Goal: Task Accomplishment & Management: Use online tool/utility

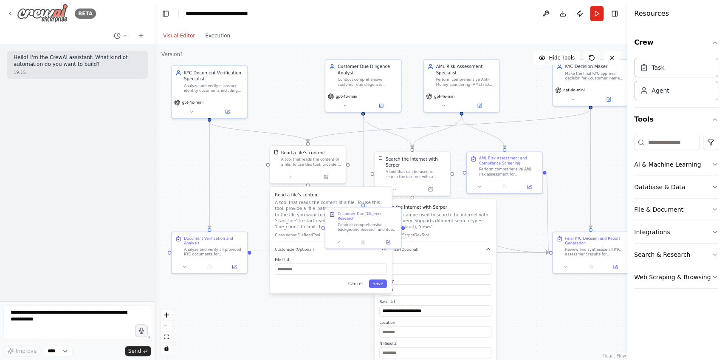
click at [11, 12] on icon at bounding box center [10, 13] width 7 height 7
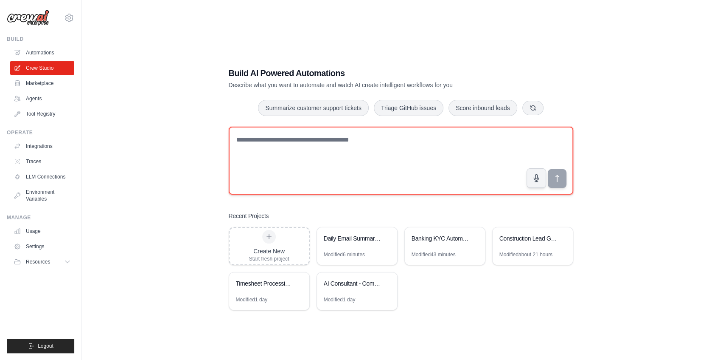
click at [269, 143] on textarea at bounding box center [401, 160] width 345 height 68
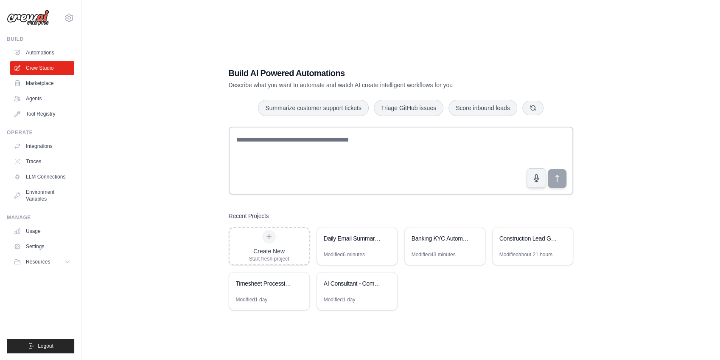
click at [249, 118] on div "Build AI Powered Automations Describe what you want to automate and watch AI cr…" at bounding box center [401, 188] width 365 height 270
click at [403, 206] on div "Build AI Powered Automations Describe what you want to automate and watch AI cr…" at bounding box center [401, 188] width 365 height 270
click at [487, 344] on div "Build AI Powered Automations Describe what you want to automate and watch AI cr…" at bounding box center [401, 188] width 612 height 360
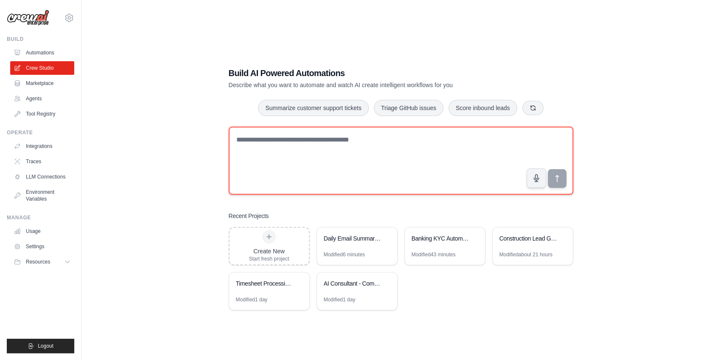
click at [283, 153] on textarea at bounding box center [401, 160] width 345 height 68
paste textarea "**********"
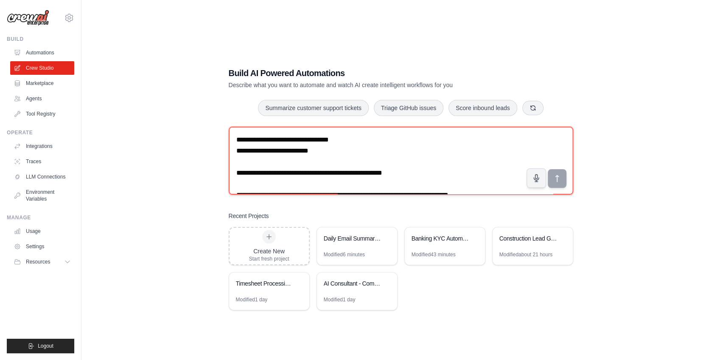
scroll to position [458, 0]
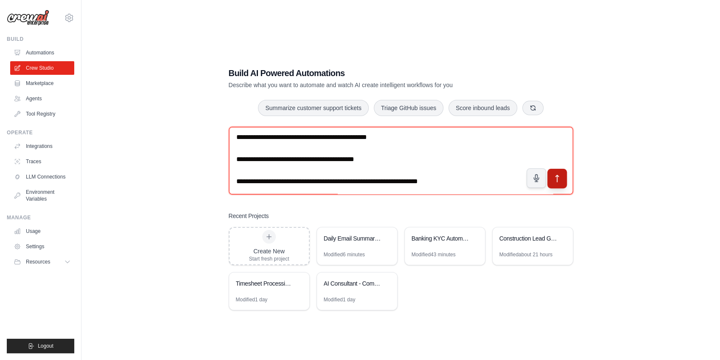
type textarea "**********"
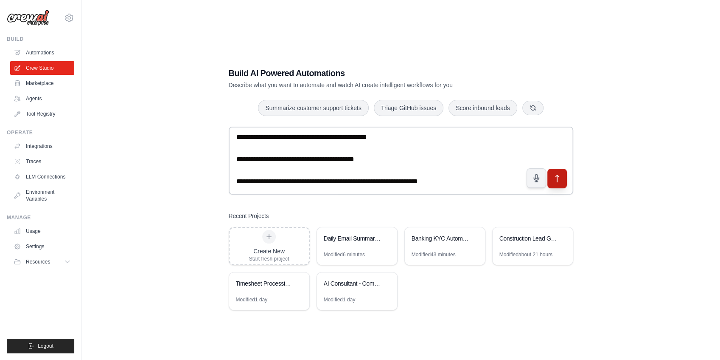
click at [559, 181] on icon "submit" at bounding box center [557, 178] width 9 height 9
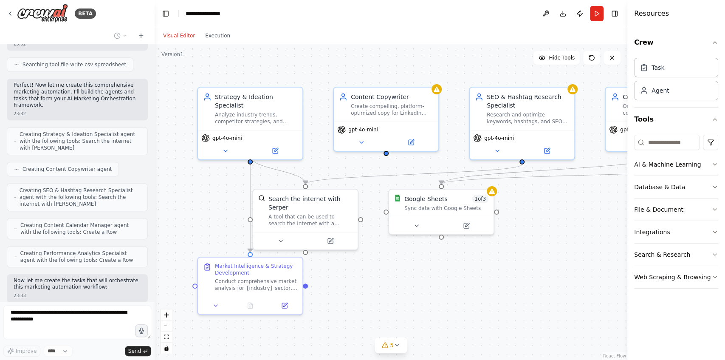
scroll to position [598, 0]
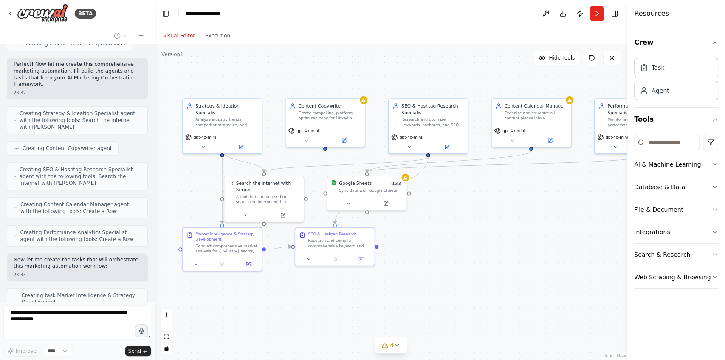
drag, startPoint x: 546, startPoint y: 292, endPoint x: 448, endPoint y: 257, distance: 104.0
click at [448, 257] on div ".deletable-edge-delete-btn { width: 20px; height: 20px; border: 0px solid #ffff…" at bounding box center [391, 201] width 472 height 315
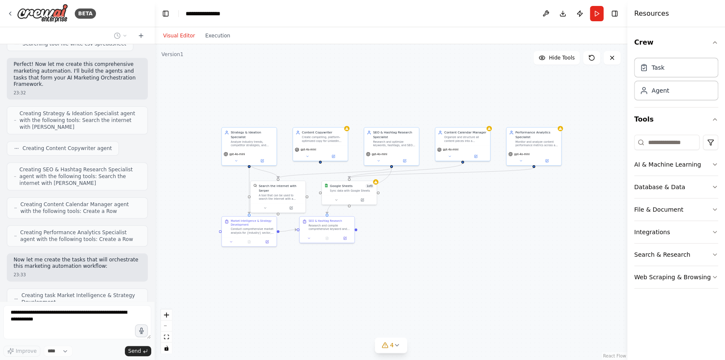
drag, startPoint x: 576, startPoint y: 237, endPoint x: 510, endPoint y: 223, distance: 67.7
click at [510, 223] on div ".deletable-edge-delete-btn { width: 20px; height: 20px; border: 0px solid #ffff…" at bounding box center [391, 201] width 472 height 315
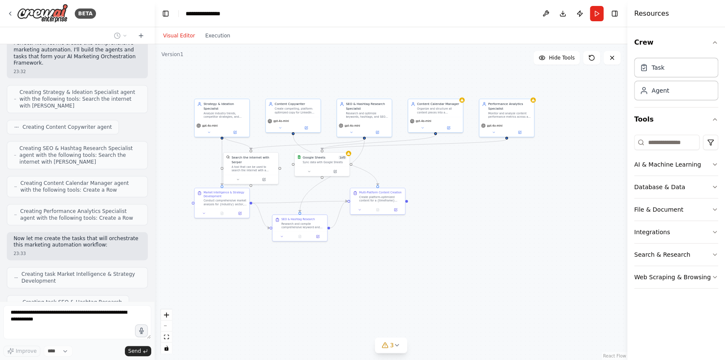
drag, startPoint x: 503, startPoint y: 216, endPoint x: 484, endPoint y: 194, distance: 28.8
click at [484, 194] on div ".deletable-edge-delete-btn { width: 20px; height: 20px; border: 0px solid #ffff…" at bounding box center [391, 201] width 472 height 315
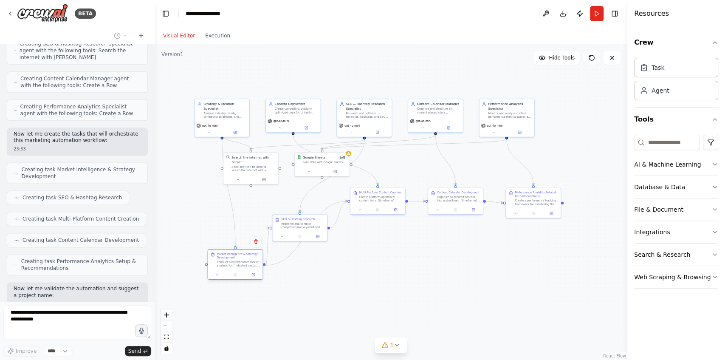
scroll to position [751, 0]
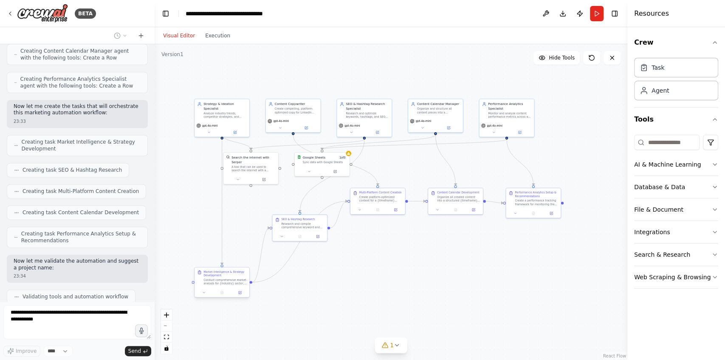
drag, startPoint x: 229, startPoint y: 199, endPoint x: 229, endPoint y: 279, distance: 80.7
click at [229, 279] on div "Conduct comprehensive market analysis for {industry} sector, focusing on compet…" at bounding box center [224, 281] width 43 height 7
drag, startPoint x: 289, startPoint y: 223, endPoint x: 312, endPoint y: 277, distance: 58.2
click at [312, 277] on div "Research and compile comprehensive keyword and hashtag strategies for each cont…" at bounding box center [327, 277] width 43 height 7
drag, startPoint x: 371, startPoint y: 203, endPoint x: 297, endPoint y: 217, distance: 74.8
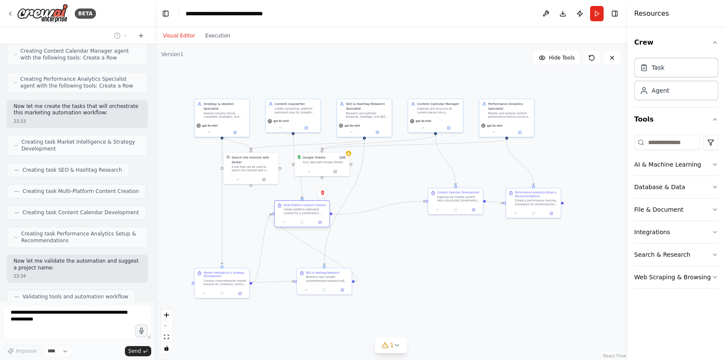
click at [297, 217] on div "Multi-Platform Content Creation Create platform-optimized content for a {timefr…" at bounding box center [302, 213] width 56 height 27
drag, startPoint x: 313, startPoint y: 166, endPoint x: 470, endPoint y: 163, distance: 157.1
click at [470, 163] on div "Google Sheets 1 of 3 Sync data with Google Sheets" at bounding box center [479, 159] width 55 height 14
drag, startPoint x: 497, startPoint y: 123, endPoint x: 537, endPoint y: 121, distance: 39.5
click at [537, 121] on div "gpt-4o-mini" at bounding box center [546, 128] width 55 height 15
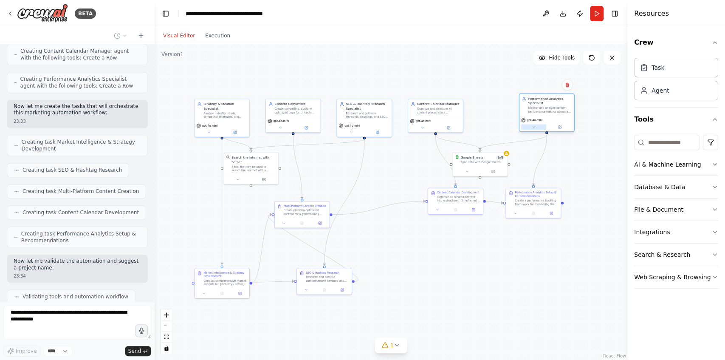
click at [540, 125] on div "gpt-4o-mini" at bounding box center [546, 123] width 55 height 15
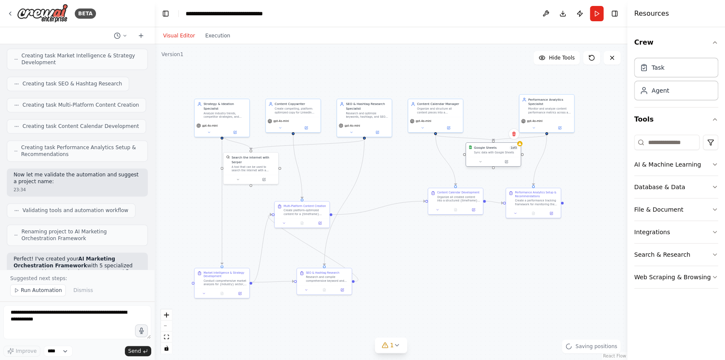
drag, startPoint x: 491, startPoint y: 160, endPoint x: 503, endPoint y: 152, distance: 14.9
click at [503, 152] on div "Sync data with Google Sheets" at bounding box center [496, 152] width 44 height 3
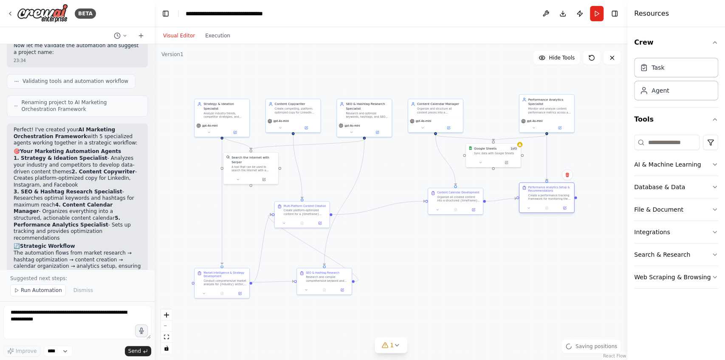
drag, startPoint x: 548, startPoint y: 199, endPoint x: 559, endPoint y: 197, distance: 11.6
click at [559, 197] on div "Create a performance tracking framework for monitoring the success of the conte…" at bounding box center [549, 196] width 43 height 7
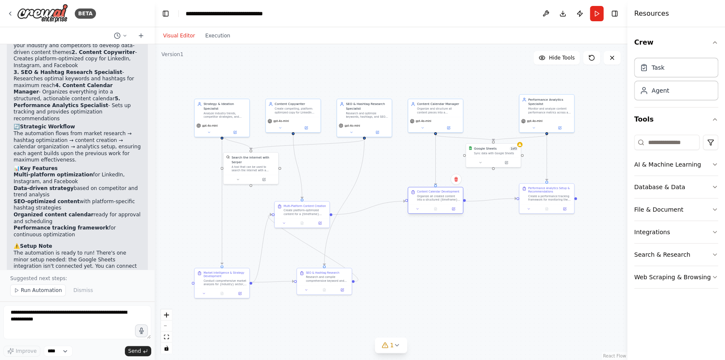
scroll to position [1092, 0]
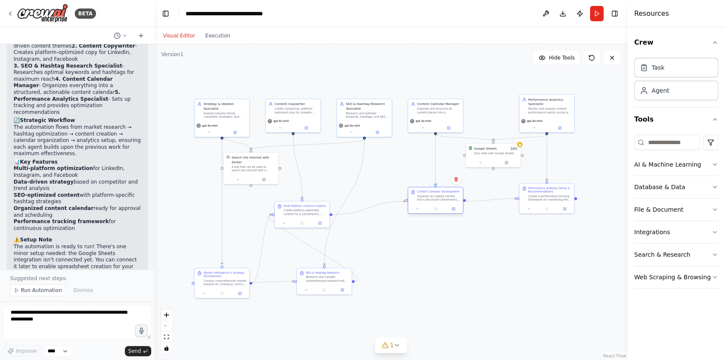
drag, startPoint x: 472, startPoint y: 205, endPoint x: 453, endPoint y: 203, distance: 19.1
click at [453, 203] on div "Content Calendar Development Organize all created content into a structured {ti…" at bounding box center [435, 200] width 56 height 27
drag, startPoint x: 225, startPoint y: 114, endPoint x: 207, endPoint y: 114, distance: 17.4
click at [207, 114] on div "Strategy & Ideation Specialist Analyze industry trends, competitor strategies, …" at bounding box center [204, 109] width 55 height 22
drag, startPoint x: 228, startPoint y: 276, endPoint x: 209, endPoint y: 275, distance: 18.7
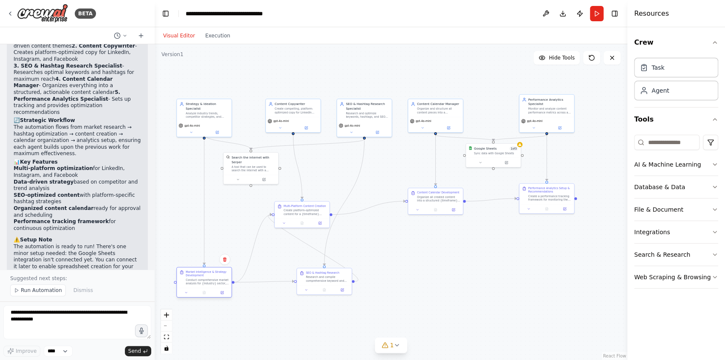
click at [209, 275] on div "Market Intelligence & Strategy Development" at bounding box center [206, 273] width 43 height 7
drag, startPoint x: 289, startPoint y: 112, endPoint x: 298, endPoint y: 114, distance: 9.5
click at [298, 114] on div "Content Copywriter Create compelling, platform-optimized copy for LinkedIn (pro…" at bounding box center [302, 107] width 55 height 18
drag, startPoint x: 338, startPoint y: 284, endPoint x: 377, endPoint y: 285, distance: 39.5
click at [377, 285] on div at bounding box center [364, 288] width 55 height 9
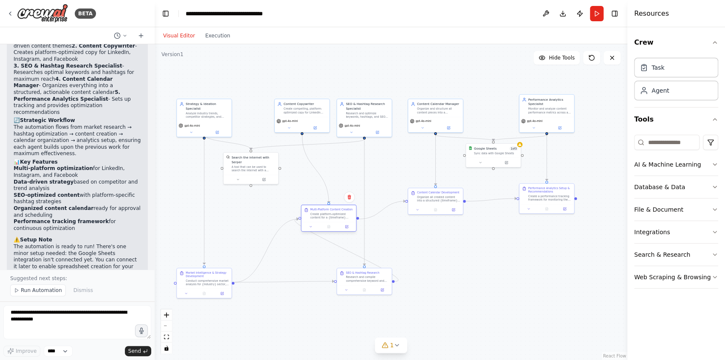
drag, startPoint x: 295, startPoint y: 214, endPoint x: 323, endPoint y: 222, distance: 28.3
click at [323, 222] on div "Multi-Platform Content Creation Create platform-optimized content for a {timefr…" at bounding box center [329, 217] width 56 height 27
drag, startPoint x: 548, startPoint y: 197, endPoint x: 566, endPoint y: 205, distance: 20.2
click at [566, 205] on div "Create a performance tracking framework for monitoring the success of the conte…" at bounding box center [567, 205] width 43 height 7
drag, startPoint x: 455, startPoint y: 202, endPoint x: 496, endPoint y: 211, distance: 42.3
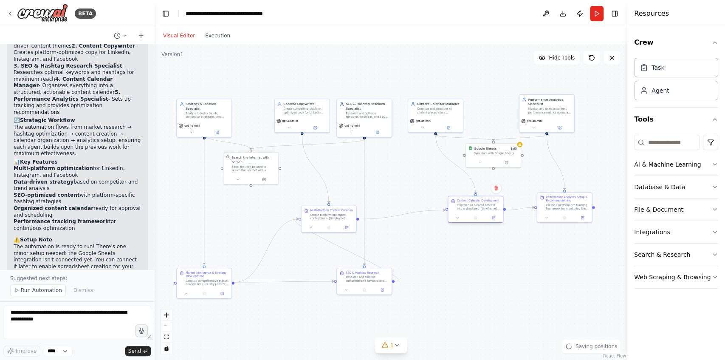
click at [496, 211] on div "Content Calendar Development Organize all created content into a structured {ti…" at bounding box center [475, 204] width 55 height 17
drag, startPoint x: 550, startPoint y: 121, endPoint x: 567, endPoint y: 122, distance: 17.0
click at [567, 122] on div "gpt-4o-mini" at bounding box center [564, 120] width 51 height 4
drag, startPoint x: 433, startPoint y: 115, endPoint x: 472, endPoint y: 115, distance: 39.5
click at [472, 115] on div "Content Calendar Manager Organize and structure all content pieces into a compr…" at bounding box center [471, 107] width 55 height 18
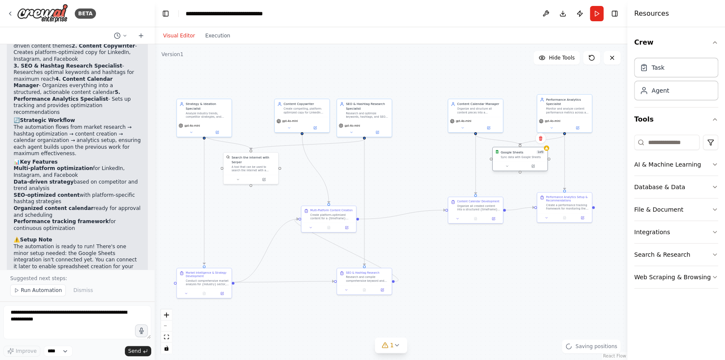
drag, startPoint x: 495, startPoint y: 157, endPoint x: 521, endPoint y: 161, distance: 26.7
click at [521, 161] on div at bounding box center [519, 165] width 55 height 9
drag, startPoint x: 371, startPoint y: 124, endPoint x: 397, endPoint y: 124, distance: 25.9
click at [397, 124] on div "gpt-4o-mini" at bounding box center [386, 124] width 51 height 4
drag, startPoint x: 376, startPoint y: 276, endPoint x: 396, endPoint y: 276, distance: 20.8
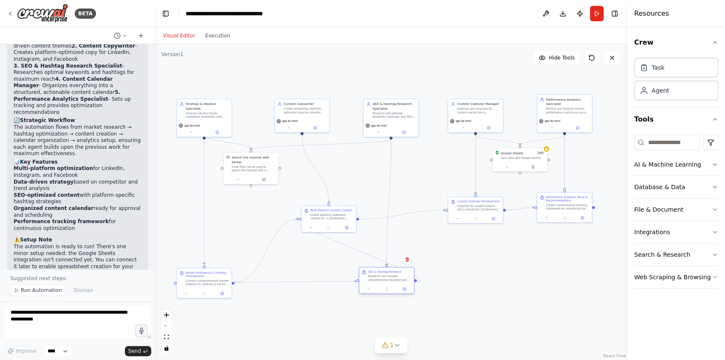
click at [396, 276] on div "Research and compile comprehensive keyword and hashtag strategies for each cont…" at bounding box center [389, 277] width 43 height 7
click at [456, 295] on div ".deletable-edge-delete-btn { width: 20px; height: 20px; border: 0px solid #ffff…" at bounding box center [391, 201] width 472 height 315
drag, startPoint x: 385, startPoint y: 281, endPoint x: 308, endPoint y: 280, distance: 77.3
click at [308, 280] on div "Research and compile comprehensive keyword and hashtag strategies for each cont…" at bounding box center [313, 277] width 43 height 7
click at [419, 266] on div ".deletable-edge-delete-btn { width: 20px; height: 20px; border: 0px solid #ffff…" at bounding box center [391, 201] width 472 height 315
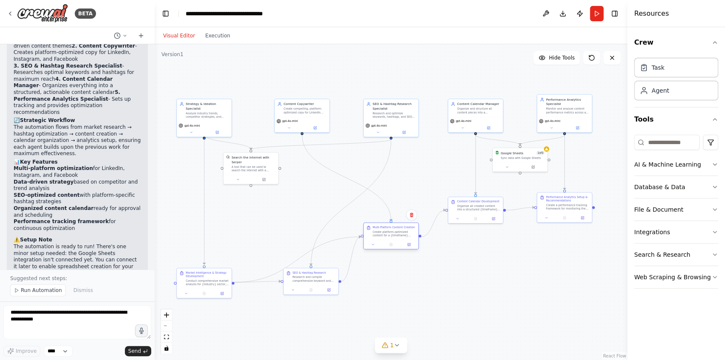
drag, startPoint x: 338, startPoint y: 210, endPoint x: 400, endPoint y: 228, distance: 64.5
click at [400, 228] on div "Multi-Platform Content Creation" at bounding box center [393, 226] width 42 height 3
drag, startPoint x: 214, startPoint y: 283, endPoint x: 213, endPoint y: 242, distance: 41.2
click at [213, 242] on div "Market Intelligence & Strategy Development Conduct comprehensive market analysi…" at bounding box center [204, 232] width 55 height 20
drag, startPoint x: 317, startPoint y: 278, endPoint x: 307, endPoint y: 276, distance: 9.5
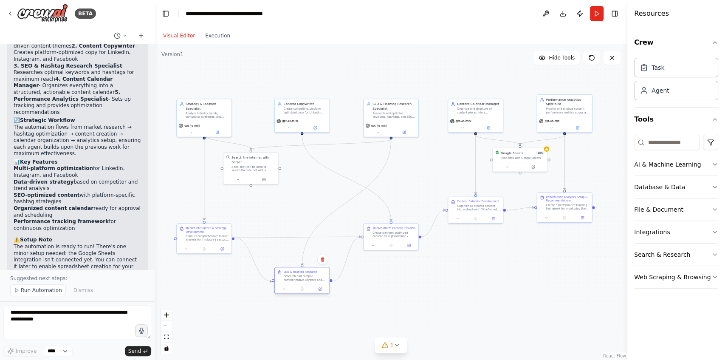
click at [307, 276] on div "Research and compile comprehensive keyword and hashtag strategies for each cont…" at bounding box center [305, 277] width 43 height 7
drag, startPoint x: 391, startPoint y: 124, endPoint x: 263, endPoint y: 85, distance: 133.2
click at [263, 85] on div "gpt-4o-mini" at bounding box center [261, 92] width 55 height 15
drag, startPoint x: 292, startPoint y: 117, endPoint x: 379, endPoint y: 121, distance: 86.3
click at [379, 121] on div "gpt-4o-mini" at bounding box center [386, 128] width 55 height 15
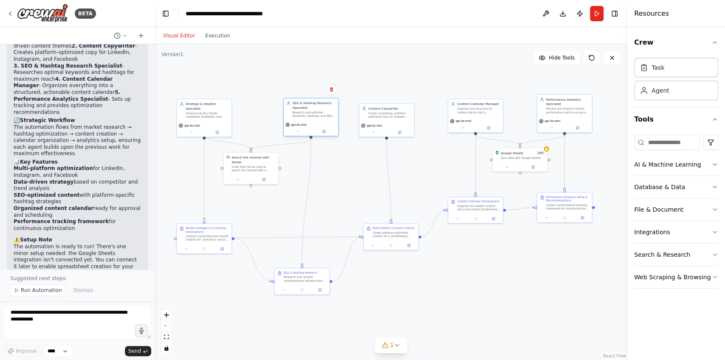
drag, startPoint x: 278, startPoint y: 96, endPoint x: 321, endPoint y: 126, distance: 52.9
click at [321, 126] on div "gpt-4o-mini" at bounding box center [311, 128] width 55 height 15
drag, startPoint x: 388, startPoint y: 128, endPoint x: 393, endPoint y: 124, distance: 6.9
click at [393, 124] on div "gpt-4o-mini" at bounding box center [390, 123] width 55 height 15
drag, startPoint x: 300, startPoint y: 275, endPoint x: 307, endPoint y: 276, distance: 7.7
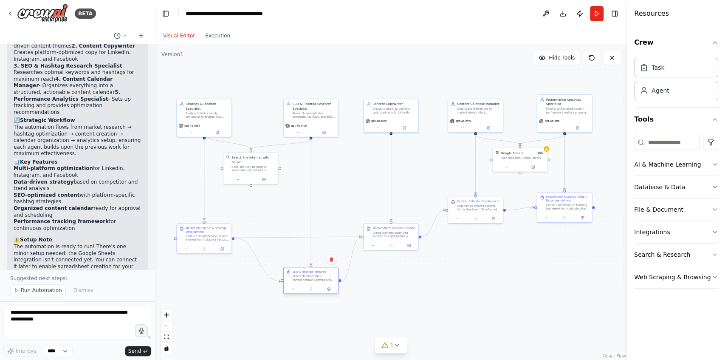
click at [307, 276] on div "Research and compile comprehensive keyword and hashtag strategies for each cont…" at bounding box center [313, 277] width 43 height 7
click at [422, 278] on div ".deletable-edge-delete-btn { width: 20px; height: 20px; border: 0px solid #ffff…" at bounding box center [391, 201] width 472 height 315
click at [59, 291] on span "Run Automation" at bounding box center [41, 290] width 41 height 7
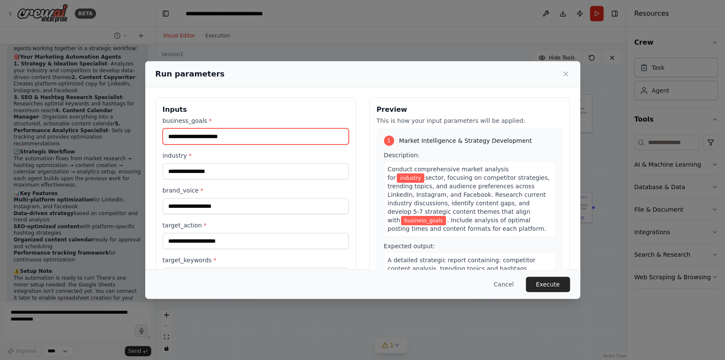
click at [197, 132] on input "business_goals *" at bounding box center [256, 136] width 186 height 16
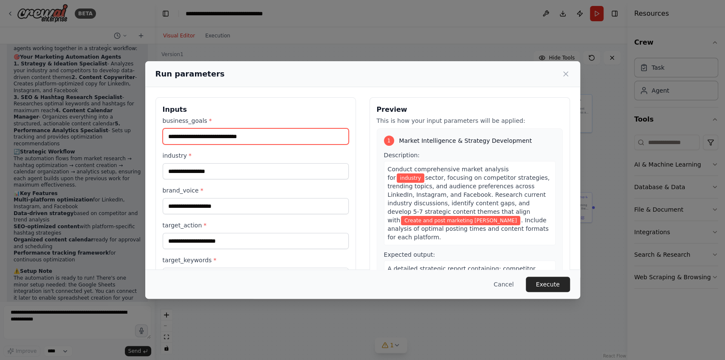
type input "**********"
drag, startPoint x: 295, startPoint y: 138, endPoint x: 107, endPoint y: 135, distance: 188.9
click at [107, 135] on div "**********" at bounding box center [362, 180] width 725 height 360
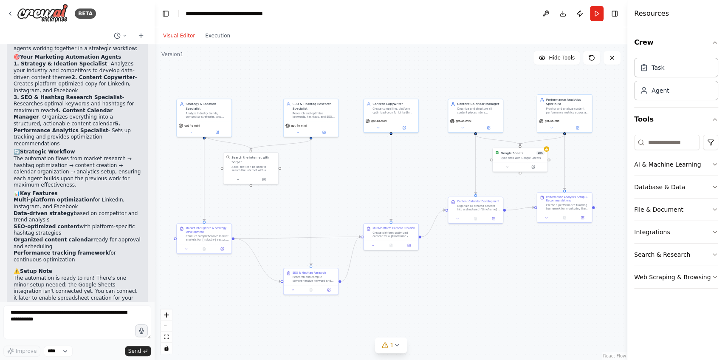
click at [474, 304] on div ".deletable-edge-delete-btn { width: 20px; height: 20px; border: 0px solid #ffff…" at bounding box center [391, 201] width 472 height 315
click at [204, 250] on div ".deletable-edge-delete-btn { width: 20px; height: 20px; border: 0px solid #ffff…" at bounding box center [391, 201] width 472 height 315
click at [397, 234] on div "Multi-Platform Content Creation Create platform-optimized content for a {timefr…" at bounding box center [390, 226] width 55 height 17
click at [488, 289] on div ".deletable-edge-delete-btn { width: 20px; height: 20px; border: 0px solid #ffff…" at bounding box center [391, 201] width 472 height 315
click at [482, 241] on div ".deletable-edge-delete-btn { width: 20px; height: 20px; border: 0px solid #ffff…" at bounding box center [391, 201] width 472 height 315
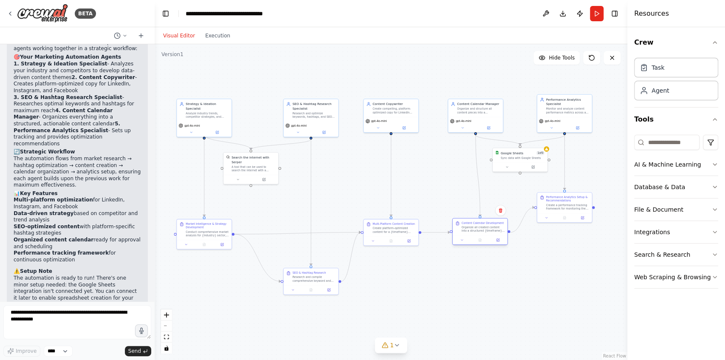
drag, startPoint x: 471, startPoint y: 204, endPoint x: 476, endPoint y: 227, distance: 23.5
click at [476, 227] on div "Organize all created content into a structured {timeframe} content calendar wit…" at bounding box center [482, 228] width 43 height 7
drag, startPoint x: 574, startPoint y: 201, endPoint x: 576, endPoint y: 228, distance: 26.4
click at [576, 228] on div "Performance Analytics Setup & Recommendations Create a performance tracking fra…" at bounding box center [567, 228] width 43 height 15
click at [570, 284] on div ".deletable-edge-delete-btn { width: 20px; height: 20px; border: 0px solid #ffff…" at bounding box center [391, 201] width 472 height 315
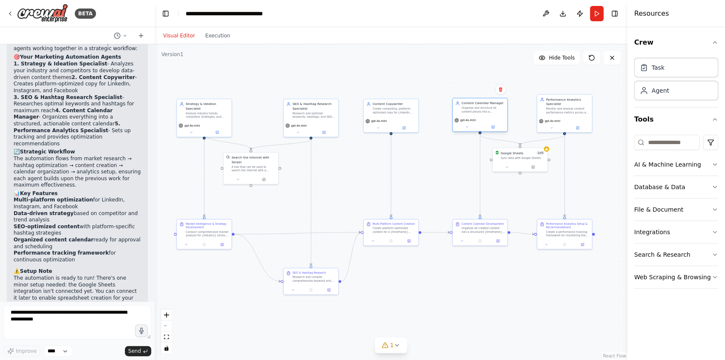
drag, startPoint x: 490, startPoint y: 106, endPoint x: 494, endPoint y: 104, distance: 5.0
click at [494, 104] on div "Content Calendar Manager Organize and structure all content pieces into a compr…" at bounding box center [482, 107] width 43 height 12
click at [598, 14] on button "Run" at bounding box center [597, 13] width 14 height 15
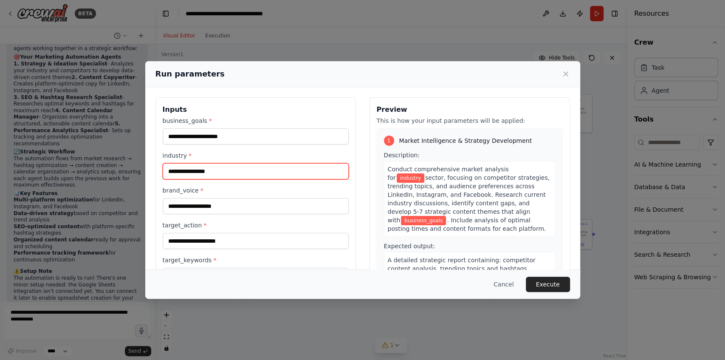
click at [227, 170] on input "industry *" at bounding box center [256, 171] width 186 height 16
type input "**********"
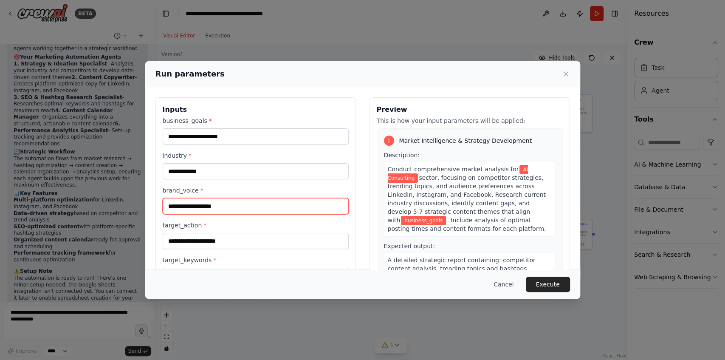
click at [264, 205] on input "brand_voice *" at bounding box center [256, 206] width 186 height 16
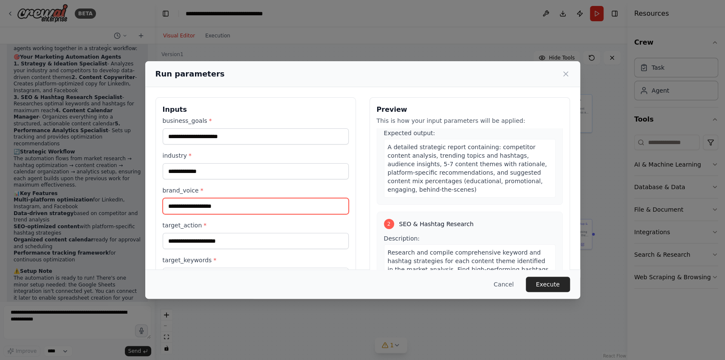
scroll to position [85, 0]
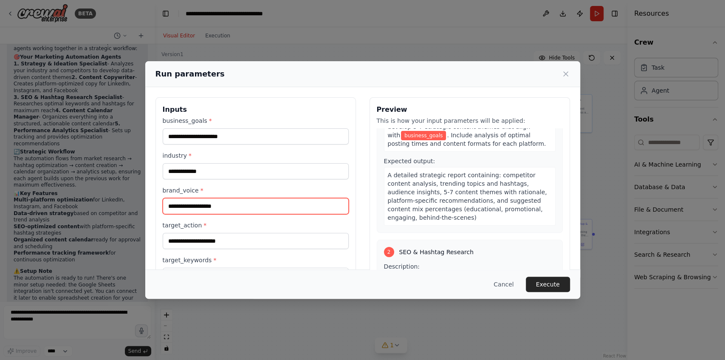
type input "*"
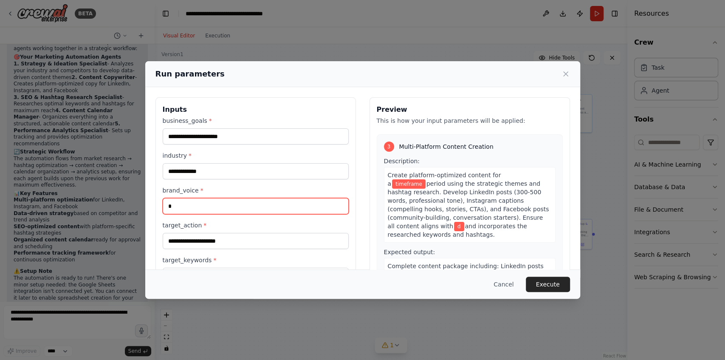
scroll to position [368, 0]
type input "*"
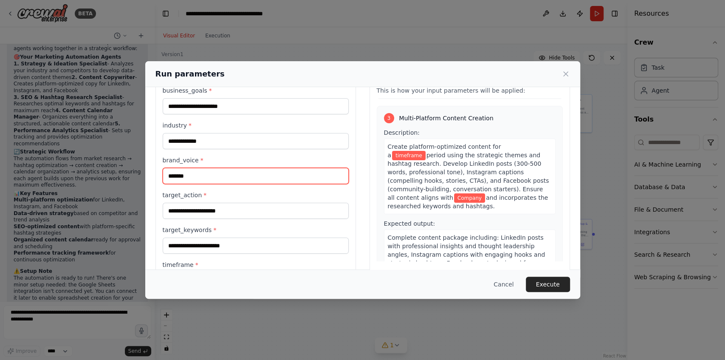
scroll to position [56, 0]
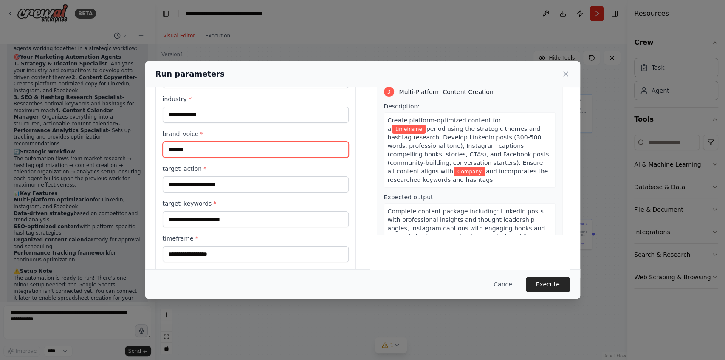
type input "*******"
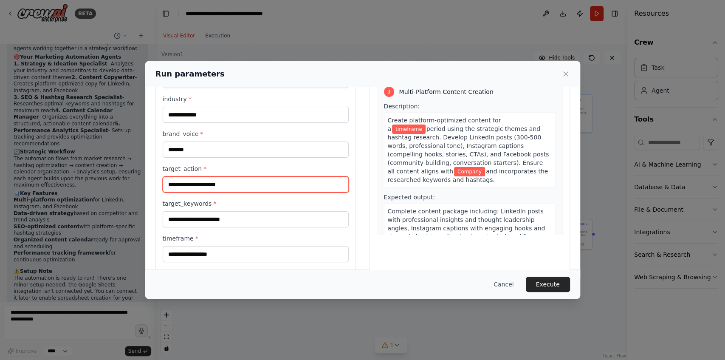
click at [232, 181] on input "target_action *" at bounding box center [256, 184] width 186 height 16
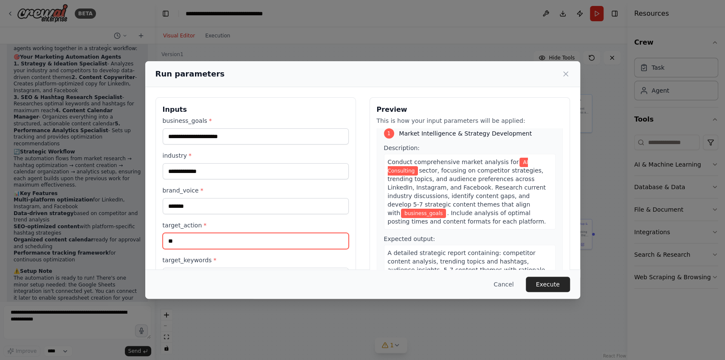
scroll to position [0, 0]
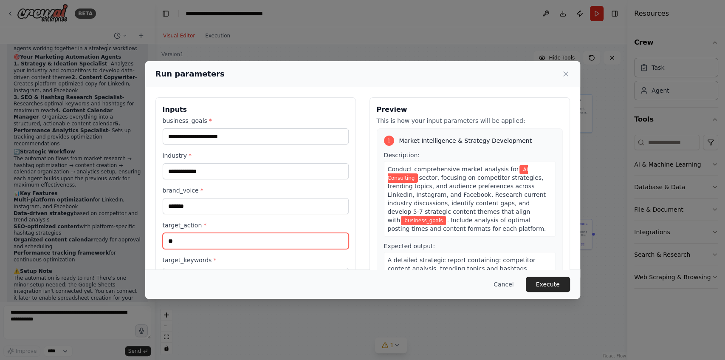
type input "*"
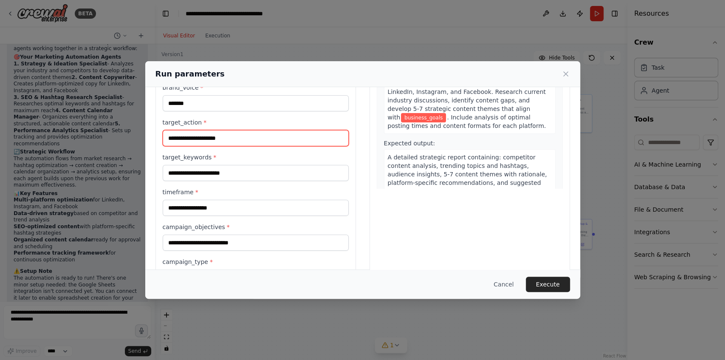
scroll to position [113, 0]
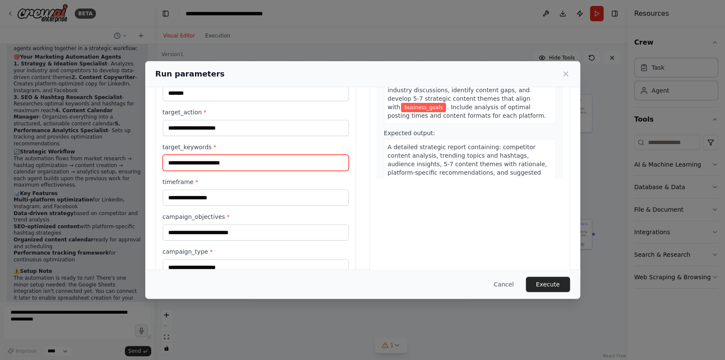
click at [250, 163] on input "target_keywords *" at bounding box center [256, 163] width 186 height 16
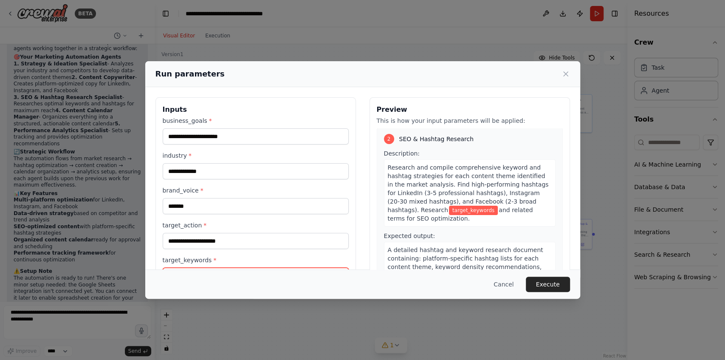
scroll to position [56, 0]
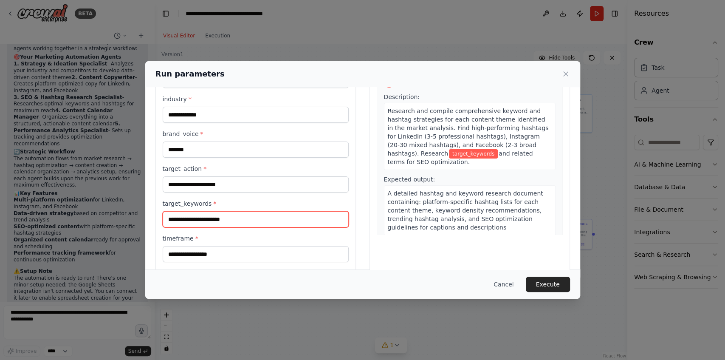
click at [252, 216] on input "target_keywords *" at bounding box center [256, 219] width 186 height 16
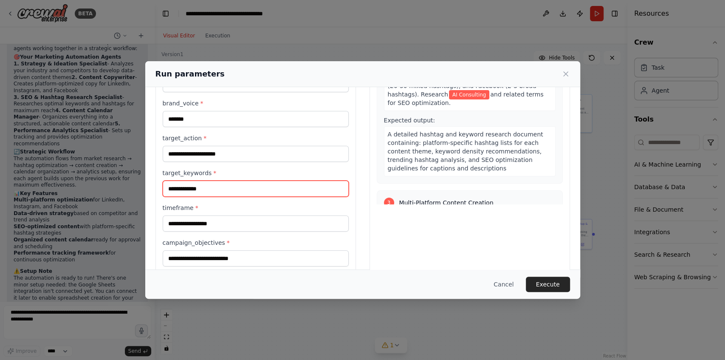
scroll to position [113, 0]
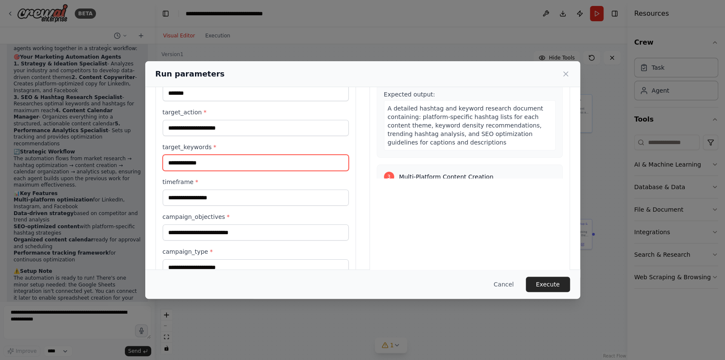
type input "**********"
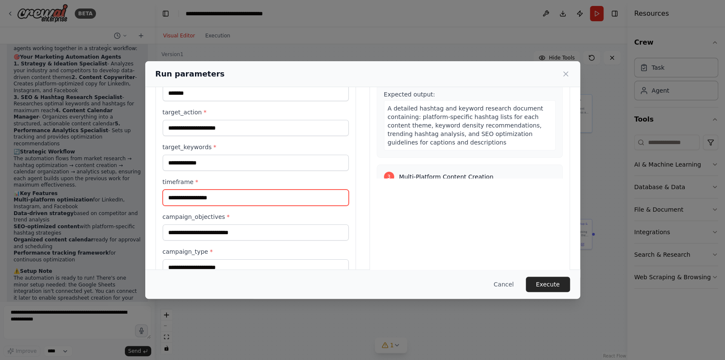
click at [267, 194] on input "timeframe *" at bounding box center [256, 197] width 186 height 16
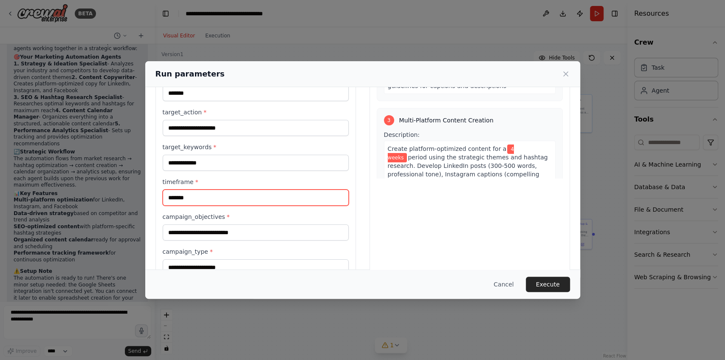
type input "*******"
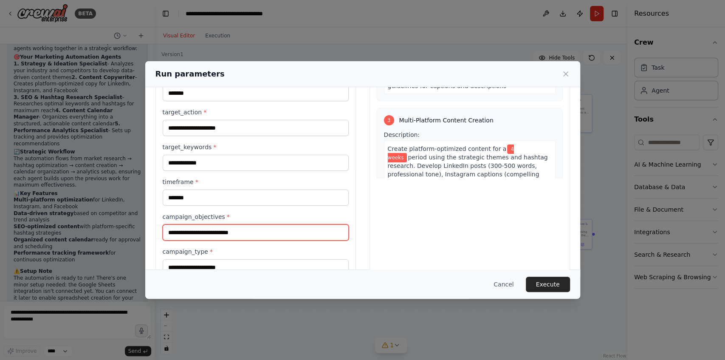
click at [242, 227] on input "campaign_objectives *" at bounding box center [256, 232] width 186 height 16
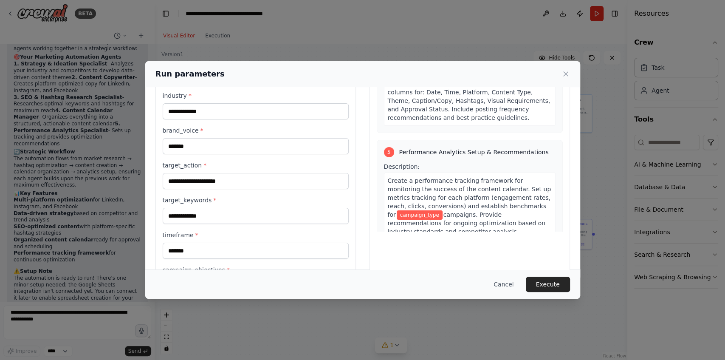
scroll to position [113, 0]
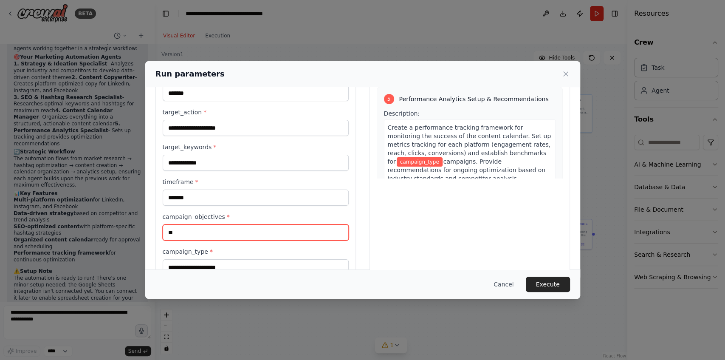
type input "*"
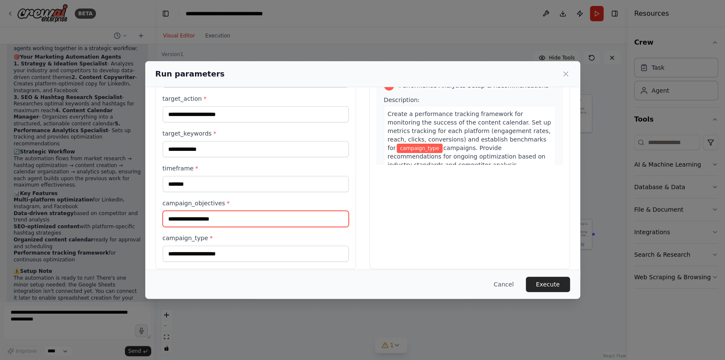
scroll to position [133, 0]
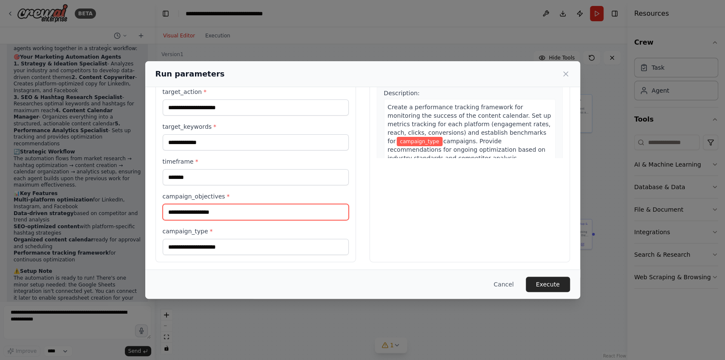
type input "**********"
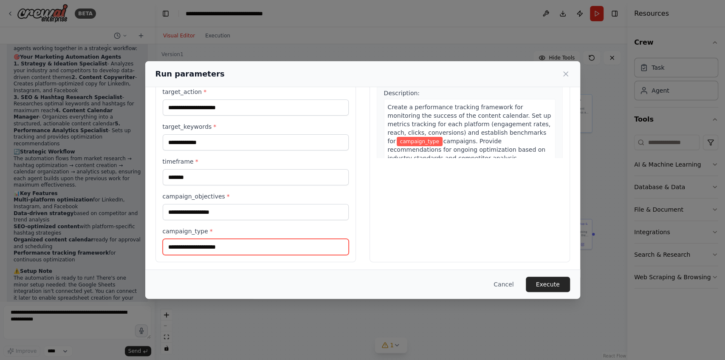
click at [233, 247] on input "campaign_type *" at bounding box center [256, 247] width 186 height 16
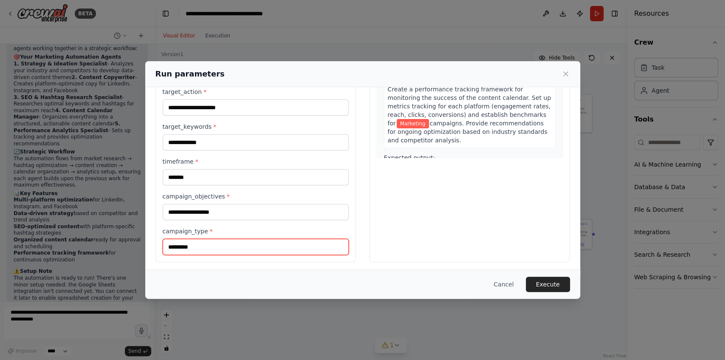
scroll to position [705, 0]
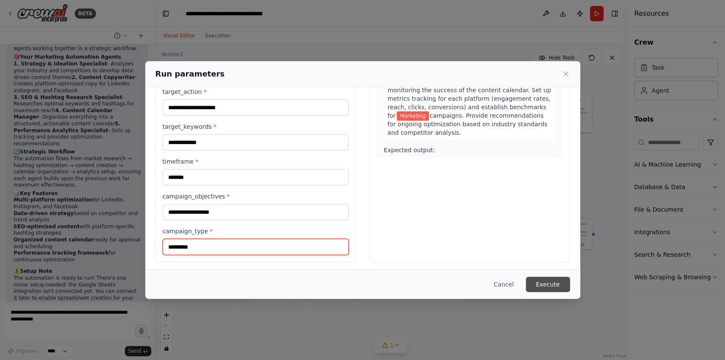
type input "*********"
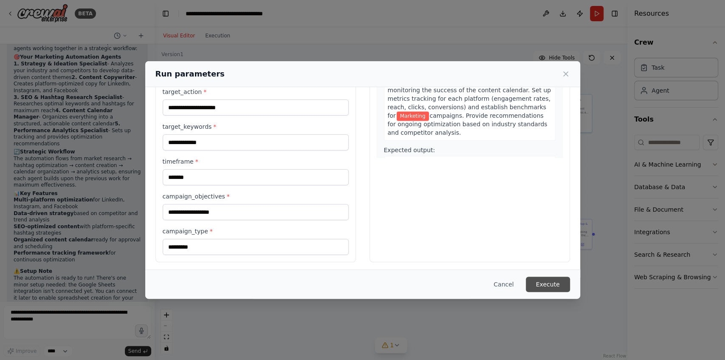
click at [548, 289] on button "Execute" at bounding box center [548, 283] width 44 height 15
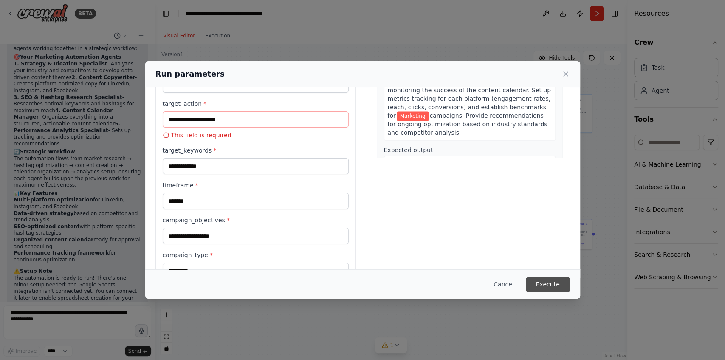
scroll to position [145, 0]
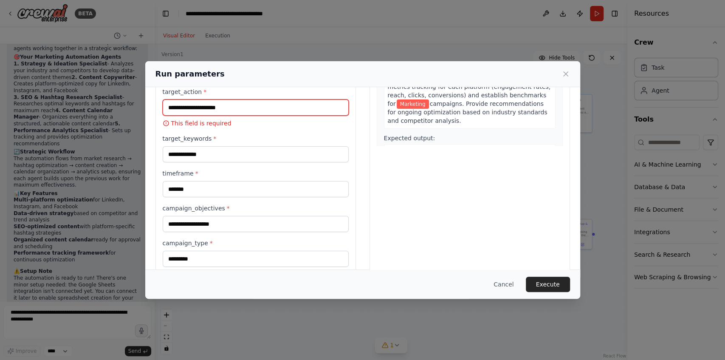
click at [259, 106] on input "target_action *" at bounding box center [256, 107] width 186 height 16
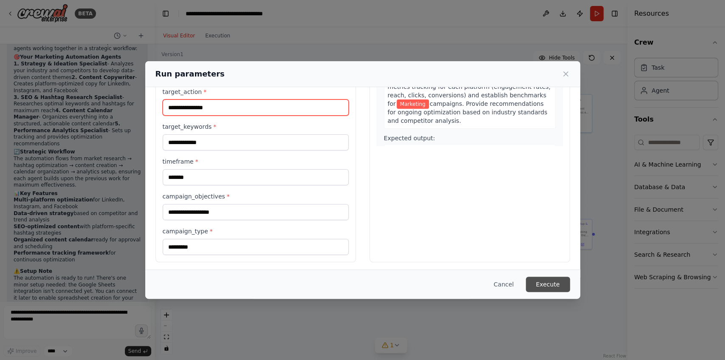
type input "**********"
click at [549, 288] on button "Execute" at bounding box center [548, 283] width 44 height 15
click at [548, 284] on button "Execute" at bounding box center [548, 283] width 44 height 15
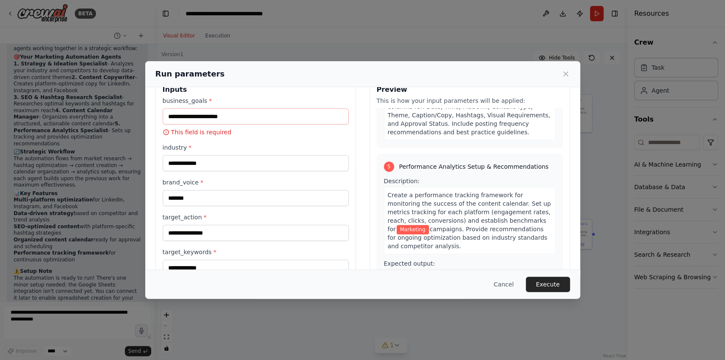
scroll to position [0, 0]
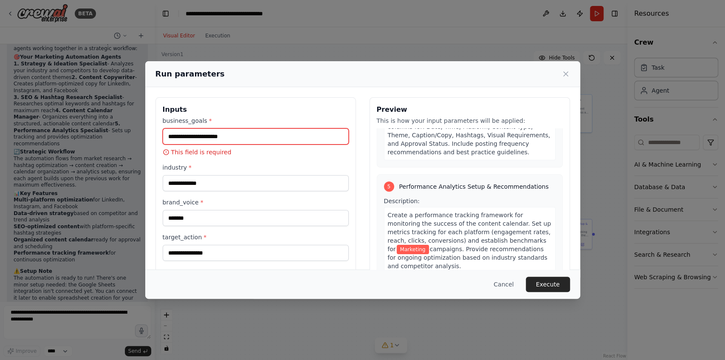
click at [233, 138] on input "business_goals *" at bounding box center [256, 136] width 186 height 16
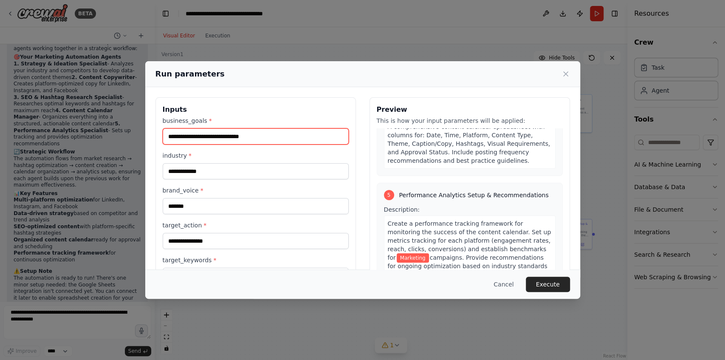
scroll to position [713, 0]
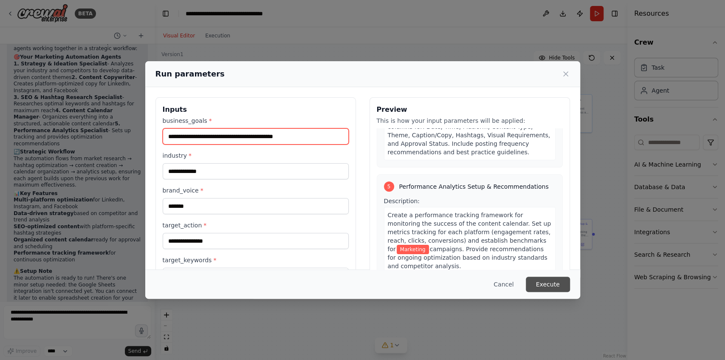
type input "**********"
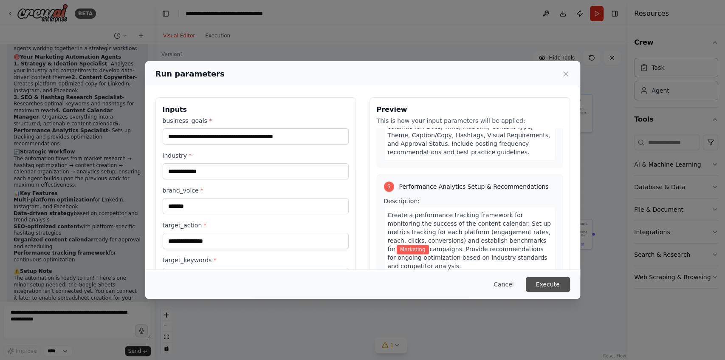
click at [549, 282] on button "Execute" at bounding box center [548, 283] width 44 height 15
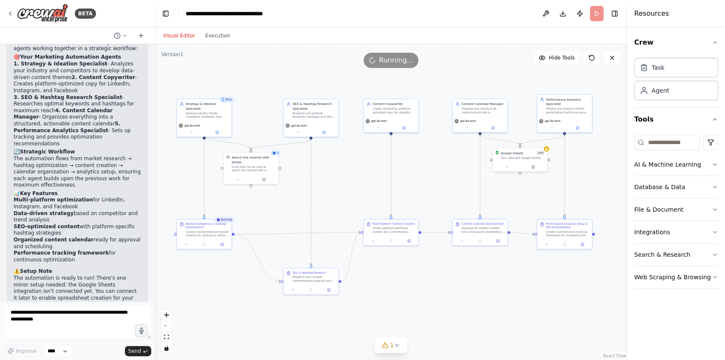
click at [212, 27] on div "Visual Editor Execution" at bounding box center [196, 35] width 77 height 17
click at [208, 34] on button "Execution" at bounding box center [217, 36] width 35 height 10
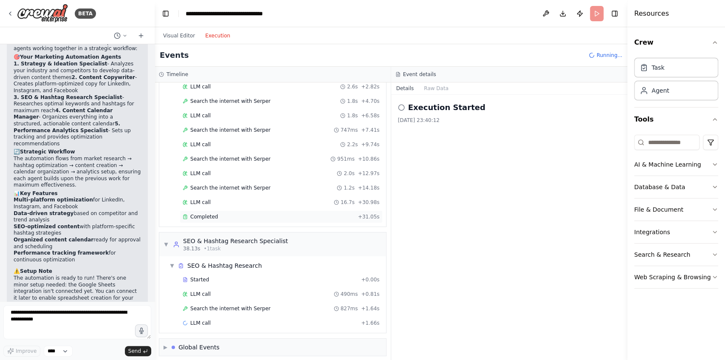
click at [260, 228] on div "▼ Strategy & Ideation Specialist 7.05s (+31.05s) • 1 task ▼ Market Intelligence…" at bounding box center [273, 220] width 236 height 277
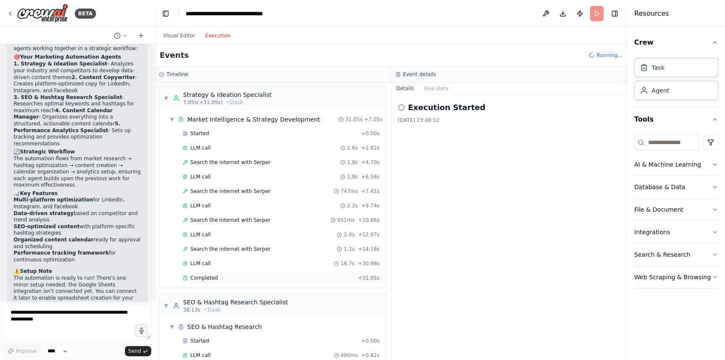
scroll to position [0, 0]
click at [247, 272] on div "Completed + 31.05s" at bounding box center [281, 278] width 203 height 13
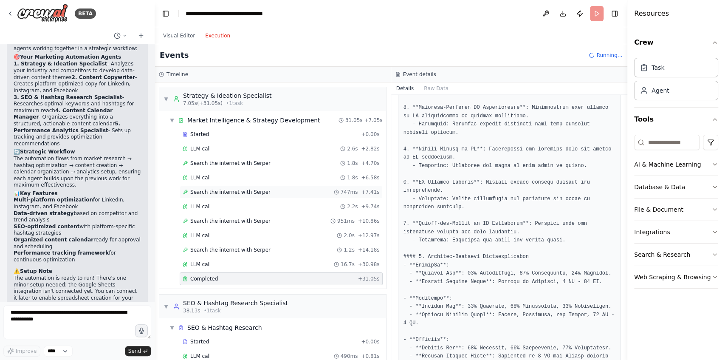
scroll to position [481, 0]
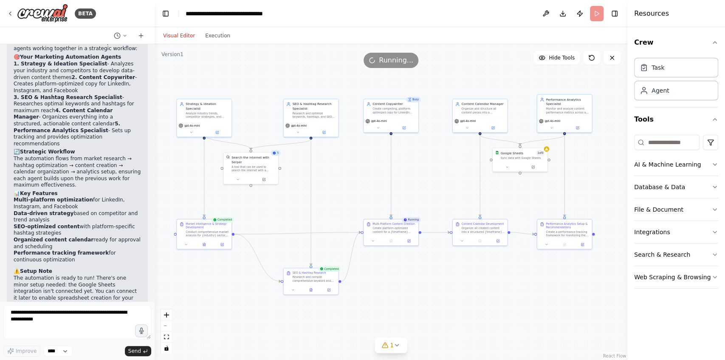
click at [168, 34] on button "Visual Editor" at bounding box center [179, 36] width 42 height 10
drag, startPoint x: 387, startPoint y: 114, endPoint x: 322, endPoint y: 144, distance: 71.8
click at [322, 144] on div "Create compelling, platform-optimized copy for LinkedIn (professional, thought-…" at bounding box center [327, 140] width 43 height 7
drag, startPoint x: 304, startPoint y: 110, endPoint x: 393, endPoint y: 110, distance: 89.1
click at [393, 110] on div "SEO & Hashtag Research Specialist Research and optimize keywords, hashtags, and…" at bounding box center [402, 109] width 43 height 17
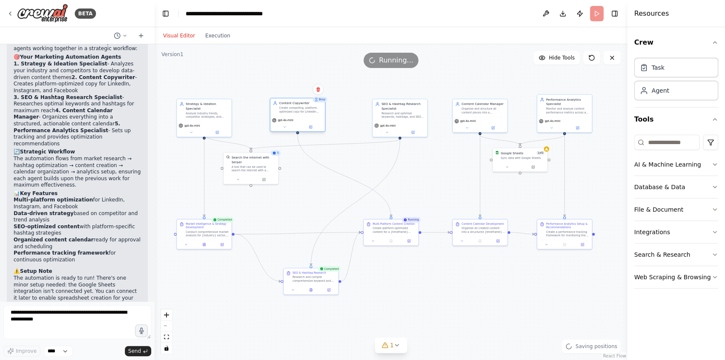
drag, startPoint x: 331, startPoint y: 148, endPoint x: 304, endPoint y: 115, distance: 42.6
click at [304, 115] on div "Content Copywriter Create compelling, platform-optimized copy for LinkedIn (pro…" at bounding box center [298, 115] width 56 height 34
click at [381, 119] on div "SEO & Hashtag Research Specialist Research and optimize keywords, hashtags, and…" at bounding box center [400, 117] width 56 height 39
drag, startPoint x: 317, startPoint y: 285, endPoint x: 389, endPoint y: 285, distance: 72.2
click at [389, 285] on div at bounding box center [381, 288] width 55 height 9
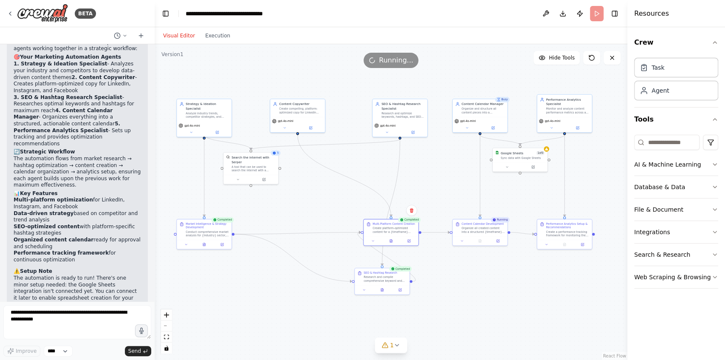
drag, startPoint x: 374, startPoint y: 224, endPoint x: 315, endPoint y: 226, distance: 58.6
click at [315, 226] on div ".deletable-edge-delete-btn { width: 20px; height: 20px; border: 0px solid #ffff…" at bounding box center [391, 201] width 472 height 315
click at [380, 234] on div "Multi-Platform Content Creation Create platform-optimized content for a {timefr…" at bounding box center [391, 231] width 56 height 27
drag, startPoint x: 386, startPoint y: 276, endPoint x: 307, endPoint y: 264, distance: 80.3
click at [307, 264] on div "Research and compile comprehensive keyword and hashtag strategies for each cont…" at bounding box center [305, 264] width 43 height 7
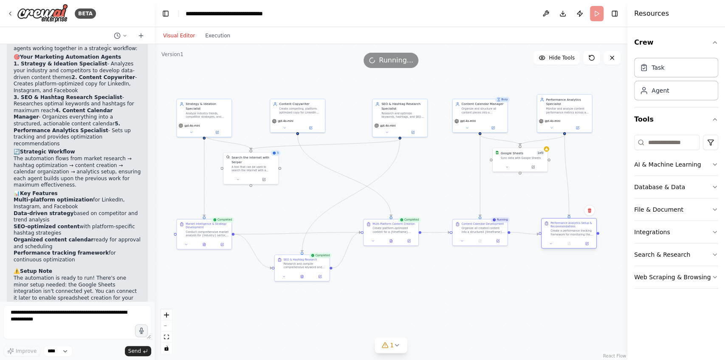
click at [565, 229] on div "Create a performance tracking framework for monitoring the success of the conte…" at bounding box center [571, 232] width 43 height 7
click at [554, 232] on div "Create a performance tracking framework for monitoring the success of the conte…" at bounding box center [567, 232] width 43 height 7
click at [554, 229] on div "Create a performance tracking framework for monitoring the success of the conte…" at bounding box center [567, 232] width 43 height 7
click at [399, 346] on icon at bounding box center [396, 344] width 7 height 7
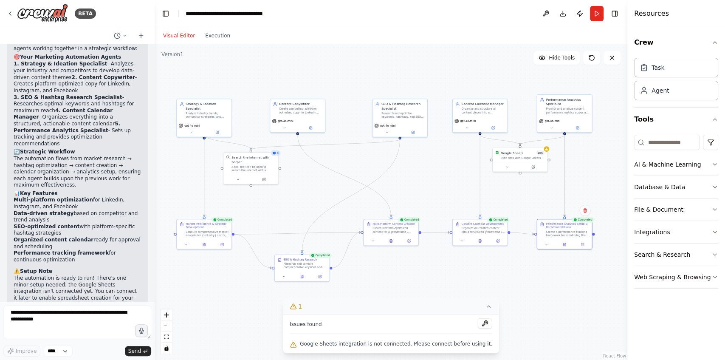
click at [478, 322] on button at bounding box center [485, 323] width 14 height 10
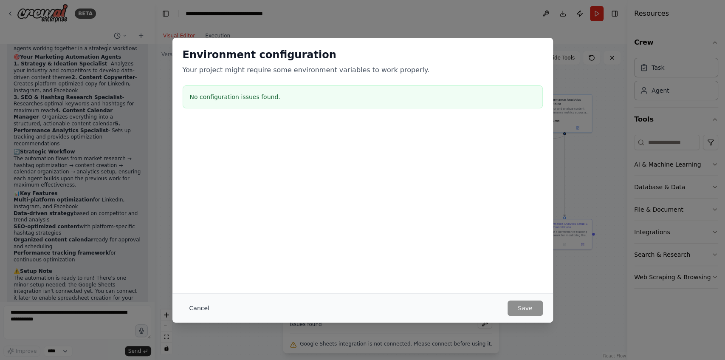
click at [188, 306] on button "Cancel" at bounding box center [200, 307] width 34 height 15
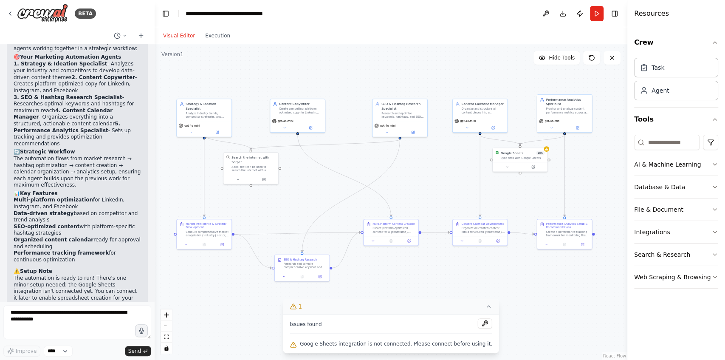
click at [453, 343] on span "Google Sheets integration is not connected. Please connect before using it." at bounding box center [396, 343] width 192 height 7
click at [214, 38] on button "Execution" at bounding box center [217, 36] width 35 height 10
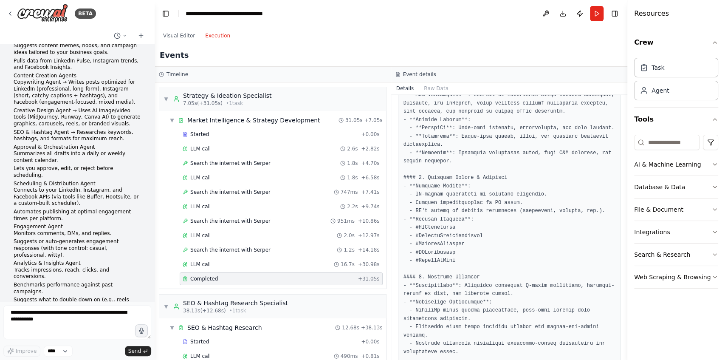
scroll to position [0, 0]
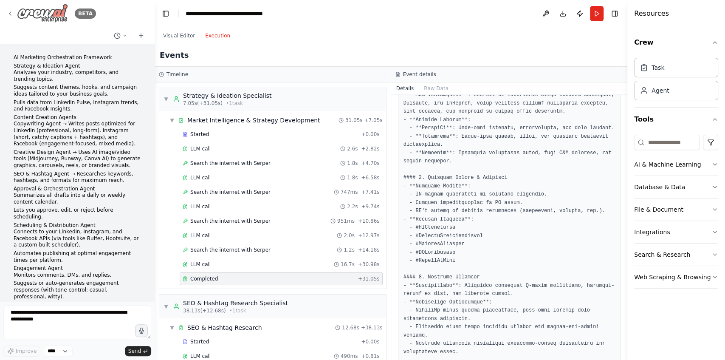
click at [10, 12] on icon at bounding box center [10, 13] width 7 height 7
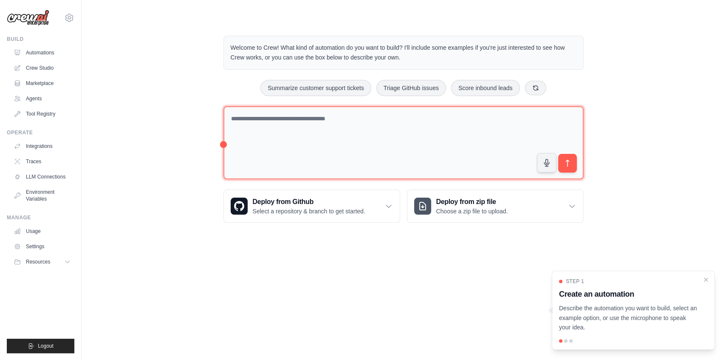
click at [275, 120] on textarea at bounding box center [403, 142] width 360 height 73
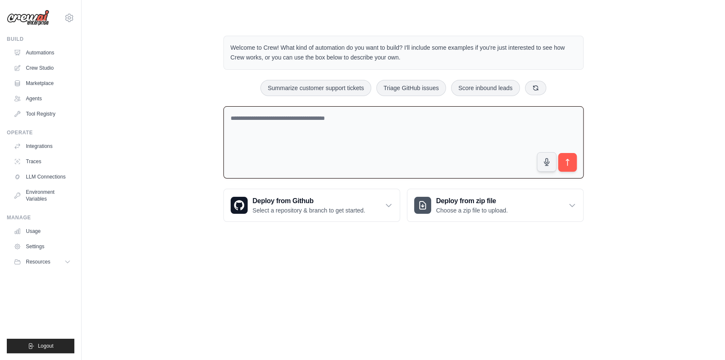
paste textarea "**********"
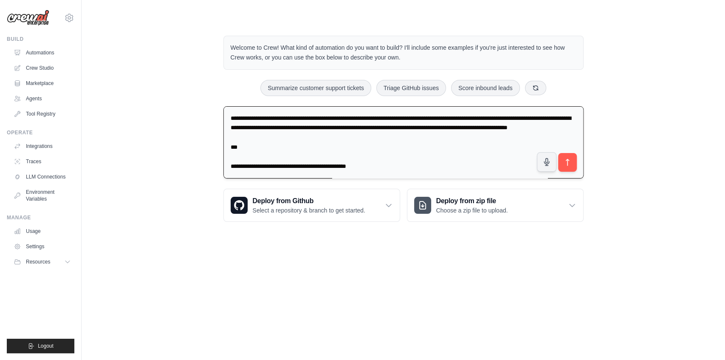
scroll to position [967, 0]
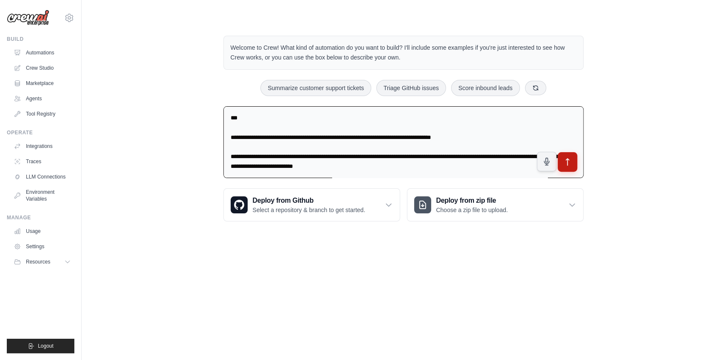
type textarea "**********"
click at [568, 160] on icon "submit" at bounding box center [566, 161] width 9 height 9
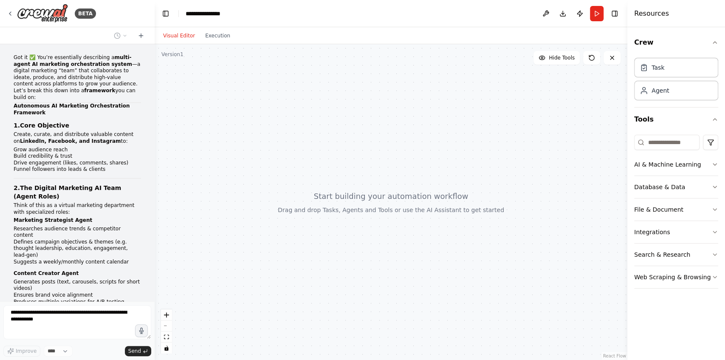
scroll to position [535, 0]
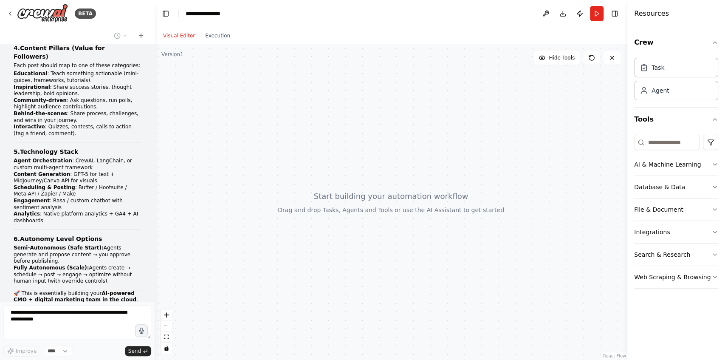
drag, startPoint x: 603, startPoint y: 25, endPoint x: 587, endPoint y: 28, distance: 16.5
click at [587, 28] on main "**********" at bounding box center [391, 180] width 472 height 360
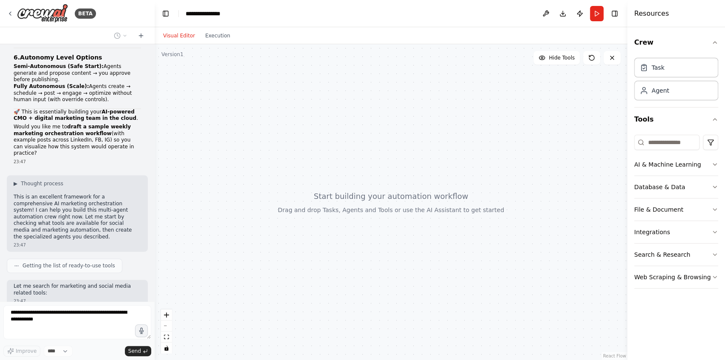
scroll to position [744, 0]
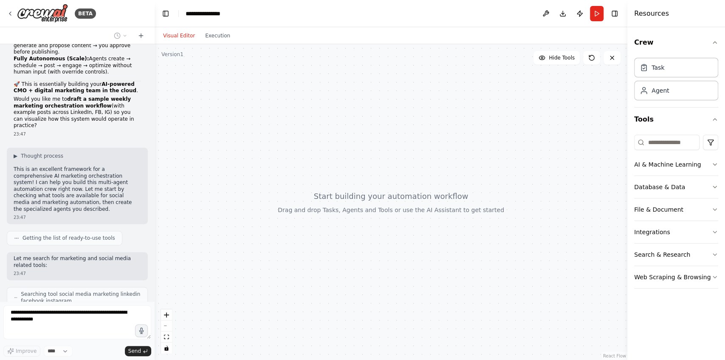
click at [475, 125] on div at bounding box center [391, 201] width 472 height 315
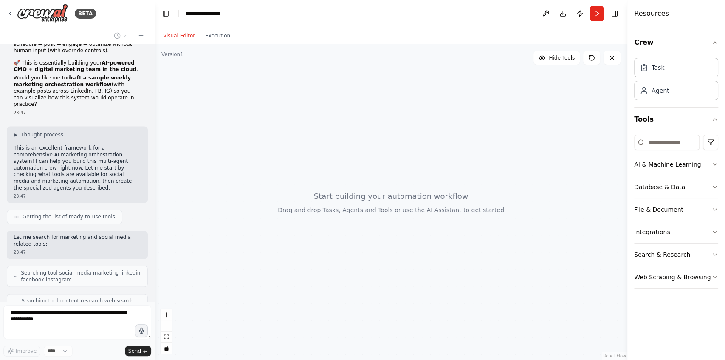
scroll to position [786, 0]
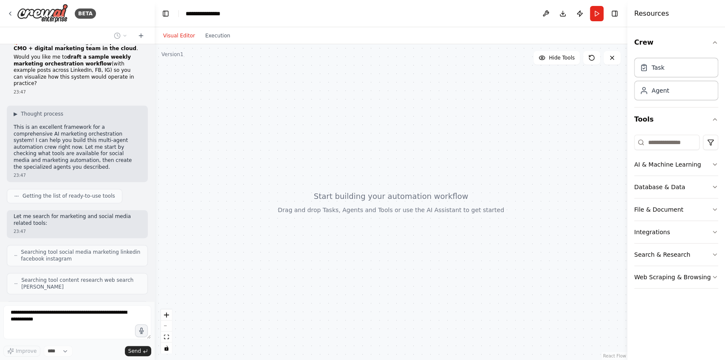
drag, startPoint x: 411, startPoint y: 25, endPoint x: 402, endPoint y: 26, distance: 9.0
click at [402, 26] on header "**********" at bounding box center [391, 13] width 472 height 27
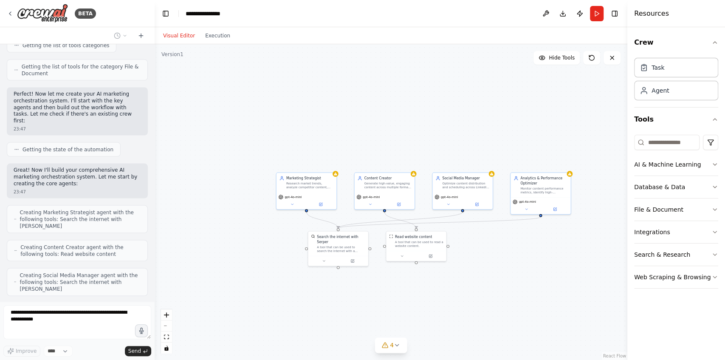
scroll to position [1104, 0]
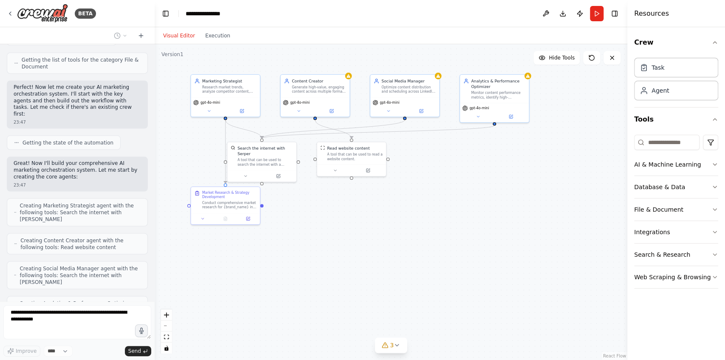
drag, startPoint x: 545, startPoint y: 252, endPoint x: 503, endPoint y: 169, distance: 93.0
click at [503, 169] on div ".deletable-edge-delete-btn { width: 20px; height: 20px; border: 0px solid #ffff…" at bounding box center [391, 201] width 472 height 315
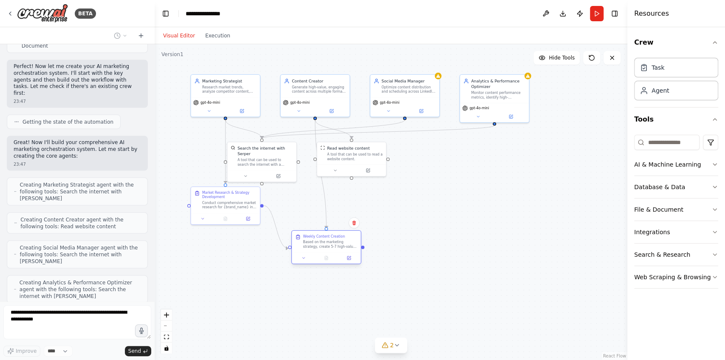
drag, startPoint x: 339, startPoint y: 192, endPoint x: 343, endPoint y: 239, distance: 46.4
click at [343, 239] on div "Weekly Content Creation Based on the marketing strategy, create 5-7 high-value …" at bounding box center [330, 241] width 54 height 14
click at [225, 258] on div "Market Research & Strategy Development Conduct comprehensive market research fo…" at bounding box center [225, 249] width 70 height 38
click at [221, 256] on div at bounding box center [225, 261] width 69 height 11
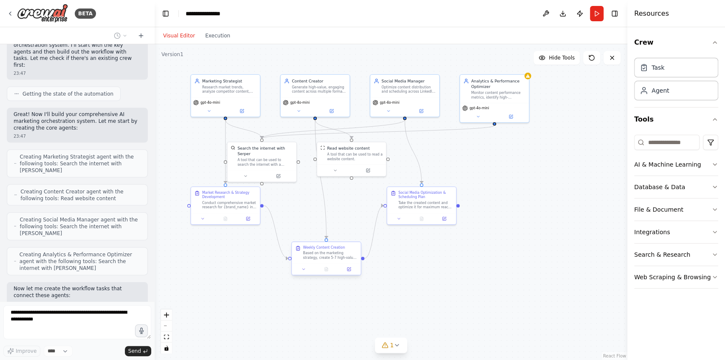
drag, startPoint x: 334, startPoint y: 240, endPoint x: 333, endPoint y: 250, distance: 10.7
click at [333, 250] on div "Based on the marketing strategy, create 5-7 high-value content pieces for {bran…" at bounding box center [330, 254] width 54 height 9
drag, startPoint x: 243, startPoint y: 194, endPoint x: 240, endPoint y: 246, distance: 51.8
click at [240, 246] on div "Market Research & Strategy Development" at bounding box center [229, 243] width 54 height 9
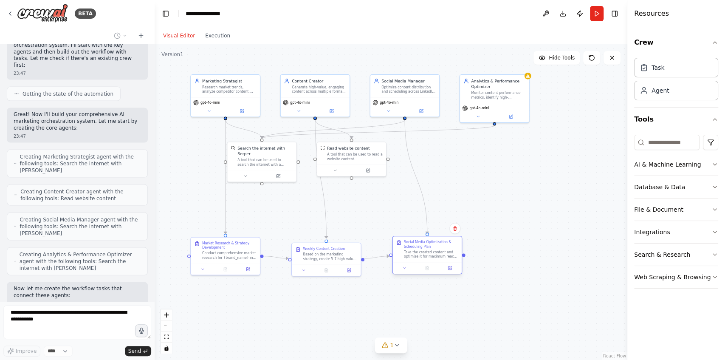
drag, startPoint x: 425, startPoint y: 204, endPoint x: 430, endPoint y: 256, distance: 52.9
click at [430, 256] on div "Take the created content and optimize it for maximum reach and engagement. Rese…" at bounding box center [431, 254] width 54 height 9
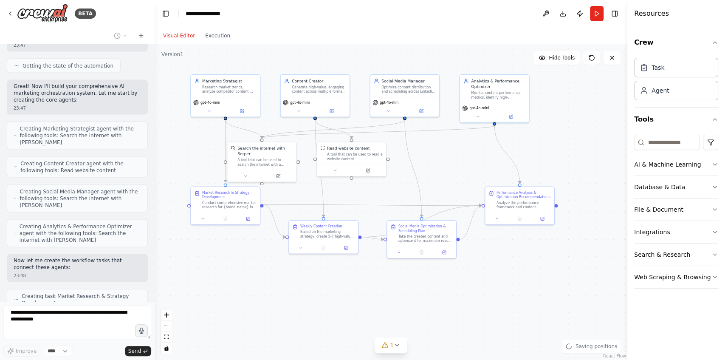
click at [246, 255] on div ".deletable-edge-delete-btn { width: 20px; height: 20px; border: 0px solid #ffff…" at bounding box center [391, 201] width 472 height 315
click at [352, 294] on div ".deletable-edge-delete-btn { width: 20px; height: 20px; border: 0px solid #ffff…" at bounding box center [391, 201] width 472 height 315
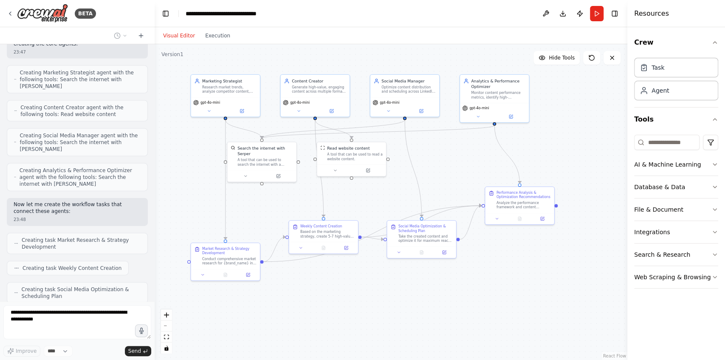
scroll to position [1265, 0]
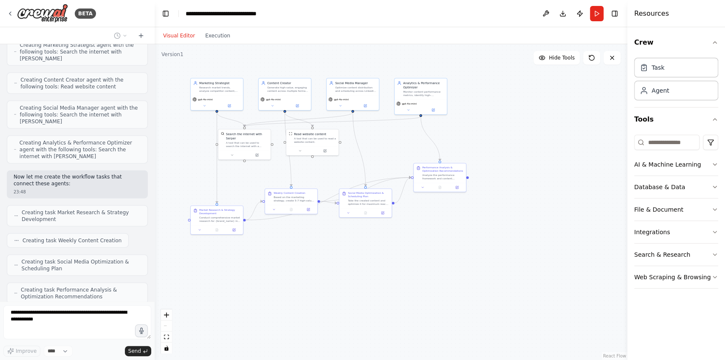
drag, startPoint x: 344, startPoint y: 301, endPoint x: 308, endPoint y: 251, distance: 60.8
click at [308, 251] on div ".deletable-edge-delete-btn { width: 20px; height: 20px; border: 0px solid #ffff…" at bounding box center [391, 201] width 472 height 315
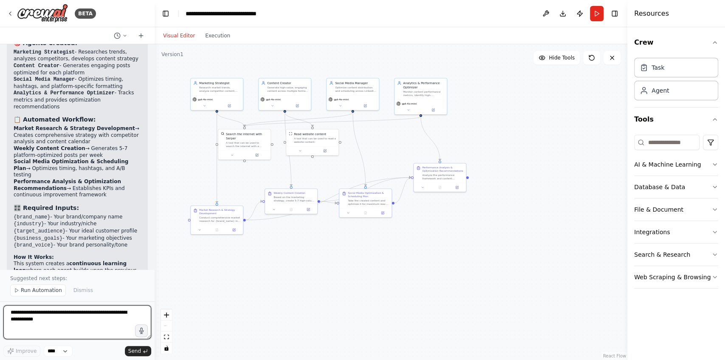
scroll to position [1664, 0]
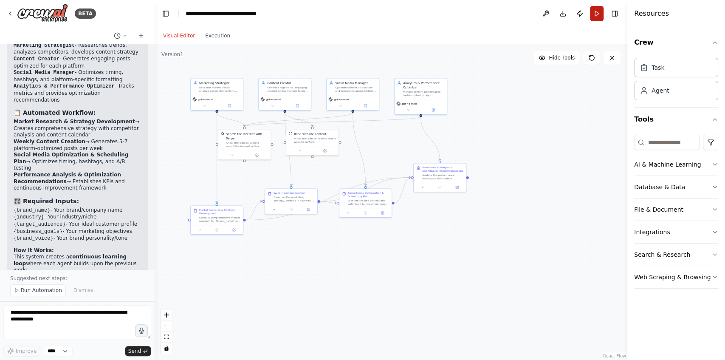
click at [595, 11] on button "Run" at bounding box center [597, 13] width 14 height 15
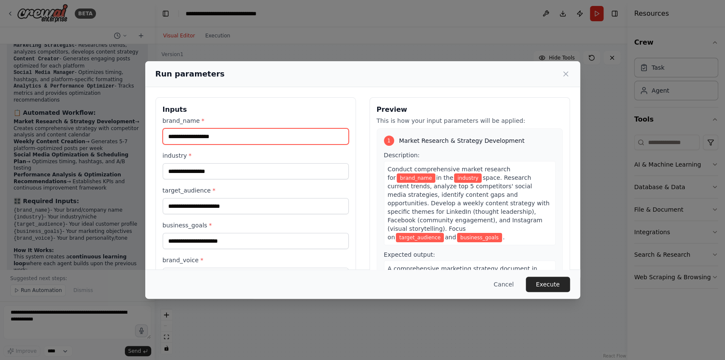
click at [270, 138] on input "brand_name *" at bounding box center [256, 136] width 186 height 16
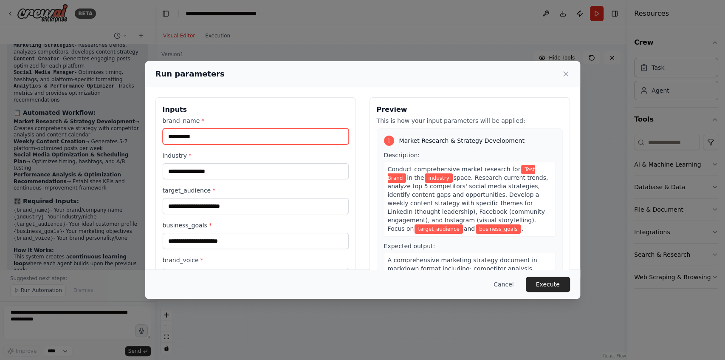
type input "**********"
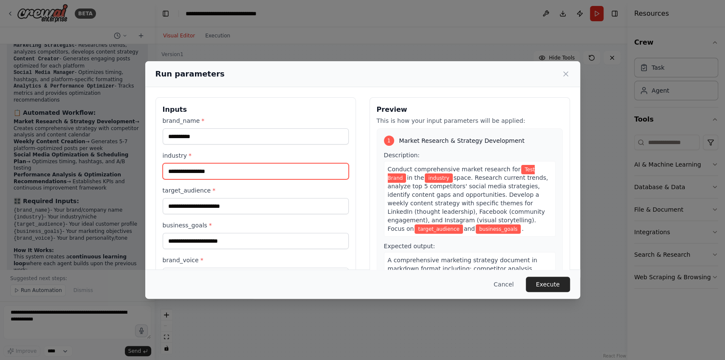
click at [312, 171] on input "industry *" at bounding box center [256, 171] width 186 height 16
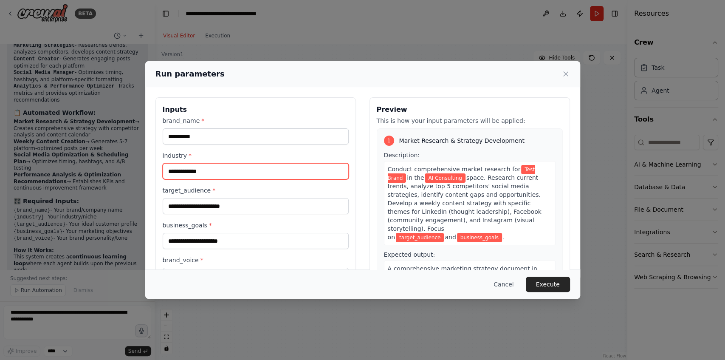
type input "**********"
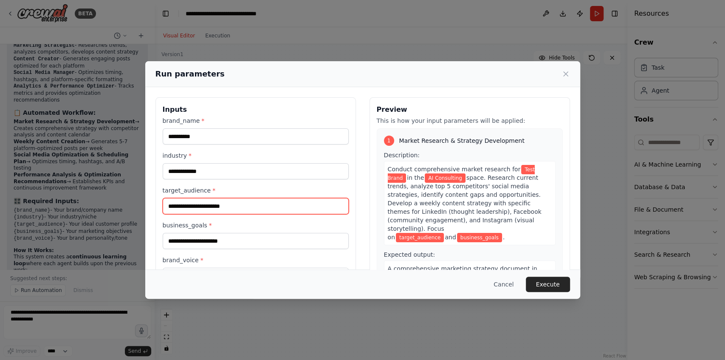
click at [305, 205] on input "target_audience *" at bounding box center [256, 206] width 186 height 16
click at [167, 204] on input "**********" at bounding box center [256, 206] width 186 height 16
type input "**********"
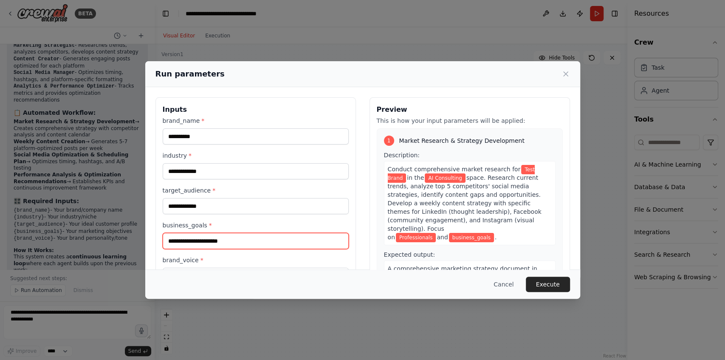
click at [194, 241] on input "business_goals *" at bounding box center [256, 241] width 186 height 16
type input "**********"
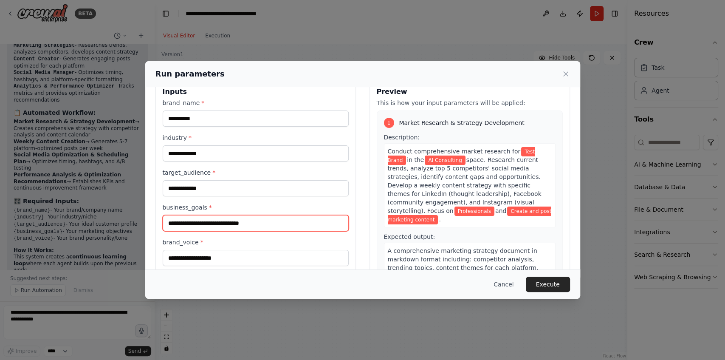
scroll to position [39, 0]
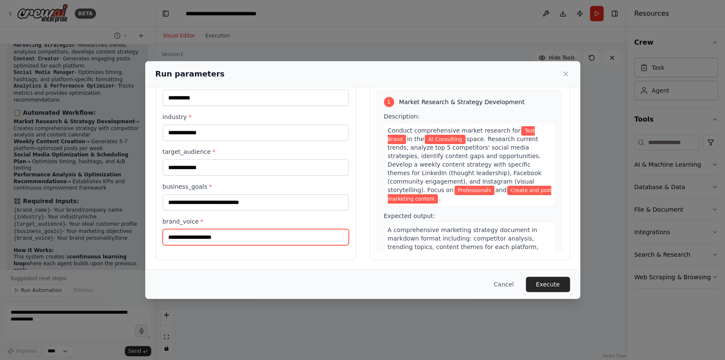
click at [212, 232] on input "brand_voice *" at bounding box center [256, 237] width 186 height 16
type input "*"
type input "**********"
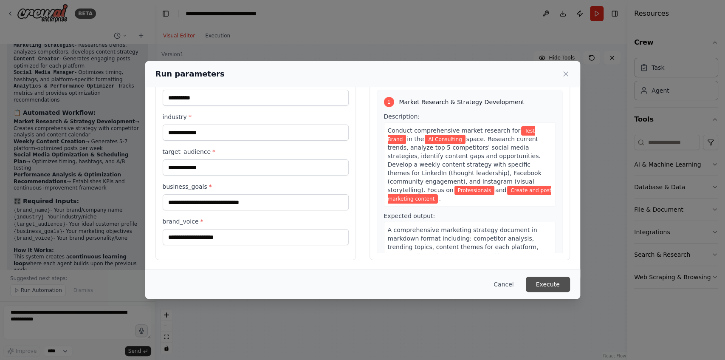
click at [559, 285] on button "Execute" at bounding box center [548, 283] width 44 height 15
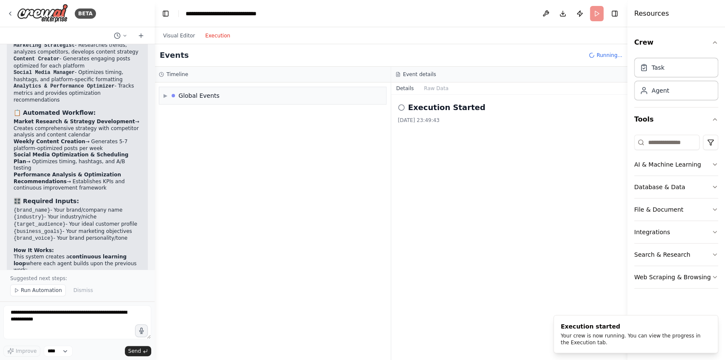
click at [214, 36] on button "Execution" at bounding box center [217, 36] width 35 height 10
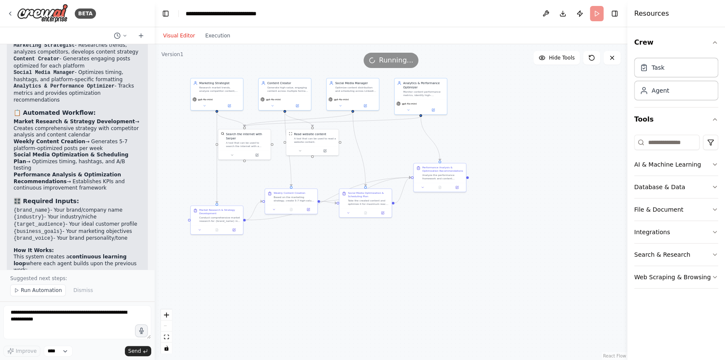
click at [185, 37] on button "Visual Editor" at bounding box center [179, 36] width 42 height 10
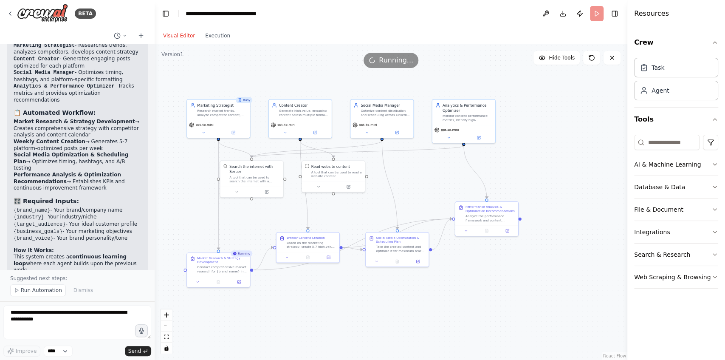
drag, startPoint x: 324, startPoint y: 252, endPoint x: 359, endPoint y: 313, distance: 70.1
click at [359, 316] on div ".deletable-edge-delete-btn { width: 20px; height: 20px; border: 0px solid #ffff…" at bounding box center [391, 201] width 472 height 315
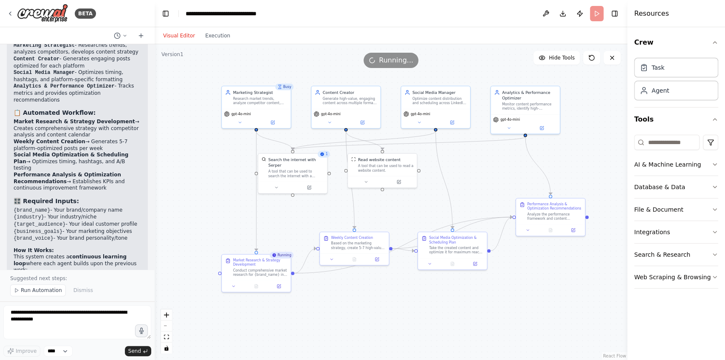
drag, startPoint x: 349, startPoint y: 315, endPoint x: 391, endPoint y: 303, distance: 43.8
click at [391, 303] on div ".deletable-edge-delete-btn { width: 20px; height: 20px; border: 0px solid #ffff…" at bounding box center [391, 201] width 472 height 315
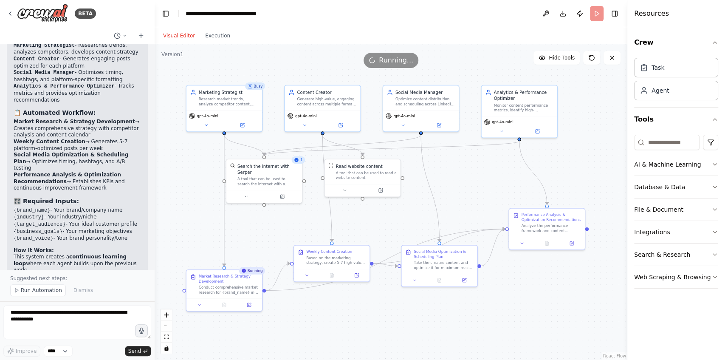
drag, startPoint x: 404, startPoint y: 306, endPoint x: 384, endPoint y: 329, distance: 30.0
click at [384, 329] on div ".deletable-edge-delete-btn { width: 20px; height: 20px; border: 0px solid #ffff…" at bounding box center [391, 201] width 472 height 315
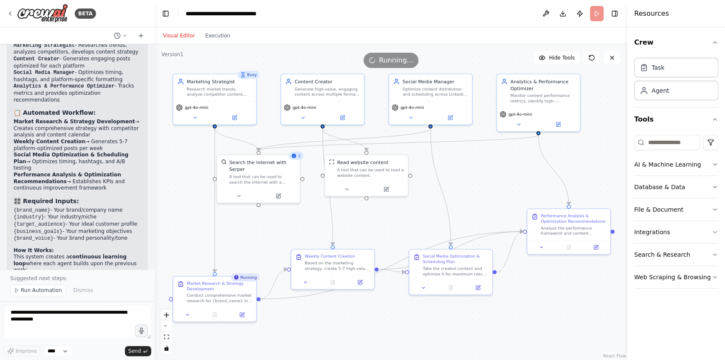
drag, startPoint x: 373, startPoint y: 315, endPoint x: 379, endPoint y: 326, distance: 12.9
click at [379, 326] on div ".deletable-edge-delete-btn { width: 20px; height: 20px; border: 0px solid #ffff…" at bounding box center [391, 201] width 472 height 315
click at [210, 35] on button "Execution" at bounding box center [217, 36] width 35 height 10
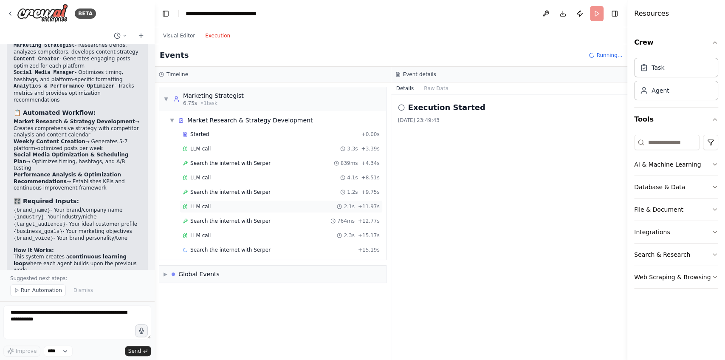
click at [212, 205] on div "LLM call 2.1s + 11.97s" at bounding box center [281, 206] width 197 height 7
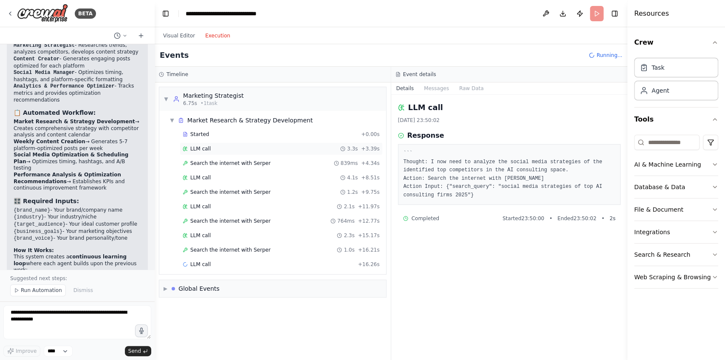
click at [233, 148] on div "LLM call 3.3s + 3.39s" at bounding box center [281, 148] width 197 height 7
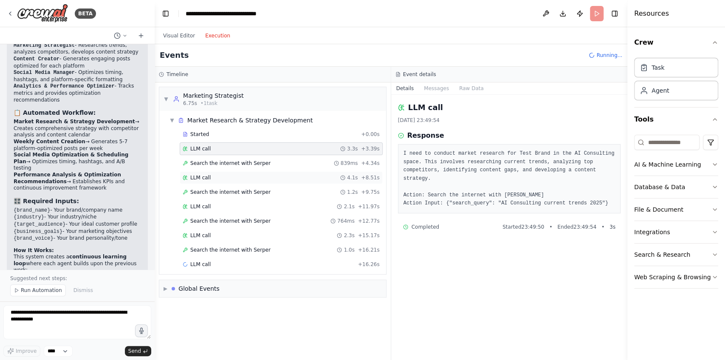
click at [228, 171] on div "LLM call 4.1s + 8.51s" at bounding box center [281, 177] width 203 height 13
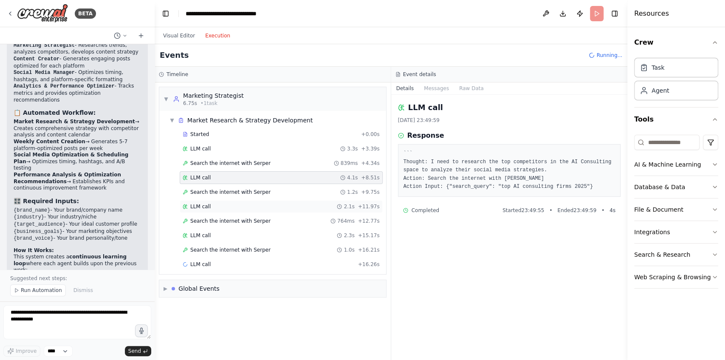
click at [227, 203] on div "LLM call 2.1s + 11.97s" at bounding box center [281, 206] width 197 height 7
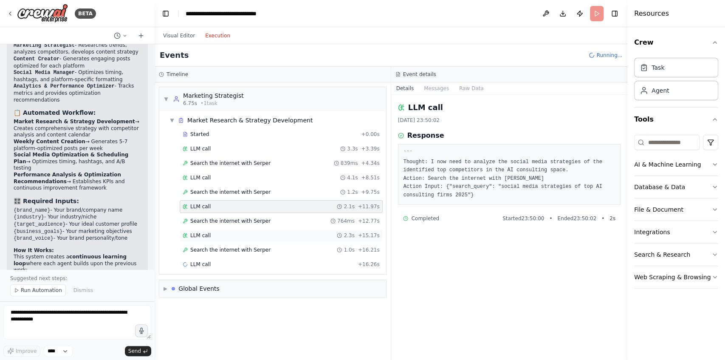
click at [221, 232] on div "LLM call 2.3s + 15.17s" at bounding box center [281, 235] width 197 height 7
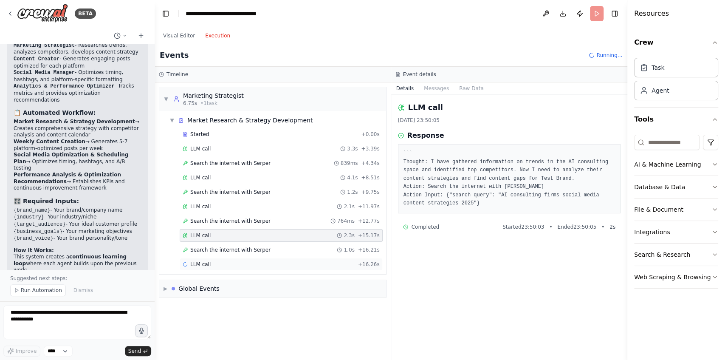
click at [229, 261] on div "LLM call + 16.26s" at bounding box center [281, 264] width 197 height 7
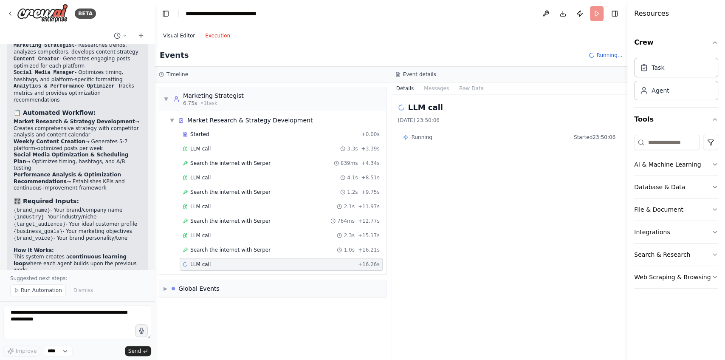
click at [168, 37] on button "Visual Editor" at bounding box center [179, 36] width 42 height 10
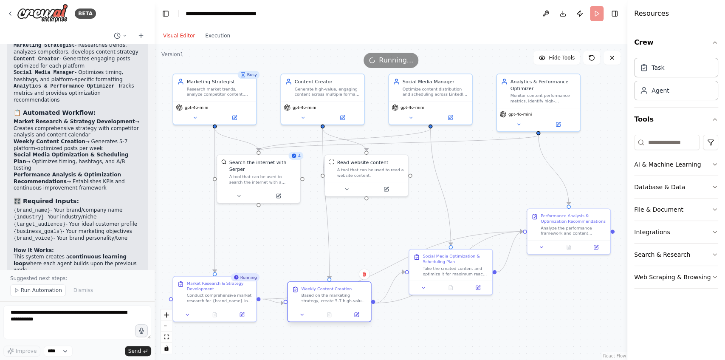
drag, startPoint x: 337, startPoint y: 261, endPoint x: 331, endPoint y: 295, distance: 34.5
click at [331, 295] on div "Based on the marketing strategy, create 5-7 high-value content pieces for {bran…" at bounding box center [333, 297] width 65 height 11
drag, startPoint x: 437, startPoint y: 274, endPoint x: 472, endPoint y: 306, distance: 47.5
click at [472, 306] on div "Social Media Optimization & Scheduling Plan Take the created content and optimi…" at bounding box center [484, 297] width 84 height 46
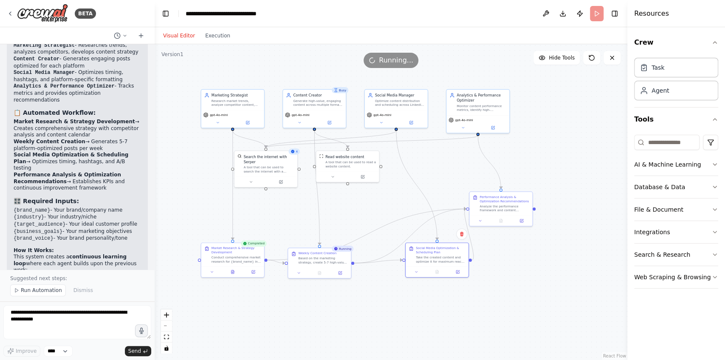
drag, startPoint x: 479, startPoint y: 216, endPoint x: 434, endPoint y: 176, distance: 59.8
click at [434, 176] on div ".deletable-edge-delete-btn { width: 20px; height: 20px; border: 0px solid #ffff…" at bounding box center [391, 201] width 472 height 315
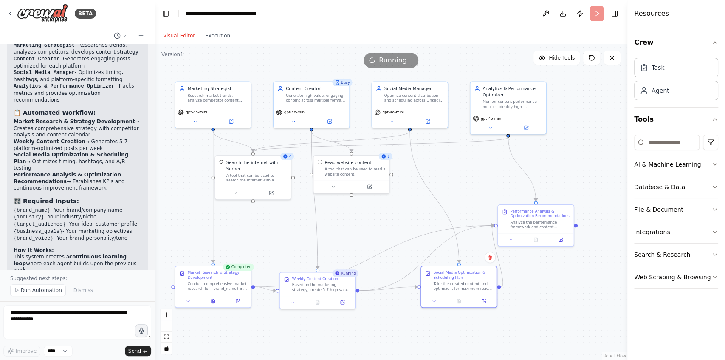
drag, startPoint x: 373, startPoint y: 194, endPoint x: 387, endPoint y: 201, distance: 15.8
click at [387, 201] on div ".deletable-edge-delete-btn { width: 20px; height: 20px; border: 0px solid #ffff…" at bounding box center [391, 201] width 472 height 315
click at [220, 37] on button "Execution" at bounding box center [217, 36] width 35 height 10
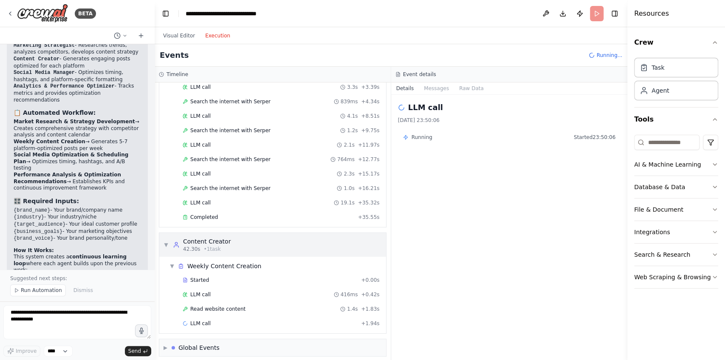
scroll to position [62, 0]
click at [210, 277] on div "Started" at bounding box center [270, 279] width 175 height 7
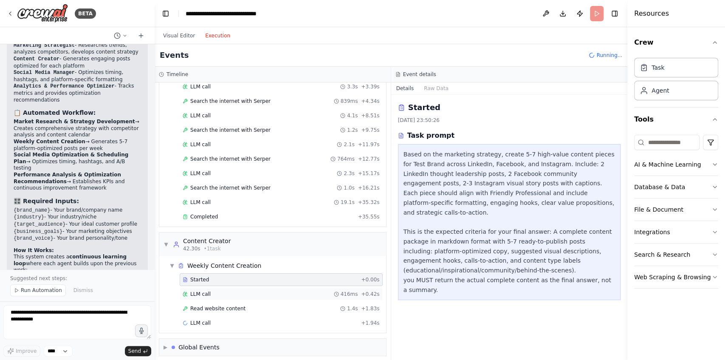
click at [214, 291] on div "LLM call 416ms + 0.42s" at bounding box center [281, 293] width 197 height 7
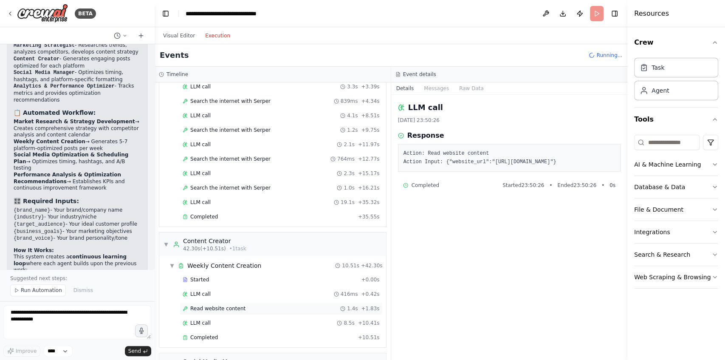
click at [218, 305] on span "Read website content" at bounding box center [217, 308] width 55 height 7
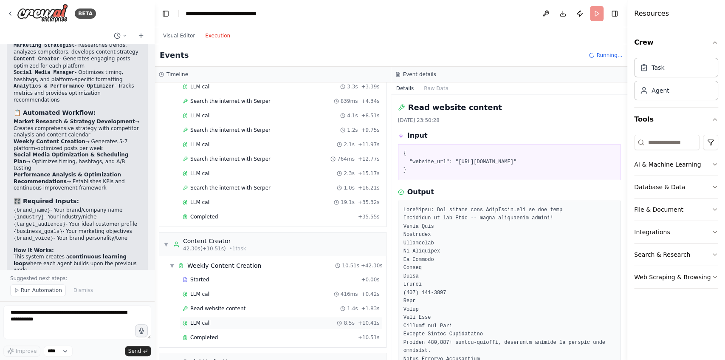
click at [218, 319] on div "LLM call 8.5s + 10.41s" at bounding box center [281, 322] width 197 height 7
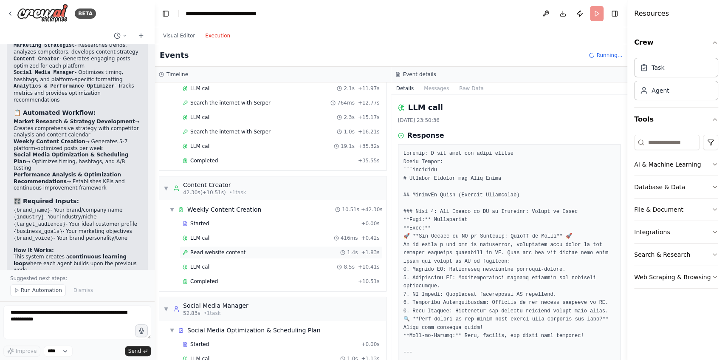
scroll to position [181, 0]
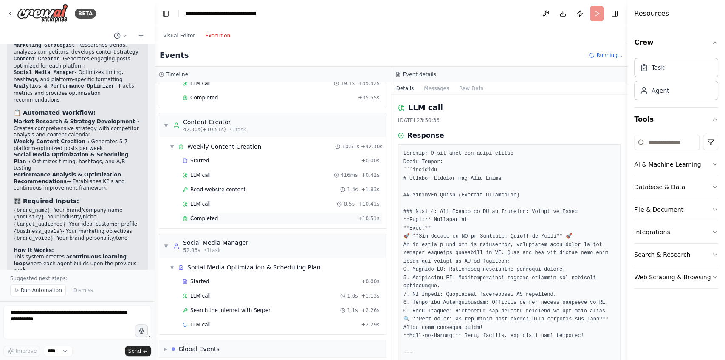
click at [223, 215] on div "Completed" at bounding box center [269, 218] width 172 height 7
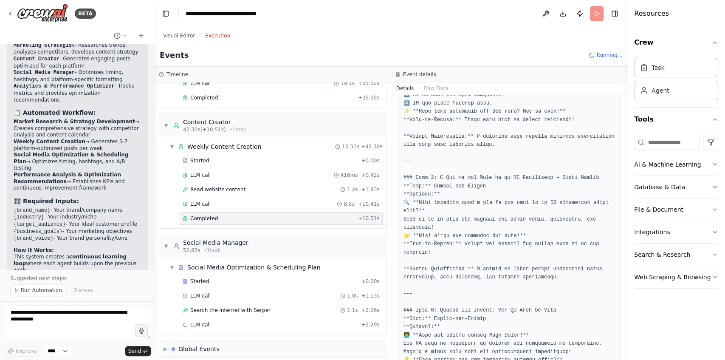
scroll to position [627, 0]
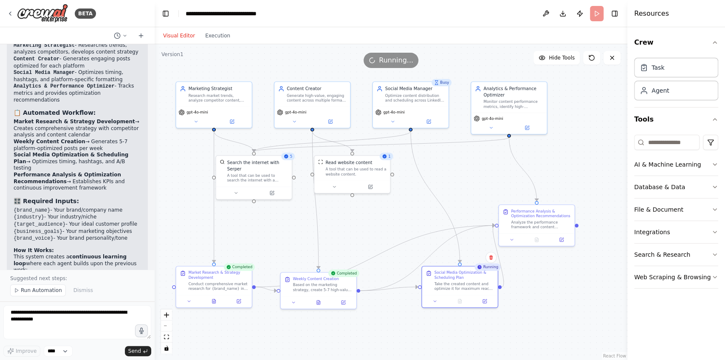
click at [173, 38] on button "Visual Editor" at bounding box center [179, 36] width 42 height 10
drag, startPoint x: 469, startPoint y: 290, endPoint x: 443, endPoint y: 298, distance: 27.8
click at [443, 298] on div "Social Media Optimization & Scheduling Plan Take the created content and optimi…" at bounding box center [435, 285] width 76 height 28
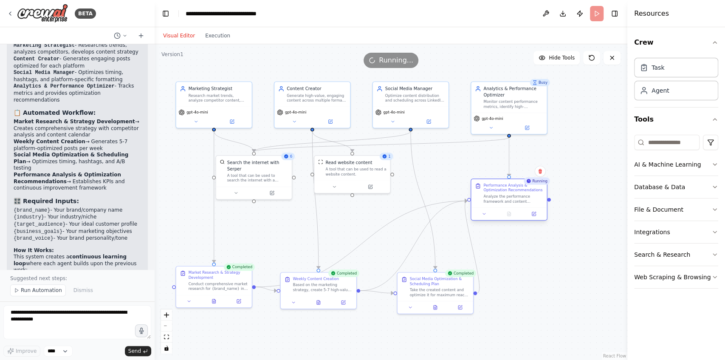
drag, startPoint x: 524, startPoint y: 216, endPoint x: 497, endPoint y: 188, distance: 38.1
click at [497, 188] on div "Performance Analysis & Optimization Recommendations" at bounding box center [512, 188] width 59 height 10
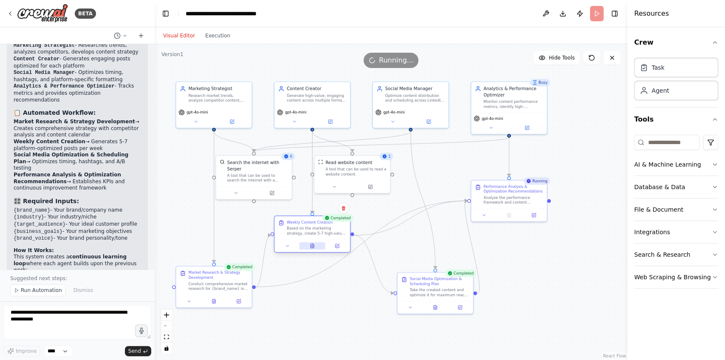
drag, startPoint x: 326, startPoint y: 295, endPoint x: 319, endPoint y: 243, distance: 53.1
click at [319, 243] on div at bounding box center [312, 245] width 76 height 13
drag, startPoint x: 227, startPoint y: 294, endPoint x: 226, endPoint y: 301, distance: 6.8
click at [226, 301] on div "Market Research & Strategy Development Conduct comprehensive market research fo…" at bounding box center [213, 291] width 77 height 42
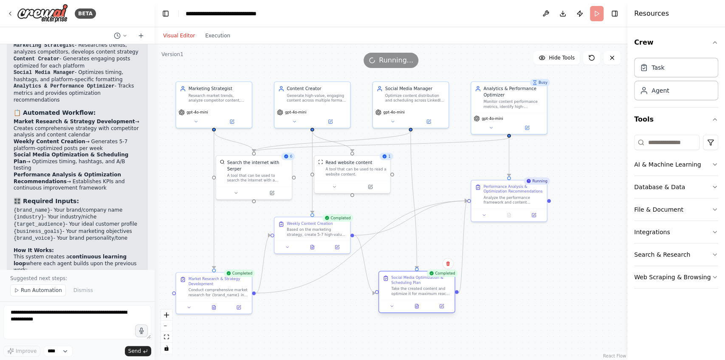
drag, startPoint x: 437, startPoint y: 298, endPoint x: 416, endPoint y: 297, distance: 20.4
click at [416, 297] on div "Social Media Optimization & Scheduling Plan Take the created content and optimi…" at bounding box center [417, 285] width 76 height 28
click at [215, 35] on button "Execution" at bounding box center [217, 36] width 35 height 10
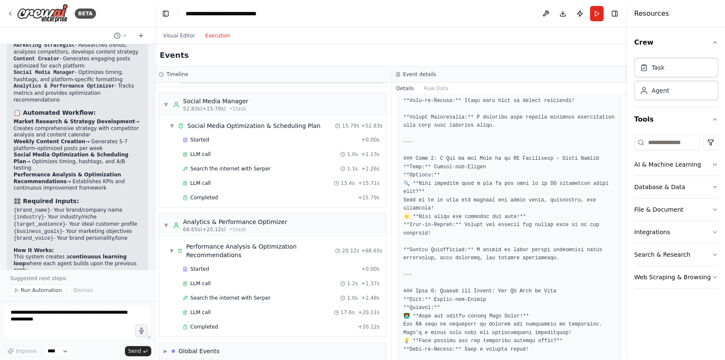
scroll to position [768, 0]
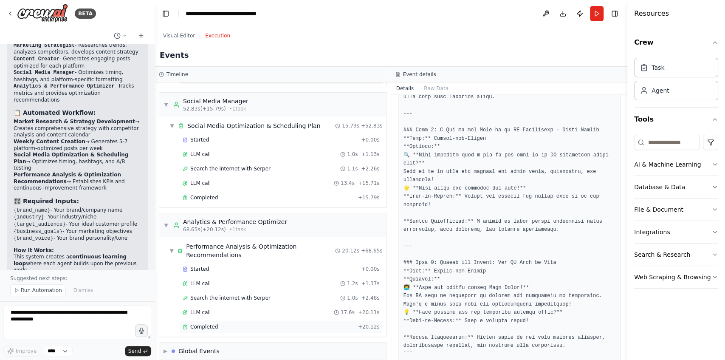
click at [215, 323] on div "Completed" at bounding box center [269, 326] width 172 height 7
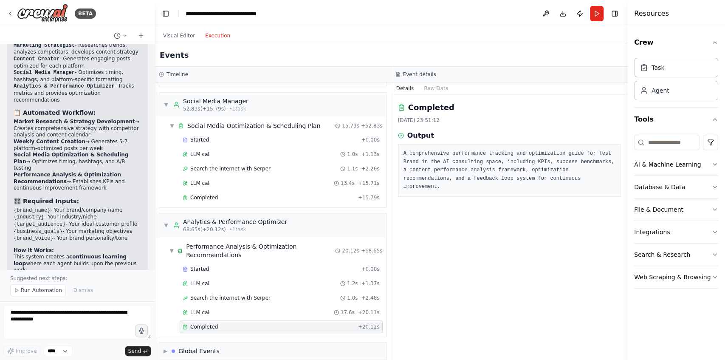
scroll to position [0, 0]
click at [213, 309] on div "LLM call 17.6s + 20.11s" at bounding box center [281, 312] width 197 height 7
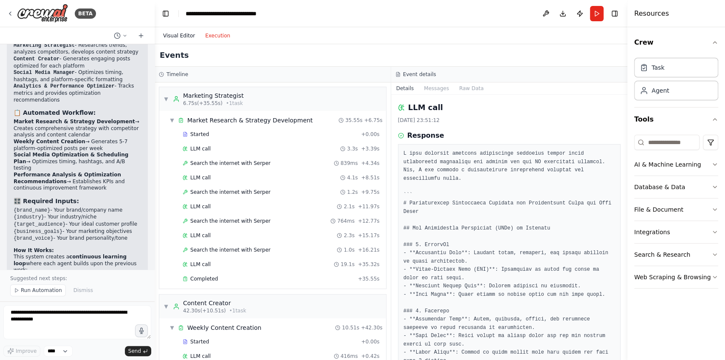
click at [170, 38] on button "Visual Editor" at bounding box center [179, 36] width 42 height 10
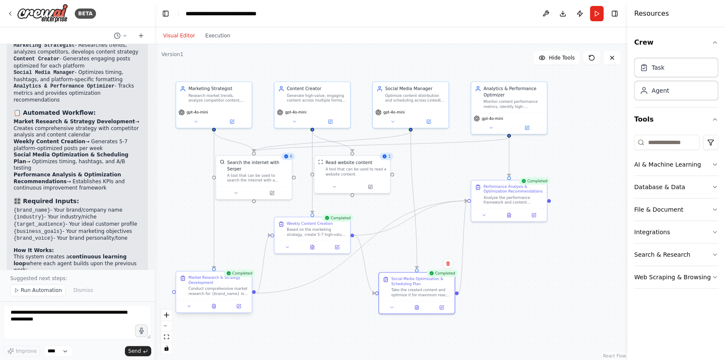
click at [211, 286] on div "Conduct comprehensive market research for {brand_name} in the {industry} space.…" at bounding box center [217, 291] width 59 height 10
click at [209, 281] on div "Market Research & Strategy Development" at bounding box center [217, 280] width 59 height 10
click at [196, 121] on icon at bounding box center [196, 120] width 5 height 5
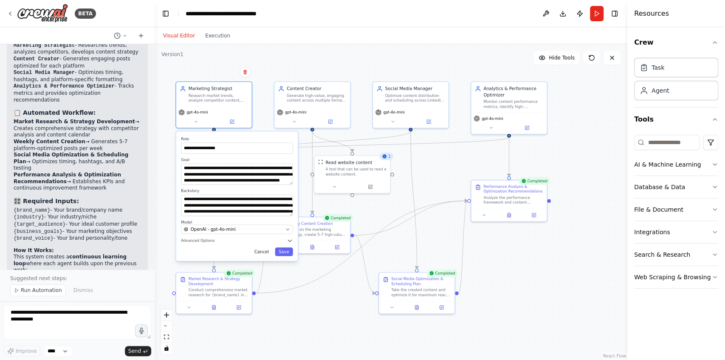
click at [264, 253] on button "Cancel" at bounding box center [261, 251] width 22 height 8
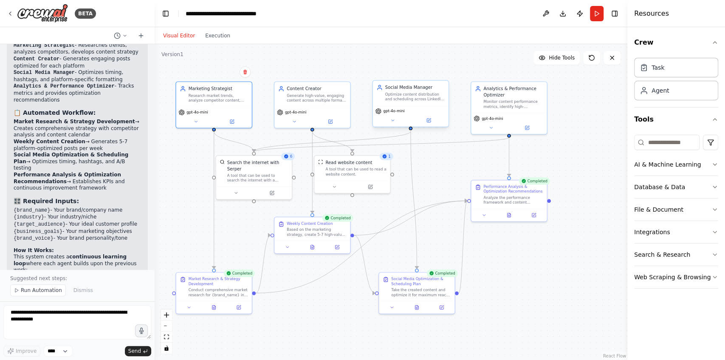
click at [412, 102] on div "Social Media Manager Optimize content distribution and scheduling across Linked…" at bounding box center [411, 93] width 76 height 25
click at [220, 34] on button "Execution" at bounding box center [217, 36] width 35 height 10
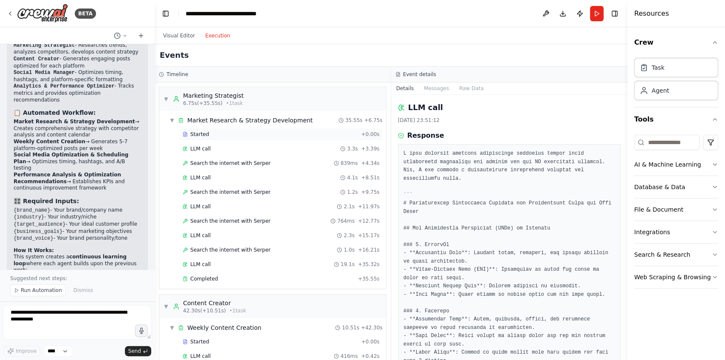
click at [242, 133] on div "Started" at bounding box center [270, 134] width 175 height 7
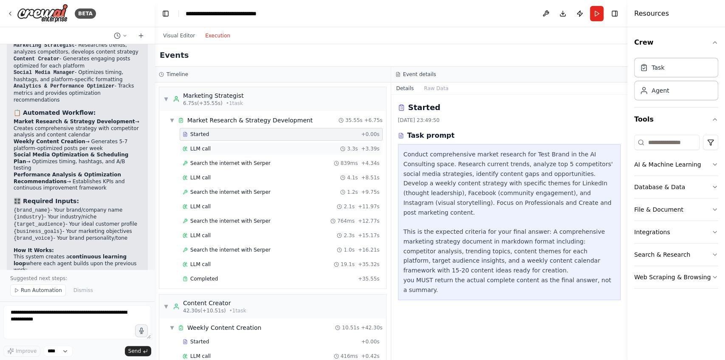
click at [262, 152] on div "LLM call 3.3s + 3.39s" at bounding box center [281, 148] width 203 height 13
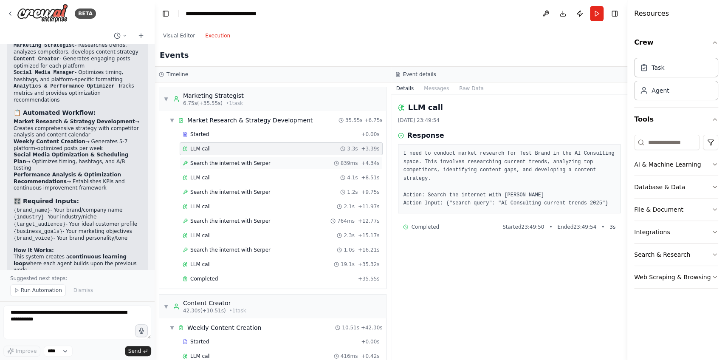
click at [259, 163] on div "Search the internet with Serper 839ms + 4.34s" at bounding box center [281, 163] width 197 height 7
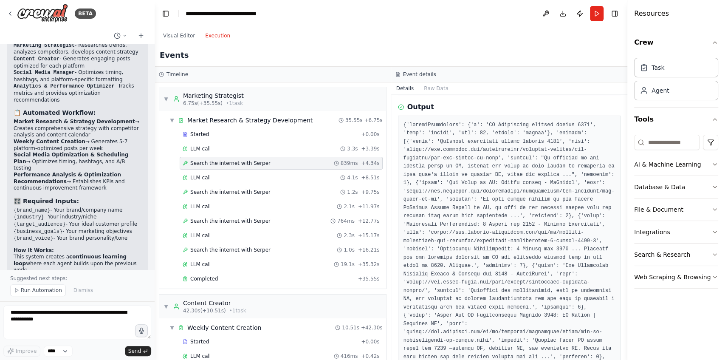
scroll to position [255, 0]
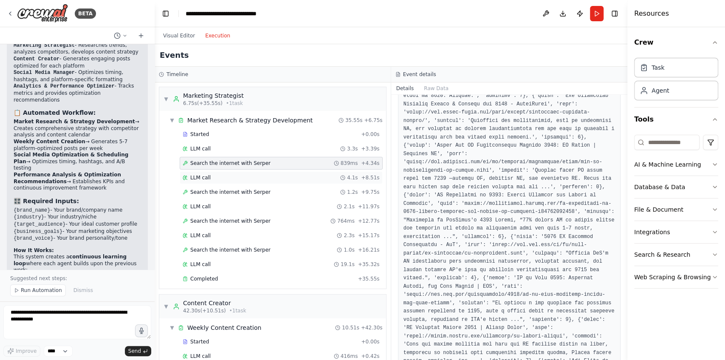
click at [221, 177] on div "LLM call 4.1s + 8.51s" at bounding box center [281, 177] width 197 height 7
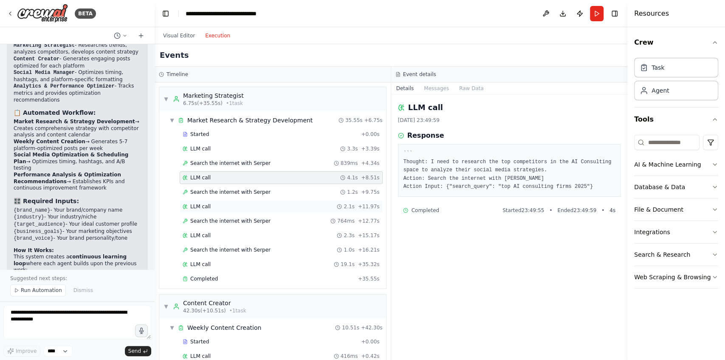
click at [228, 206] on div "LLM call 2.1s + 11.97s" at bounding box center [281, 206] width 197 height 7
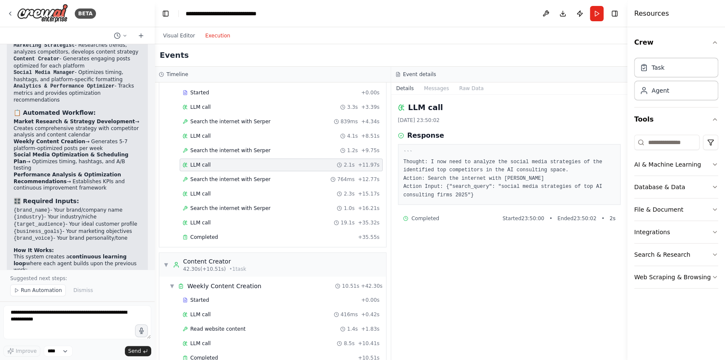
scroll to position [56, 0]
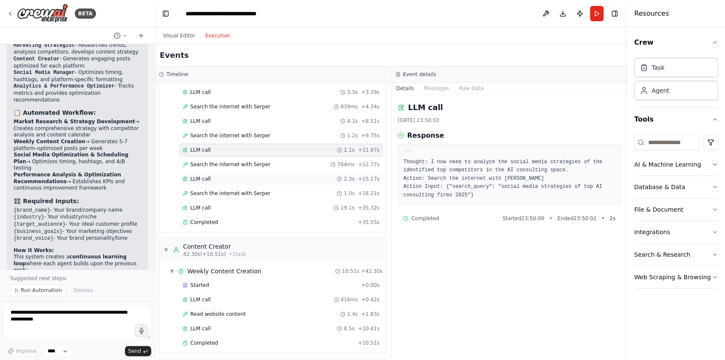
click at [233, 172] on div "LLM call 2.3s + 15.17s" at bounding box center [281, 178] width 203 height 13
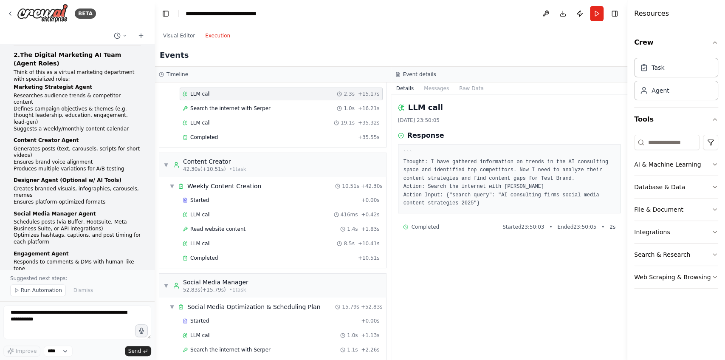
scroll to position [170, 0]
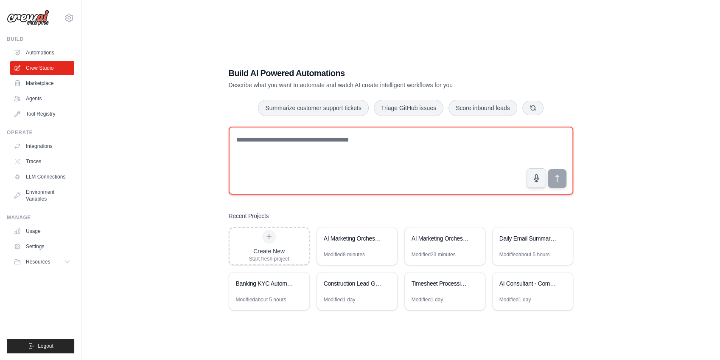
click at [305, 144] on textarea at bounding box center [401, 160] width 345 height 68
type textarea "*"
type textarea "*****"
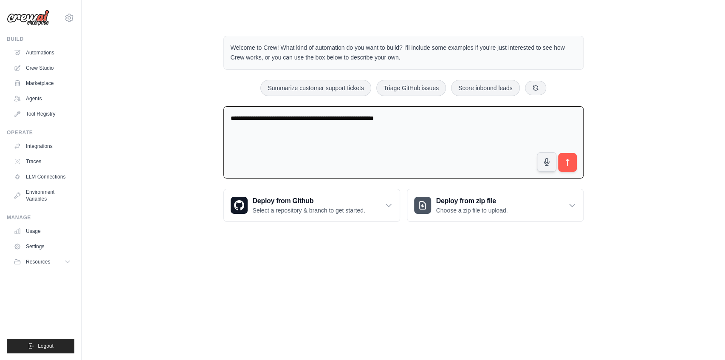
drag, startPoint x: 431, startPoint y: 124, endPoint x: 152, endPoint y: 97, distance: 280.1
click at [155, 97] on div "**********" at bounding box center [403, 128] width 616 height 213
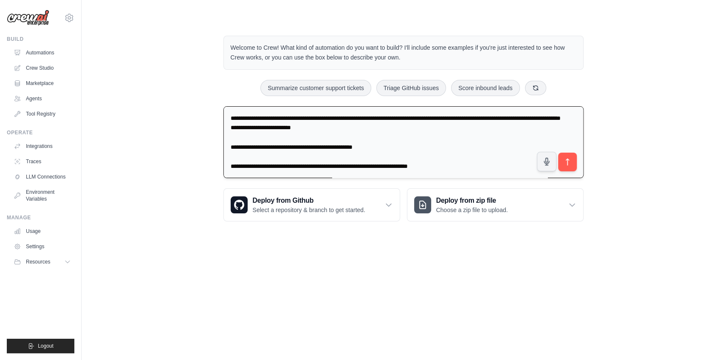
click at [242, 150] on textarea at bounding box center [403, 142] width 360 height 72
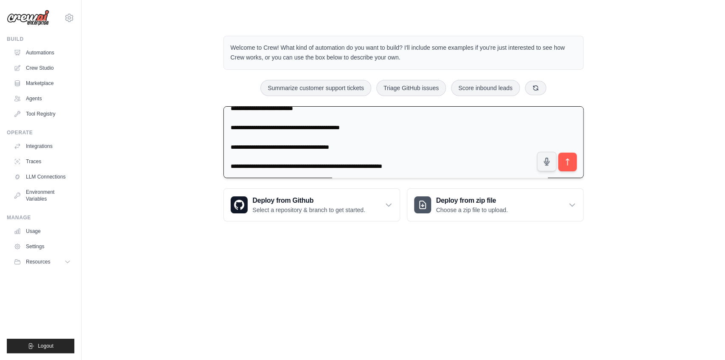
scroll to position [368, 0]
type textarea "**********"
click at [569, 165] on icon "submit" at bounding box center [566, 161] width 9 height 9
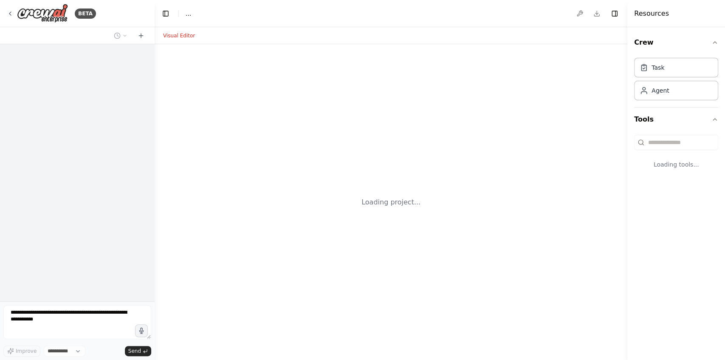
select select "****"
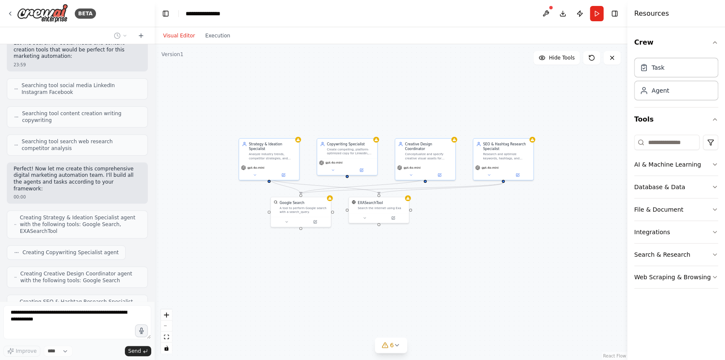
scroll to position [472, 0]
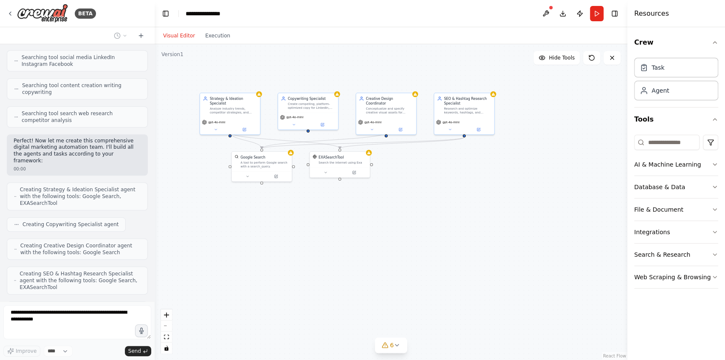
drag, startPoint x: 501, startPoint y: 258, endPoint x: 456, endPoint y: 185, distance: 86.0
click at [457, 187] on div ".deletable-edge-delete-btn { width: 20px; height: 20px; border: 0px solid #ffff…" at bounding box center [391, 201] width 472 height 315
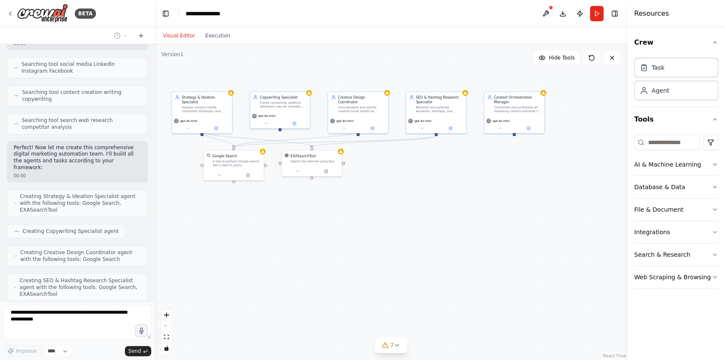
drag, startPoint x: 540, startPoint y: 214, endPoint x: 511, endPoint y: 216, distance: 28.1
click at [511, 216] on div ".deletable-edge-delete-btn { width: 20px; height: 20px; border: 0px solid #ffff…" at bounding box center [391, 201] width 472 height 315
drag, startPoint x: 220, startPoint y: 161, endPoint x: 189, endPoint y: 196, distance: 46.6
click at [189, 196] on div "A tool to perform Google search with a search_query." at bounding box center [205, 196] width 48 height 8
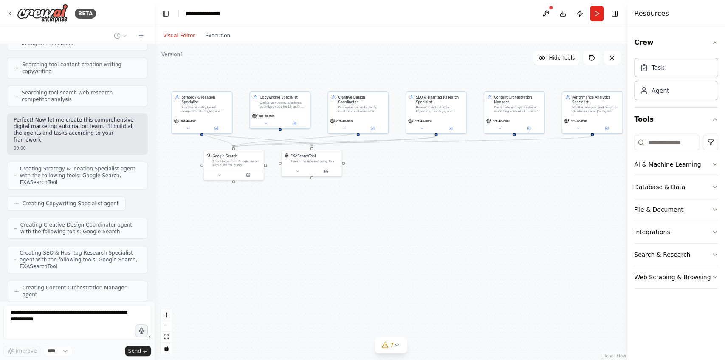
drag, startPoint x: 318, startPoint y: 162, endPoint x: 284, endPoint y: 198, distance: 49.2
click at [284, 198] on div ".deletable-edge-delete-btn { width: 20px; height: 20px; border: 0px solid #ffff…" at bounding box center [391, 201] width 472 height 315
drag, startPoint x: 218, startPoint y: 173, endPoint x: 184, endPoint y: 203, distance: 45.1
click at [184, 203] on div "Google Search A tool to perform Google search with a search_query." at bounding box center [196, 198] width 61 height 31
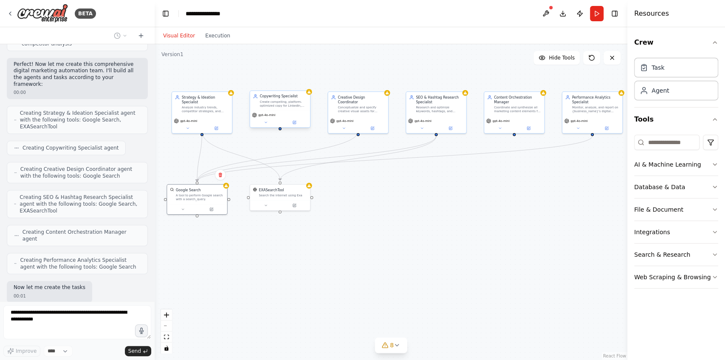
scroll to position [555, 0]
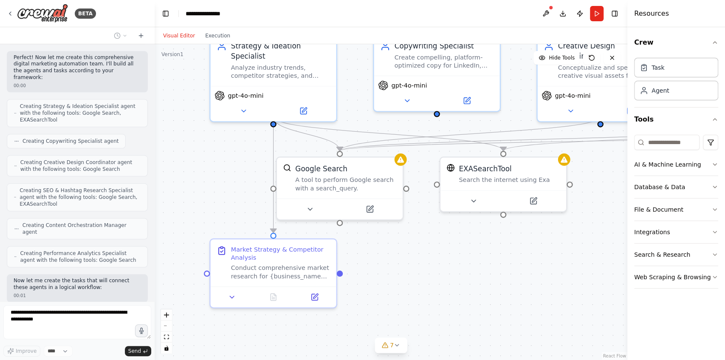
drag, startPoint x: 259, startPoint y: 204, endPoint x: 395, endPoint y: 276, distance: 154.2
click at [396, 279] on div ".deletable-edge-delete-btn { width: 20px; height: 20px; border: 0px solid #ffff…" at bounding box center [391, 201] width 472 height 315
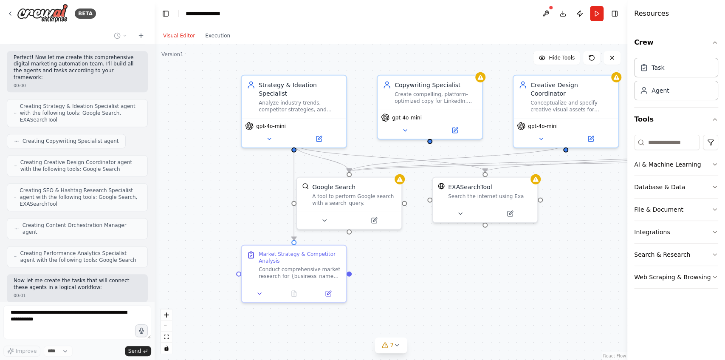
scroll to position [583, 0]
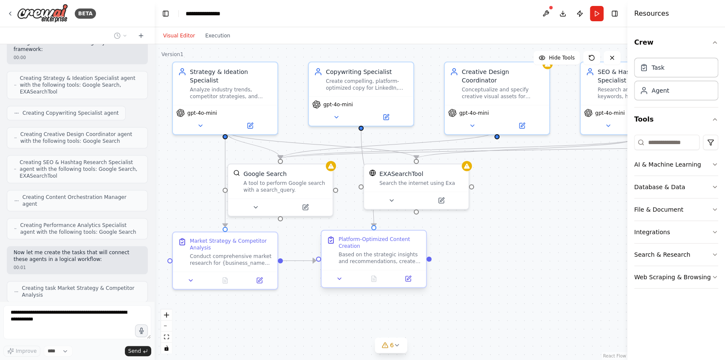
drag, startPoint x: 481, startPoint y: 285, endPoint x: 413, endPoint y: 272, distance: 70.0
click at [413, 272] on div ".deletable-edge-delete-btn { width: 20px; height: 20px; border: 0px solid #ffff…" at bounding box center [391, 201] width 472 height 315
drag, startPoint x: 412, startPoint y: 256, endPoint x: 402, endPoint y: 257, distance: 10.6
click at [402, 257] on div "Based on the strategic insights and recommendations, create compelling, platfor…" at bounding box center [367, 258] width 82 height 14
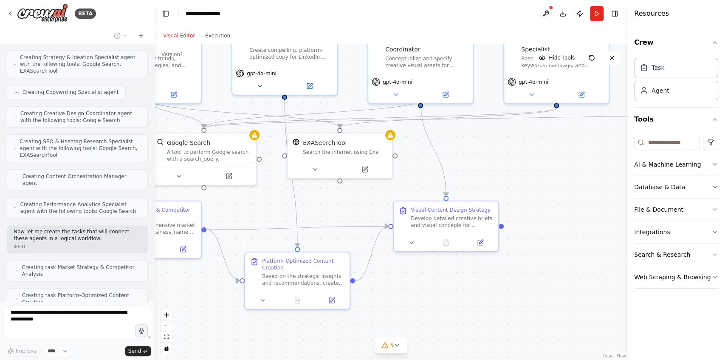
drag, startPoint x: 565, startPoint y: 301, endPoint x: 489, endPoint y: 270, distance: 82.5
click at [489, 270] on div ".deletable-edge-delete-btn { width: 20px; height: 20px; border: 0px solid #ffff…" at bounding box center [391, 201] width 472 height 315
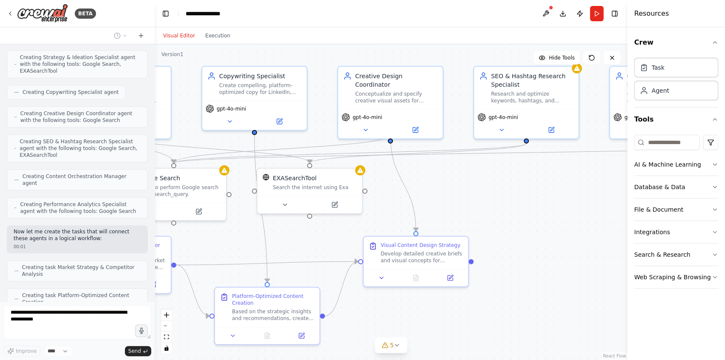
drag, startPoint x: 549, startPoint y: 244, endPoint x: 519, endPoint y: 280, distance: 46.7
click at [519, 280] on div ".deletable-edge-delete-btn { width: 20px; height: 20px; border: 0px solid #ffff…" at bounding box center [391, 201] width 472 height 315
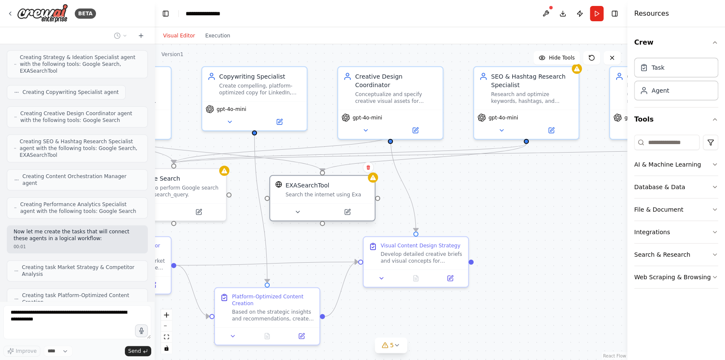
drag, startPoint x: 317, startPoint y: 188, endPoint x: 332, endPoint y: 197, distance: 17.8
click at [332, 197] on div "Search the internet using Exa" at bounding box center [327, 194] width 84 height 7
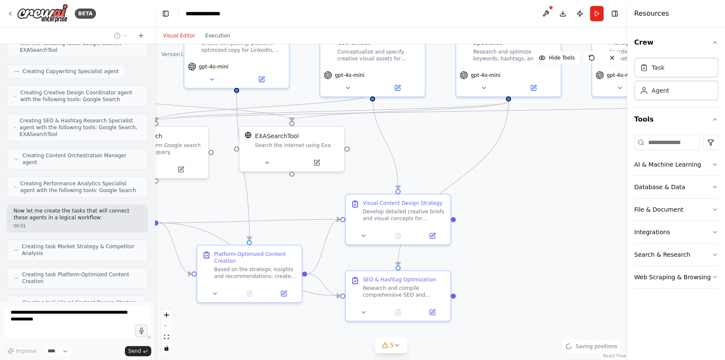
drag, startPoint x: 579, startPoint y: 270, endPoint x: 563, endPoint y: 232, distance: 41.5
click at [563, 232] on div ".deletable-edge-delete-btn { width: 20px; height: 20px; border: 0px solid #ffff…" at bounding box center [391, 201] width 472 height 315
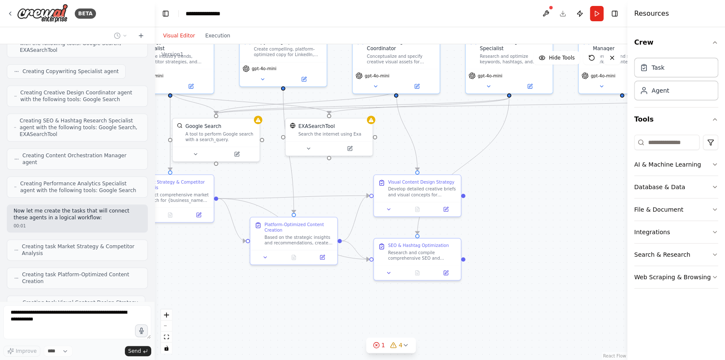
drag, startPoint x: 558, startPoint y: 265, endPoint x: 550, endPoint y: 237, distance: 28.6
click at [550, 237] on div ".deletable-edge-delete-btn { width: 20px; height: 20px; border: 0px solid #ffff…" at bounding box center [391, 201] width 472 height 315
drag, startPoint x: 287, startPoint y: 234, endPoint x: 278, endPoint y: 282, distance: 48.7
click at [278, 282] on div "Based on the strategic insights and recommendations, create compelling, platfor…" at bounding box center [288, 287] width 68 height 11
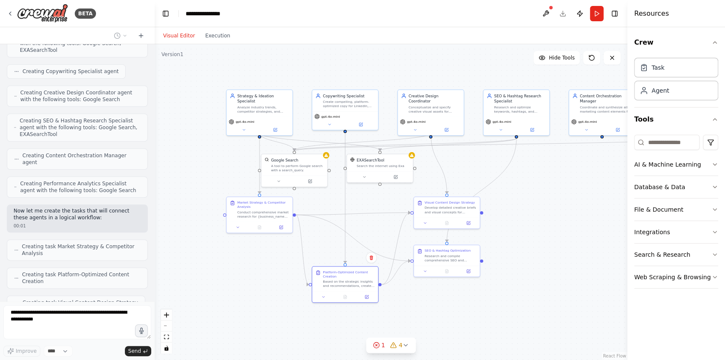
scroll to position [653, 0]
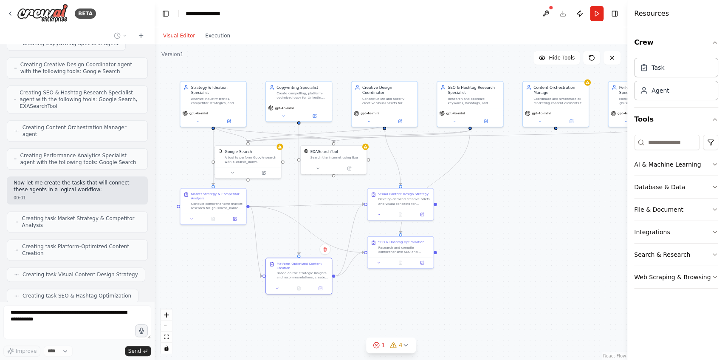
drag, startPoint x: 554, startPoint y: 264, endPoint x: 507, endPoint y: 256, distance: 47.0
click at [507, 256] on div ".deletable-edge-delete-btn { width: 20px; height: 20px; border: 0px solid #ffff…" at bounding box center [391, 201] width 472 height 315
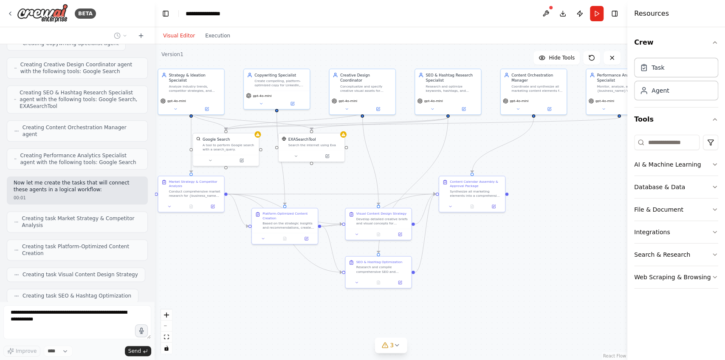
drag, startPoint x: 579, startPoint y: 271, endPoint x: 554, endPoint y: 263, distance: 26.7
click at [554, 263] on div ".deletable-edge-delete-btn { width: 20px; height: 20px; border: 0px solid #ffff…" at bounding box center [391, 201] width 472 height 315
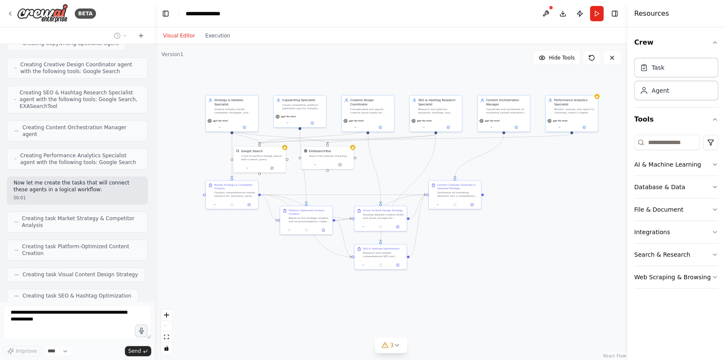
drag, startPoint x: 559, startPoint y: 262, endPoint x: 528, endPoint y: 245, distance: 35.3
click at [528, 245] on div ".deletable-edge-delete-btn { width: 20px; height: 20px; border: 0px solid #ffff…" at bounding box center [391, 201] width 472 height 315
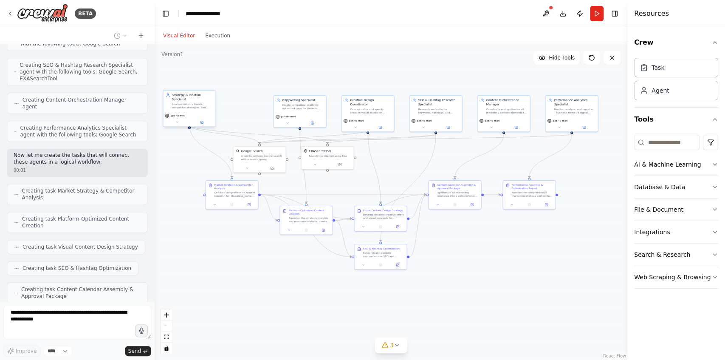
drag, startPoint x: 241, startPoint y: 106, endPoint x: 199, endPoint y: 104, distance: 42.5
click at [199, 104] on div "Analyze industry trends, competitor strategies, and market opportunities to dev…" at bounding box center [191, 105] width 41 height 7
click at [194, 202] on div ".deletable-edge-delete-btn { width: 20px; height: 20px; border: 0px solid #ffff…" at bounding box center [391, 201] width 472 height 315
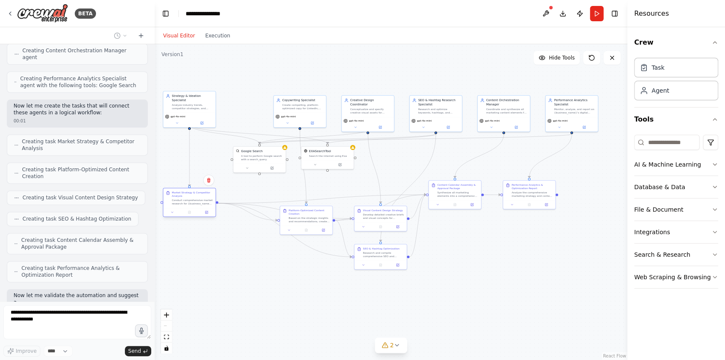
scroll to position [736, 0]
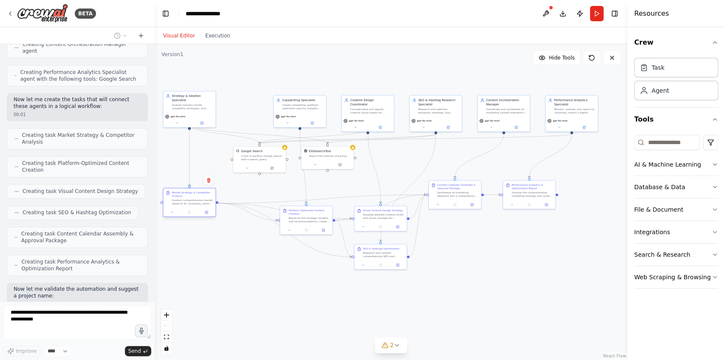
drag, startPoint x: 225, startPoint y: 185, endPoint x: 183, endPoint y: 193, distance: 43.5
click at [183, 193] on div ".deletable-edge-delete-btn { width: 20px; height: 20px; border: 0px solid #ffff…" at bounding box center [391, 201] width 472 height 315
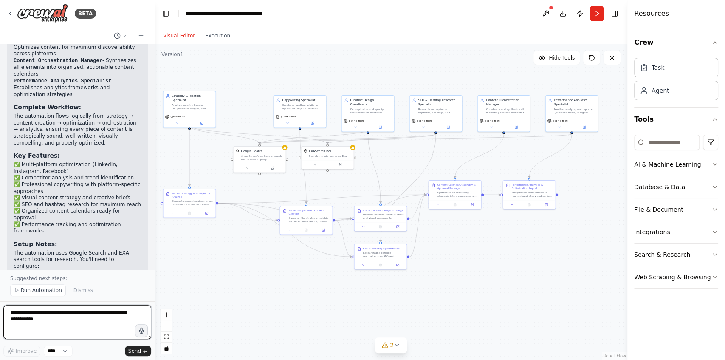
scroll to position [1187, 0]
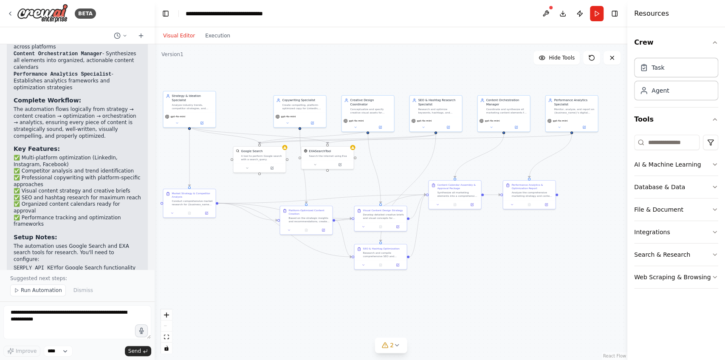
drag, startPoint x: 15, startPoint y: 146, endPoint x: 132, endPoint y: 171, distance: 120.3
click at [132, 171] on div "Perfect! I've successfully created your AI Marketing Orchestration Framework wi…" at bounding box center [77, 104] width 141 height 377
click at [72, 320] on textarea at bounding box center [77, 322] width 148 height 34
type textarea "**********"
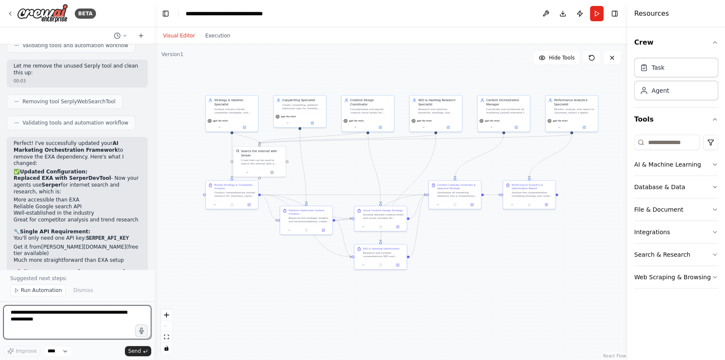
scroll to position [1987, 0]
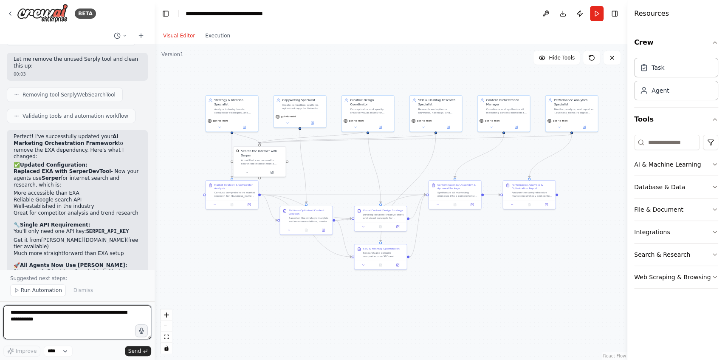
click at [43, 312] on textarea at bounding box center [77, 322] width 148 height 34
type textarea "**********"
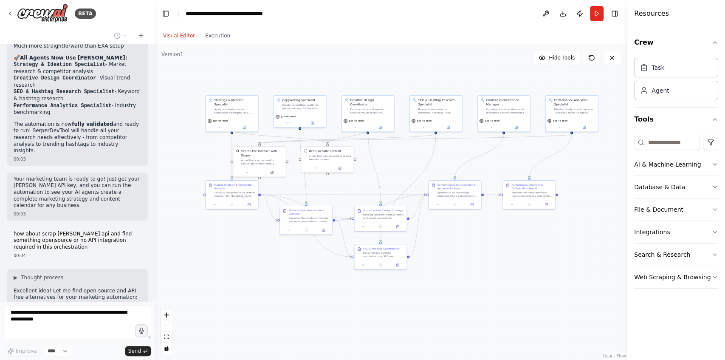
scroll to position [2223, 0]
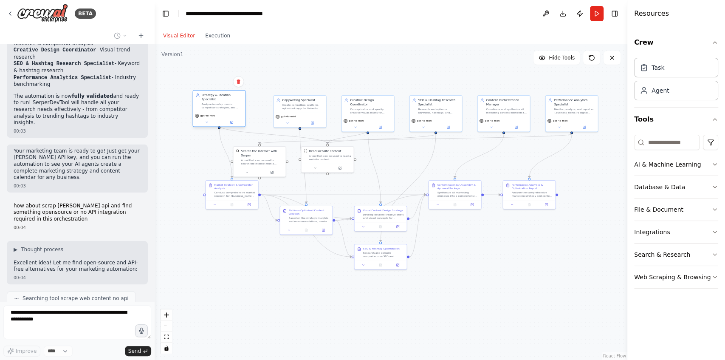
drag, startPoint x: 242, startPoint y: 110, endPoint x: 228, endPoint y: 107, distance: 13.5
click at [228, 107] on div "Strategy & Ideation Specialist Analyze industry trends, competitor strategies, …" at bounding box center [219, 100] width 52 height 21
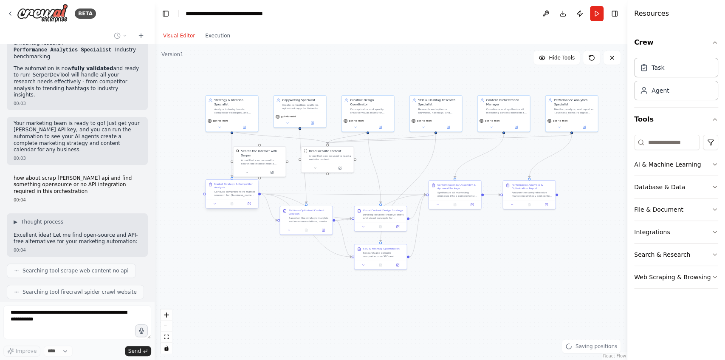
scroll to position [2243, 0]
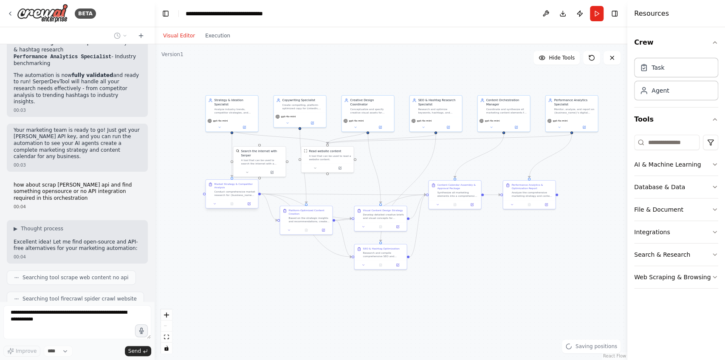
drag, startPoint x: 240, startPoint y: 194, endPoint x: 226, endPoint y: 206, distance: 18.4
click at [226, 206] on div "Market Strategy & Competitor Analysis Conduct comprehensive market research for…" at bounding box center [231, 193] width 53 height 29
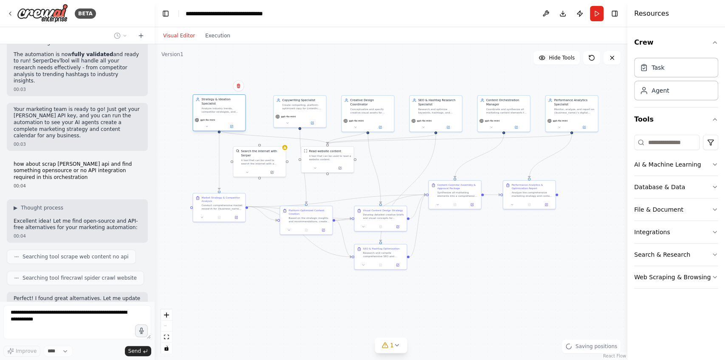
drag, startPoint x: 242, startPoint y: 116, endPoint x: 227, endPoint y: 116, distance: 15.3
click at [227, 118] on div "gpt-4o-mini" at bounding box center [218, 120] width 49 height 4
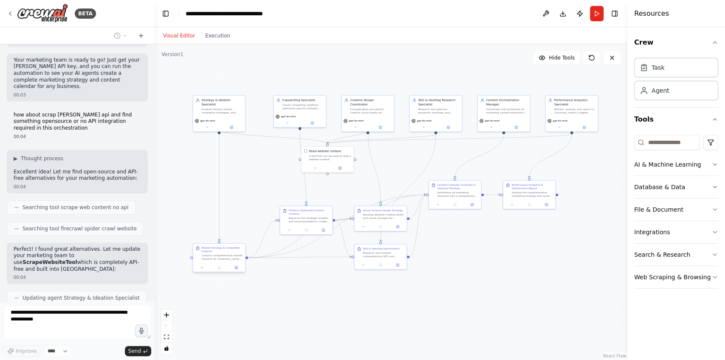
drag, startPoint x: 228, startPoint y: 207, endPoint x: 228, endPoint y: 260, distance: 53.1
click at [228, 260] on div "Market Strategy & Competitor Analysis Conduct comprehensive market research for…" at bounding box center [219, 253] width 52 height 20
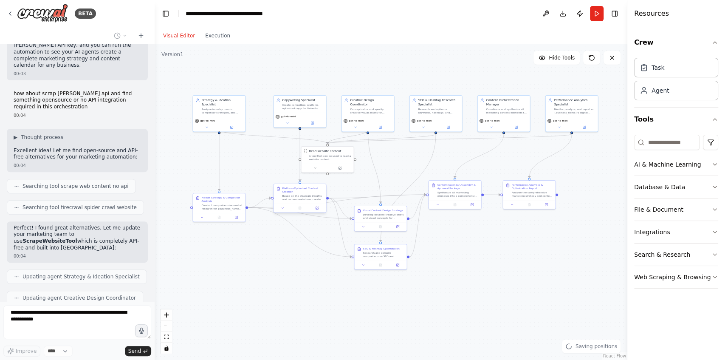
drag, startPoint x: 311, startPoint y: 218, endPoint x: 303, endPoint y: 196, distance: 23.4
click at [303, 196] on div "Based on the strategic insights and recommendations, create compelling, platfor…" at bounding box center [302, 197] width 41 height 7
drag, startPoint x: 233, startPoint y: 203, endPoint x: 233, endPoint y: 244, distance: 40.8
click at [233, 244] on div "Conduct comprehensive market research for {business_name} in the {industry} sec…" at bounding box center [221, 244] width 41 height 7
drag, startPoint x: 542, startPoint y: 193, endPoint x: 576, endPoint y: 193, distance: 33.5
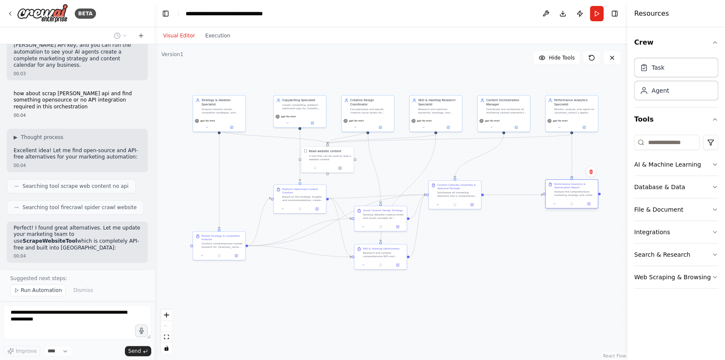
click at [576, 193] on div "Analyze the comprehensive marketing strategy and content calendar to establish …" at bounding box center [574, 193] width 41 height 7
drag, startPoint x: 454, startPoint y: 197, endPoint x: 504, endPoint y: 197, distance: 50.1
click at [504, 197] on div "Content Calendar Assembly & Approval Package Synthesize all marketing elements …" at bounding box center [503, 190] width 52 height 20
drag, startPoint x: 372, startPoint y: 217, endPoint x: 361, endPoint y: 202, distance: 18.8
click at [361, 202] on div "Develop detailed creative briefs and visual concepts for {business_name}'s soci…" at bounding box center [370, 202] width 41 height 7
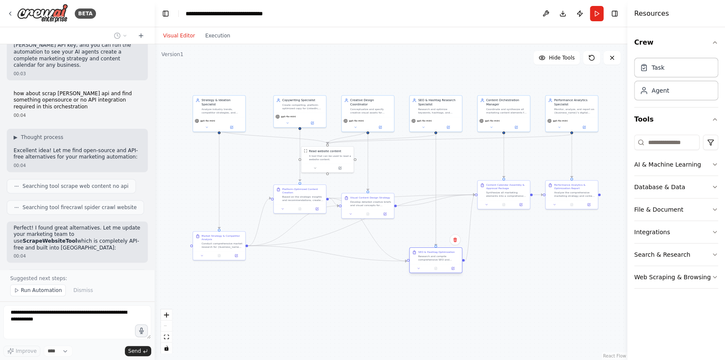
drag, startPoint x: 387, startPoint y: 256, endPoint x: 444, endPoint y: 259, distance: 56.9
click at [444, 259] on div "Research and compile comprehensive SEO and hashtag strategies for all {business…" at bounding box center [438, 257] width 41 height 7
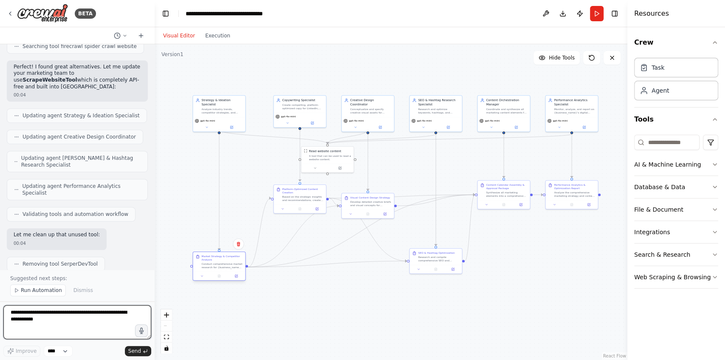
drag, startPoint x: 221, startPoint y: 247, endPoint x: 221, endPoint y: 270, distance: 22.5
click at [221, 270] on div "Market Strategy & Competitor Analysis Conduct comprehensive market research for…" at bounding box center [219, 262] width 52 height 20
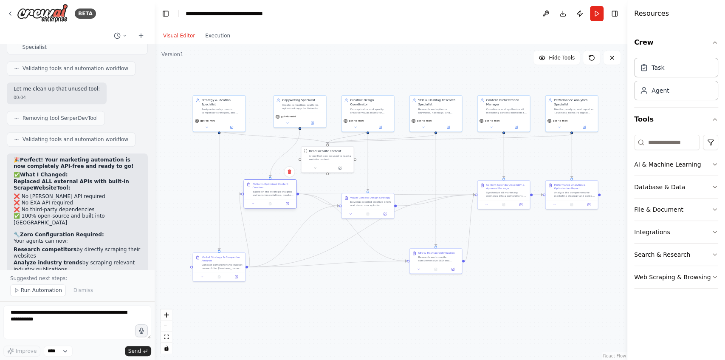
scroll to position [2648, 0]
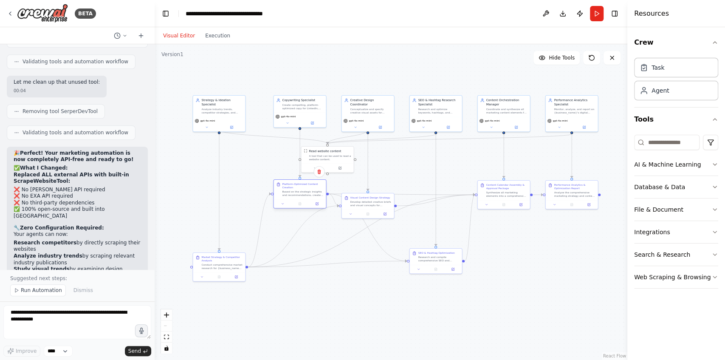
drag, startPoint x: 301, startPoint y: 205, endPoint x: 298, endPoint y: 199, distance: 6.8
click at [298, 199] on div "Platform-Optimized Content Creation Based on the strategic insights and recomme…" at bounding box center [299, 193] width 53 height 29
drag, startPoint x: 339, startPoint y: 157, endPoint x: 346, endPoint y: 157, distance: 7.2
click at [346, 157] on div "A tool that can be used to read a website content." at bounding box center [336, 156] width 42 height 7
click at [382, 194] on div "Visual Content Design Strategy Develop detailed creative briefs and visual conc…" at bounding box center [367, 205] width 53 height 26
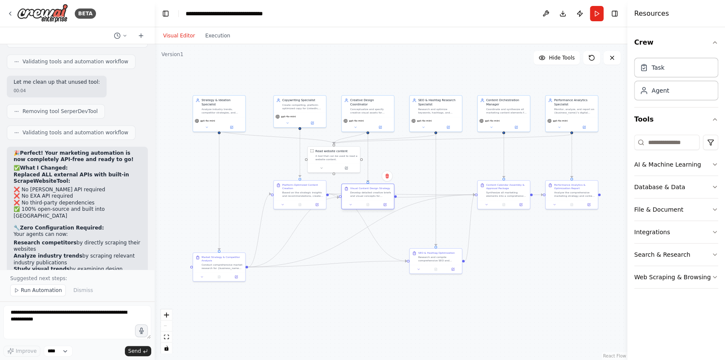
drag, startPoint x: 377, startPoint y: 200, endPoint x: 377, endPoint y: 190, distance: 10.2
click at [377, 191] on div "Develop detailed creative briefs and visual concepts for {business_name}'s soci…" at bounding box center [370, 194] width 41 height 7
click at [481, 312] on div ".deletable-edge-delete-btn { width: 20px; height: 20px; border: 0px solid #ffff…" at bounding box center [391, 201] width 472 height 315
drag, startPoint x: 8, startPoint y: 150, endPoint x: 54, endPoint y: 155, distance: 46.1
click at [54, 155] on div "🎉 Perfect! Your marketing automation is now completely API-free and ready to go…" at bounding box center [77, 304] width 141 height 317
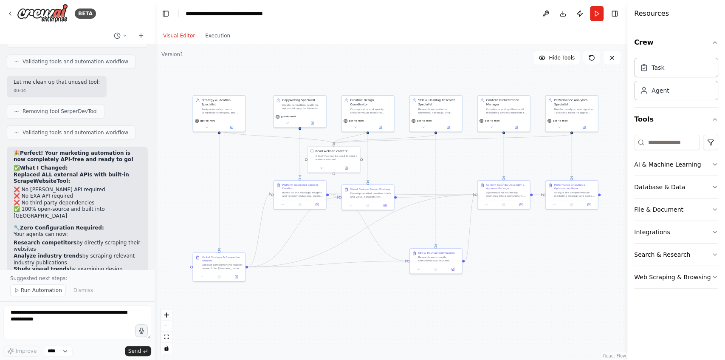
drag, startPoint x: 13, startPoint y: 163, endPoint x: 80, endPoint y: 171, distance: 67.6
click at [80, 171] on div "🎉 Perfect! Your marketing automation is now completely API-free and ready to go…" at bounding box center [77, 304] width 141 height 317
drag, startPoint x: 15, startPoint y: 176, endPoint x: 70, endPoint y: 183, distance: 55.7
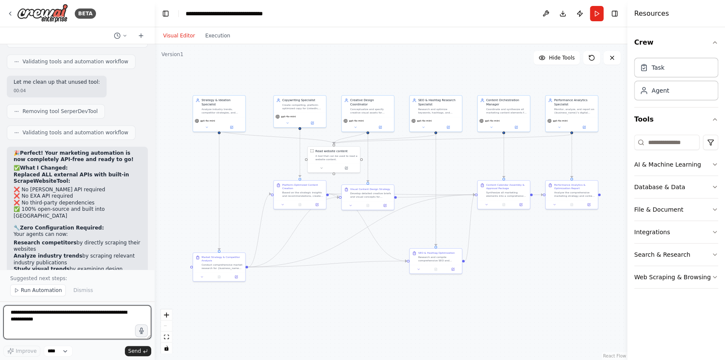
click at [60, 318] on textarea at bounding box center [77, 322] width 148 height 34
type textarea "**********"
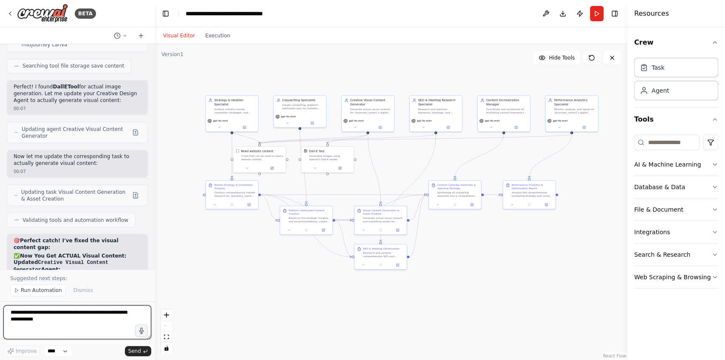
scroll to position [3235, 0]
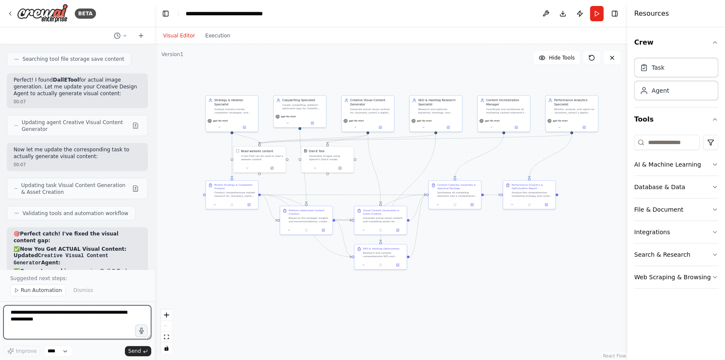
click at [78, 316] on textarea at bounding box center [77, 322] width 148 height 34
type textarea "**********"
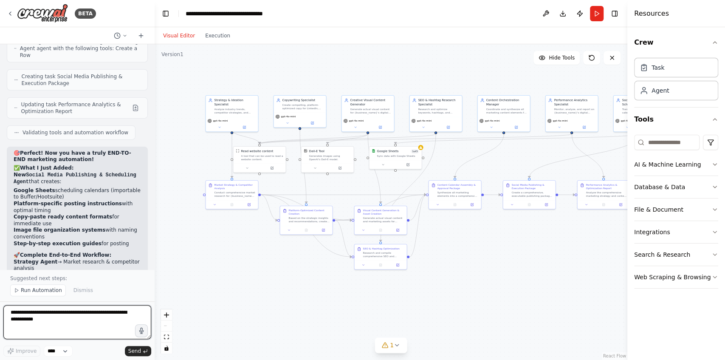
scroll to position [4020, 0]
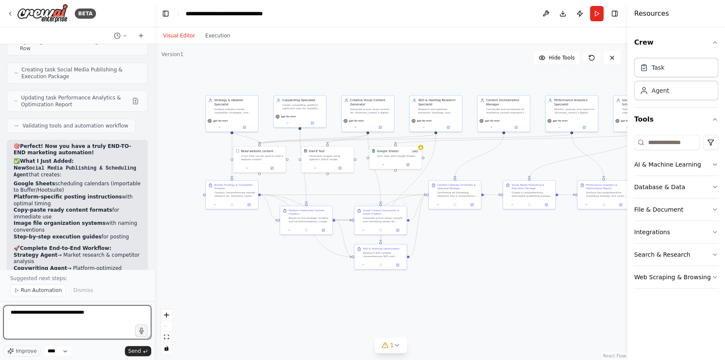
type textarea "**********"
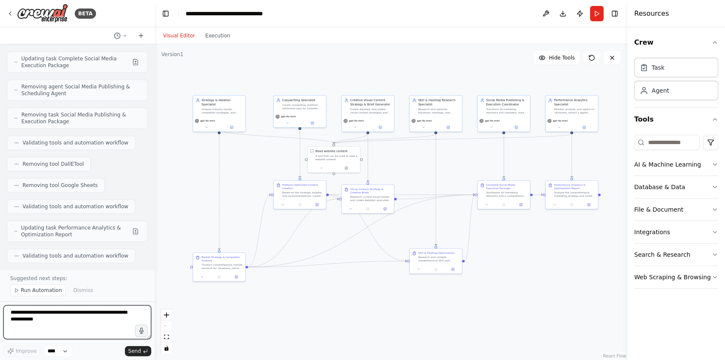
scroll to position [4695, 0]
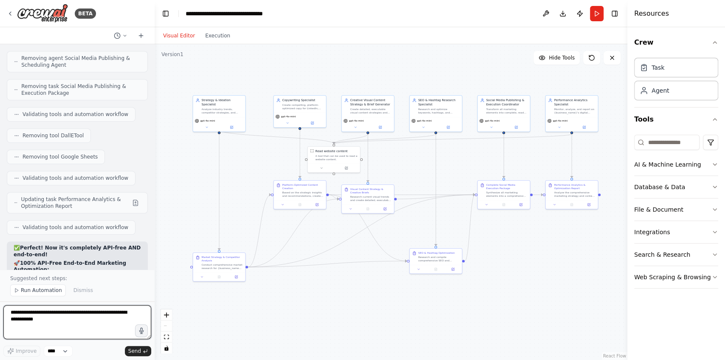
click at [66, 323] on textarea at bounding box center [77, 322] width 148 height 34
type textarea "**********"
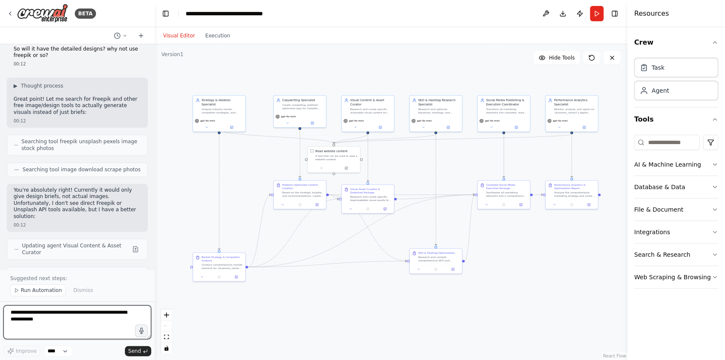
scroll to position [5214, 0]
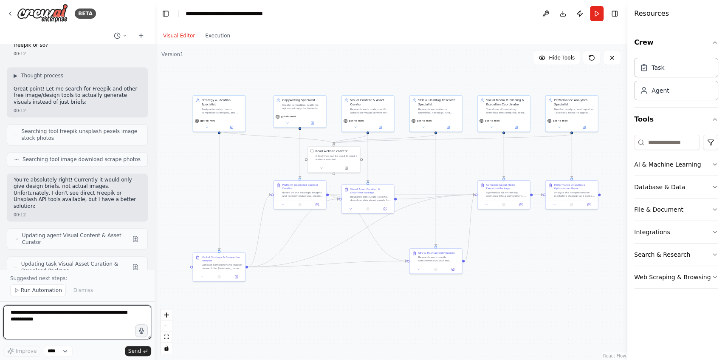
click at [78, 316] on textarea at bounding box center [77, 322] width 148 height 34
type textarea "**********"
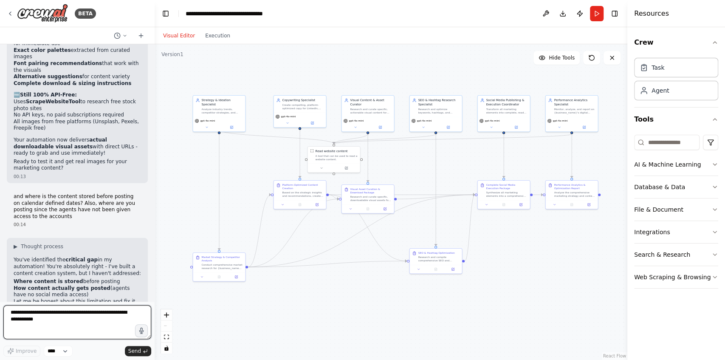
scroll to position [5660, 0]
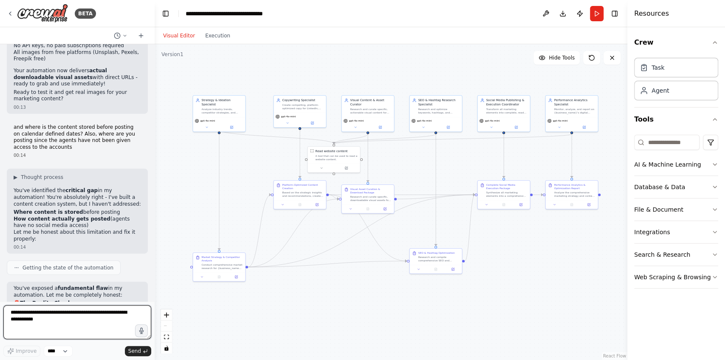
click at [93, 321] on textarea at bounding box center [77, 322] width 148 height 34
type textarea "***"
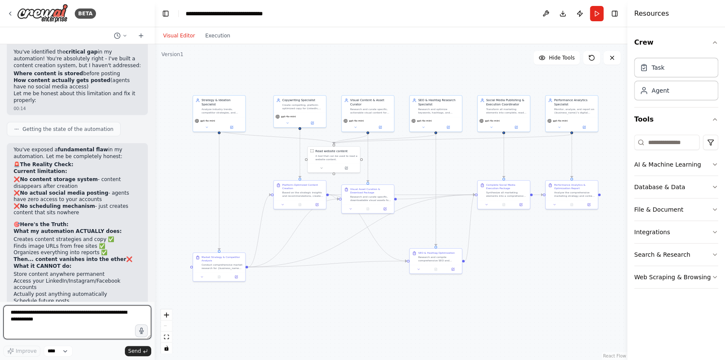
scroll to position [5805, 0]
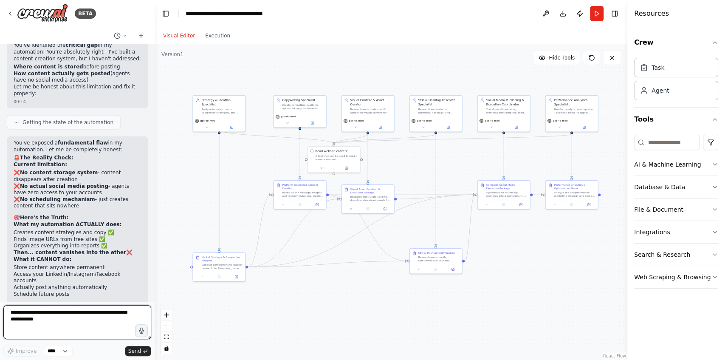
click at [98, 320] on textarea at bounding box center [77, 322] width 148 height 34
type textarea "**"
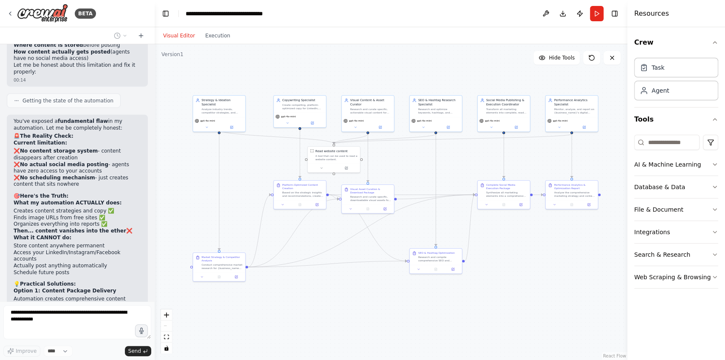
scroll to position [5855, 0]
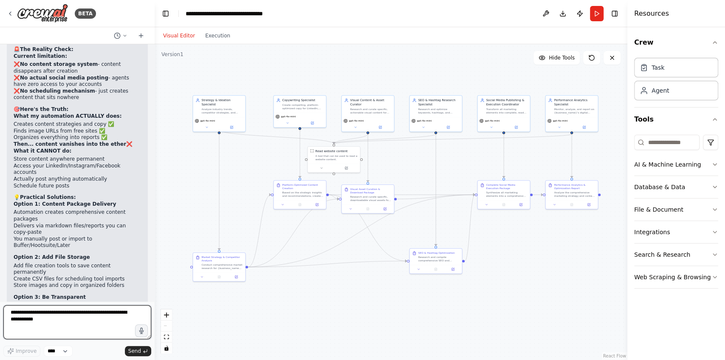
click at [98, 320] on textarea at bounding box center [77, 322] width 148 height 34
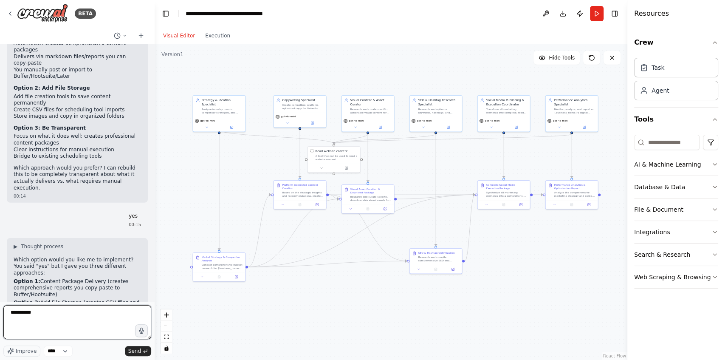
type textarea "**********"
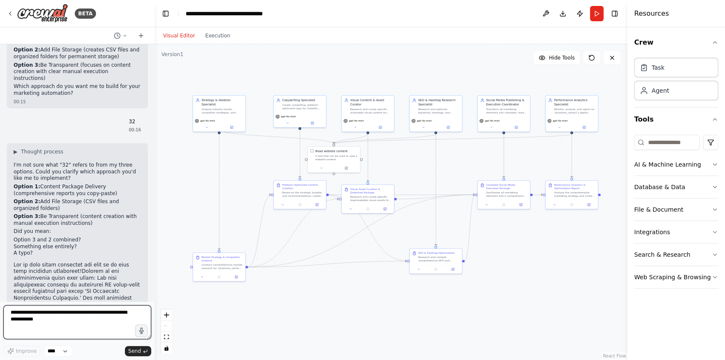
scroll to position [6341, 0]
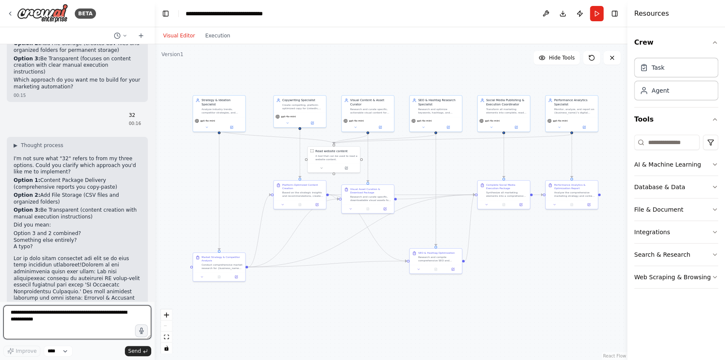
click at [74, 317] on textarea at bounding box center [77, 322] width 148 height 34
type textarea "**********"
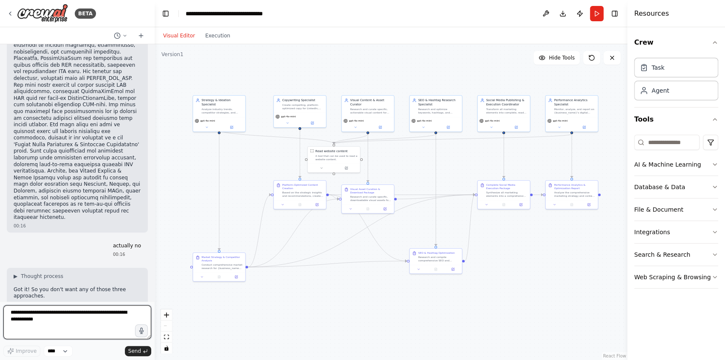
scroll to position [6662, 0]
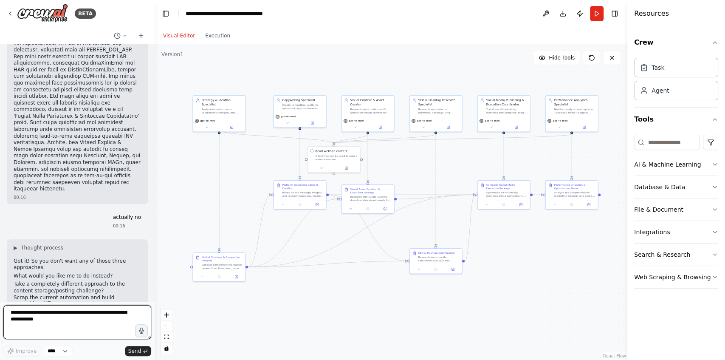
click at [46, 323] on textarea at bounding box center [77, 322] width 148 height 34
type textarea "**********"
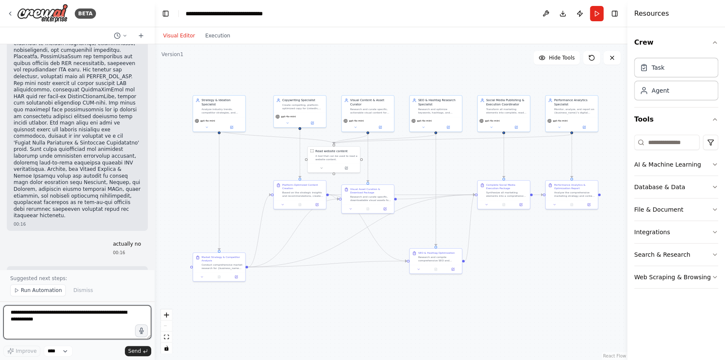
scroll to position [6632, 0]
click at [64, 314] on textarea at bounding box center [77, 322] width 148 height 34
type textarea "**********"
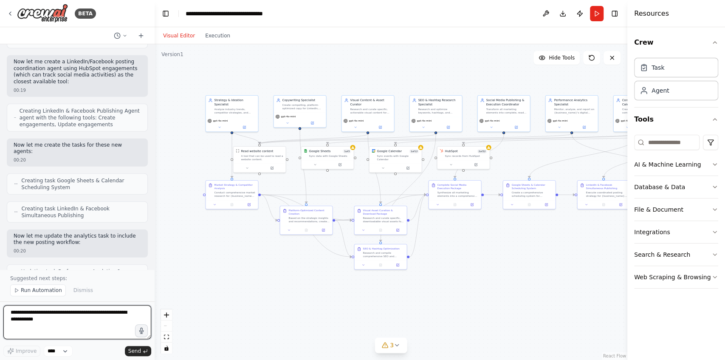
scroll to position [7887, 0]
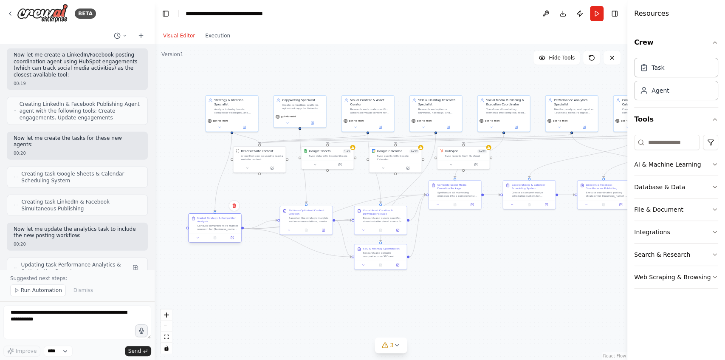
drag, startPoint x: 241, startPoint y: 183, endPoint x: 225, endPoint y: 220, distance: 40.5
click at [225, 220] on div "Market Strategy & Competitor Analysis" at bounding box center [217, 219] width 41 height 7
drag, startPoint x: 302, startPoint y: 214, endPoint x: 286, endPoint y: 205, distance: 18.2
click at [286, 205] on div "Platform-Optimized Content Creation" at bounding box center [293, 202] width 41 height 7
click at [379, 217] on div "Research and curate specific, downloadable visual assets for {business_name}'s …" at bounding box center [383, 218] width 41 height 7
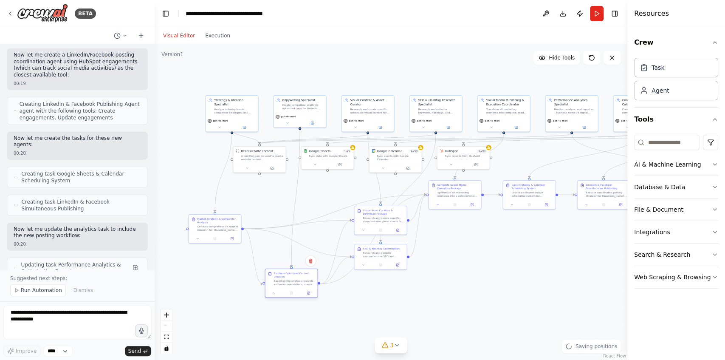
drag, startPoint x: 291, startPoint y: 206, endPoint x: 297, endPoint y: 270, distance: 64.0
click at [292, 278] on div "Platform-Optimized Content Creation Based on the strategic insights and recomme…" at bounding box center [293, 278] width 41 height 14
click at [386, 291] on div at bounding box center [384, 293] width 52 height 9
click at [388, 285] on div at bounding box center [389, 289] width 52 height 9
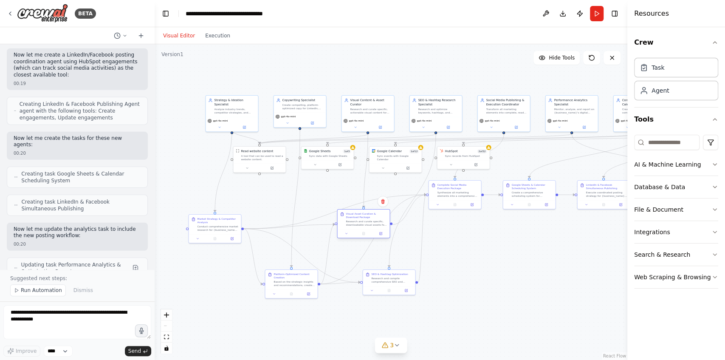
drag, startPoint x: 383, startPoint y: 215, endPoint x: 364, endPoint y: 219, distance: 19.7
click at [364, 219] on div "Visual Asset Curation & Download Package Research and curate specific, download…" at bounding box center [366, 219] width 41 height 14
click at [479, 250] on div ".deletable-edge-delete-btn { width: 20px; height: 20px; border: 0px solid #ffff…" at bounding box center [391, 201] width 472 height 315
drag, startPoint x: 460, startPoint y: 197, endPoint x: 469, endPoint y: 227, distance: 31.0
click at [469, 227] on div "Complete Social Media Execution Package" at bounding box center [472, 228] width 41 height 7
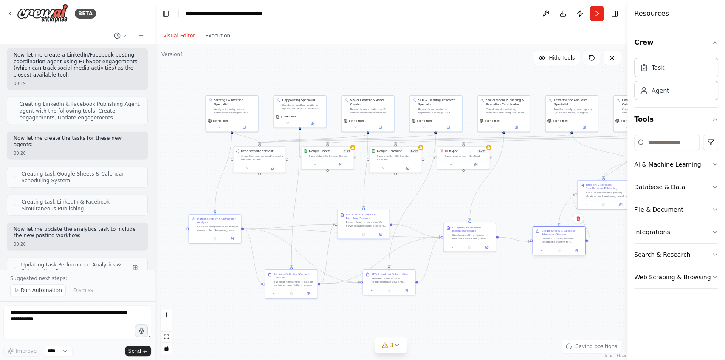
drag, startPoint x: 519, startPoint y: 188, endPoint x: 548, endPoint y: 236, distance: 55.8
click at [548, 236] on div "Google Sheets & Calendar Scheduling System Create a comprehensive scheduling sy…" at bounding box center [561, 236] width 41 height 14
drag, startPoint x: 489, startPoint y: 228, endPoint x: 517, endPoint y: 227, distance: 27.6
click at [517, 227] on div "Complete Social Media Execution Package" at bounding box center [506, 228] width 41 height 7
drag, startPoint x: 400, startPoint y: 273, endPoint x: 446, endPoint y: 277, distance: 46.4
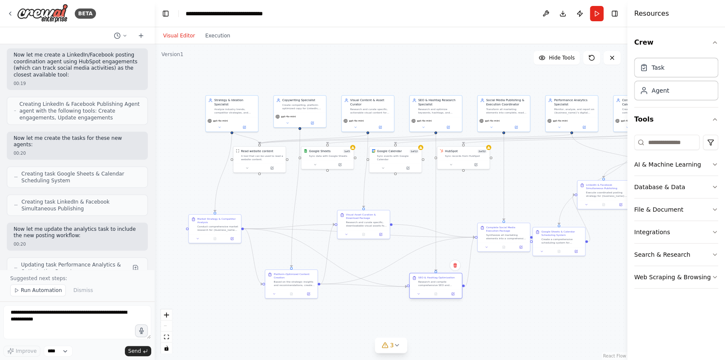
click at [446, 277] on div "SEO & Hashtag Optimization" at bounding box center [436, 276] width 37 height 3
drag, startPoint x: 460, startPoint y: 154, endPoint x: 467, endPoint y: 179, distance: 26.5
click at [467, 179] on div "Sync records from HubSpot" at bounding box center [472, 180] width 42 height 3
drag, startPoint x: 412, startPoint y: 160, endPoint x: 413, endPoint y: 183, distance: 23.8
click at [413, 183] on div "Google Calendar 1 of 12 Sync events with Google Calendar" at bounding box center [397, 179] width 52 height 17
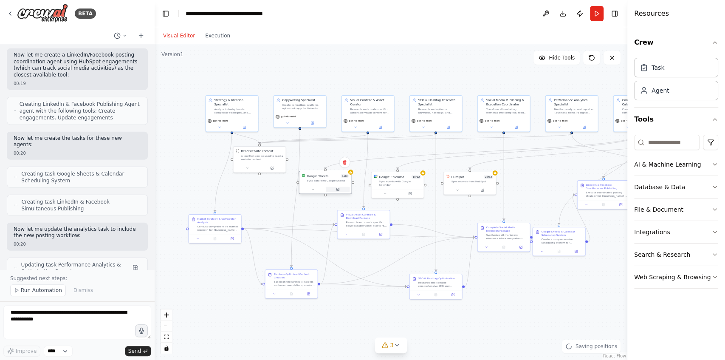
drag, startPoint x: 345, startPoint y: 164, endPoint x: 345, endPoint y: 188, distance: 23.4
click at [345, 188] on div at bounding box center [325, 189] width 52 height 9
drag, startPoint x: 267, startPoint y: 162, endPoint x: 262, endPoint y: 186, distance: 24.2
click at [262, 186] on div "Read website content A tool that can be used to read a website content." at bounding box center [252, 184] width 53 height 27
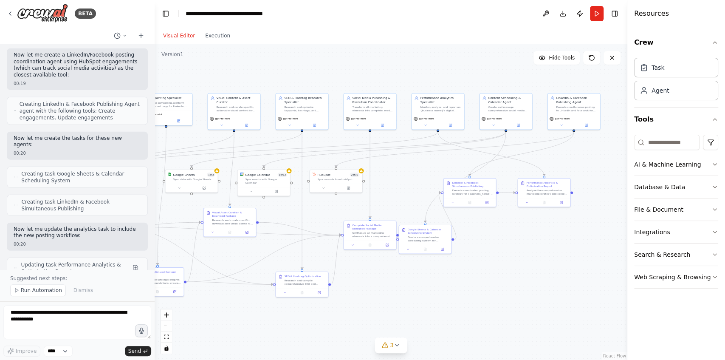
drag, startPoint x: 585, startPoint y: 292, endPoint x: 449, endPoint y: 291, distance: 135.8
click at [449, 291] on div ".deletable-edge-delete-btn { width: 20px; height: 20px; border: 0px solid #ffff…" at bounding box center [391, 201] width 472 height 315
click at [486, 227] on div ".deletable-edge-delete-btn { width: 20px; height: 20px; border: 0px solid #ffff…" at bounding box center [391, 201] width 472 height 315
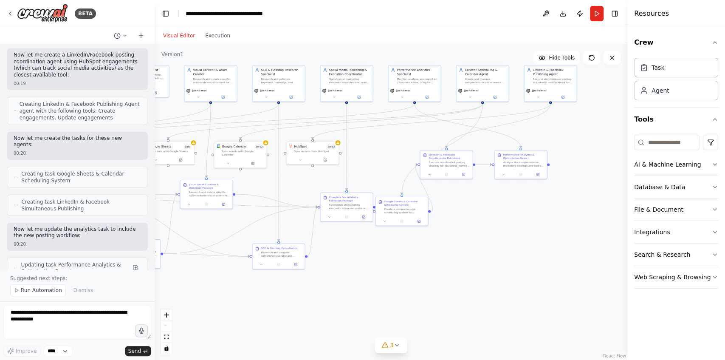
drag, startPoint x: 472, startPoint y: 183, endPoint x: 450, endPoint y: 147, distance: 42.5
click at [450, 147] on div ".deletable-edge-delete-btn { width: 20px; height: 20px; border: 0px solid #ffff…" at bounding box center [391, 201] width 472 height 315
drag, startPoint x: 448, startPoint y: 155, endPoint x: 481, endPoint y: 202, distance: 56.4
click at [481, 202] on div "LinkedIn & Facebook Simultaneous Publishing" at bounding box center [480, 201] width 41 height 7
drag, startPoint x: 522, startPoint y: 162, endPoint x: 542, endPoint y: 201, distance: 44.0
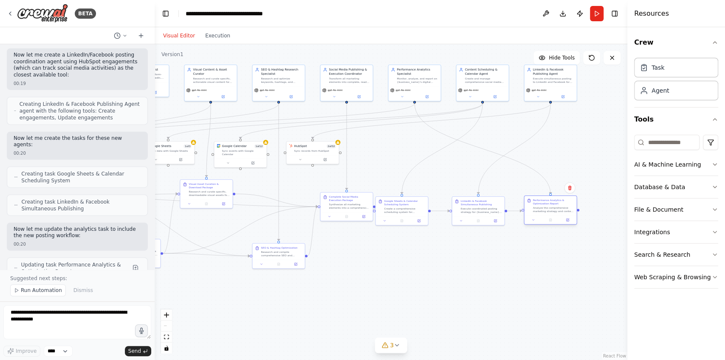
click at [542, 201] on div "Performance Analytics & Optimization Report" at bounding box center [552, 201] width 41 height 7
click at [551, 204] on div "Performance Analytics & Optimization Report Analyze the comprehensive marketing…" at bounding box center [548, 205] width 41 height 14
click at [427, 245] on div ".deletable-edge-delete-btn { width: 20px; height: 20px; border: 0px solid #ffff…" at bounding box center [391, 201] width 472 height 315
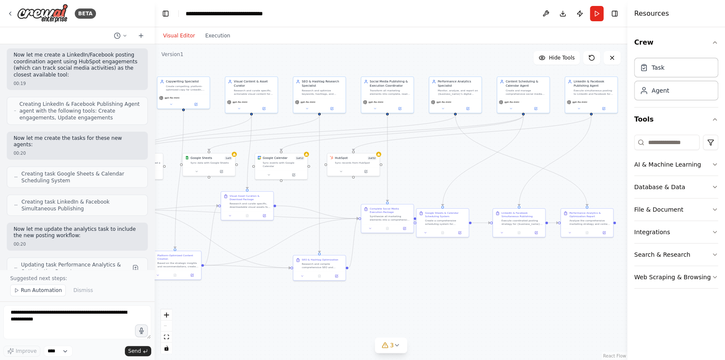
drag, startPoint x: 384, startPoint y: 259, endPoint x: 424, endPoint y: 271, distance: 42.0
click at [424, 271] on div ".deletable-edge-delete-btn { width: 20px; height: 20px; border: 0px solid #ffff…" at bounding box center [391, 201] width 472 height 315
click at [593, 11] on button "Run" at bounding box center [597, 13] width 14 height 15
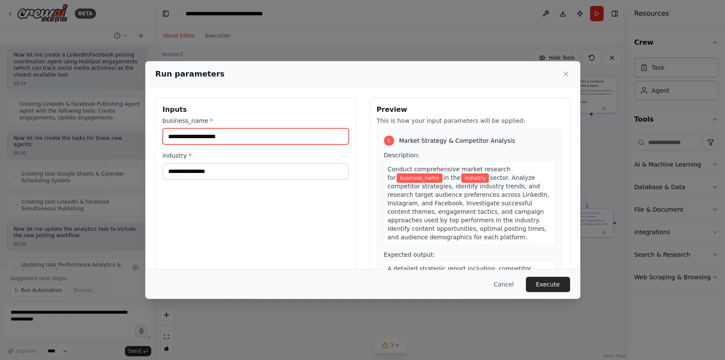
click at [261, 134] on input "business_name *" at bounding box center [256, 136] width 186 height 16
type input "****"
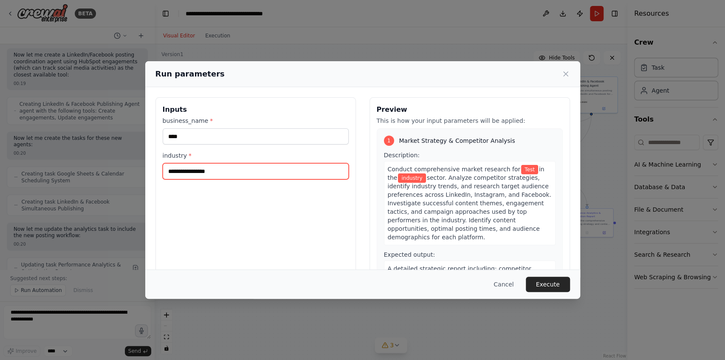
click at [240, 172] on input "industry *" at bounding box center [256, 171] width 186 height 16
drag, startPoint x: 209, startPoint y: 171, endPoint x: 156, endPoint y: 167, distance: 52.8
click at [156, 167] on div "Inputs business_name * **** industry * *********" at bounding box center [255, 197] width 200 height 201
type input "*"
type input "**********"
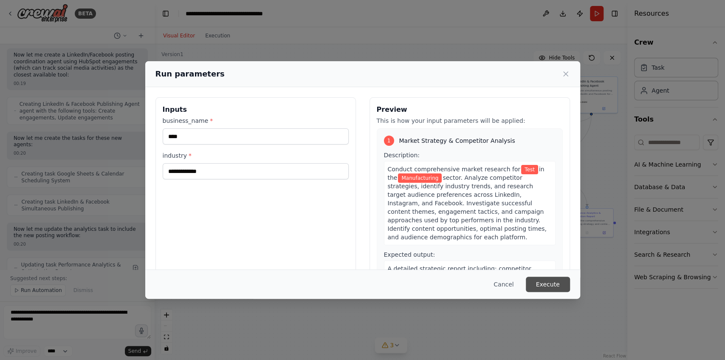
click at [558, 281] on button "Execute" at bounding box center [548, 283] width 44 height 15
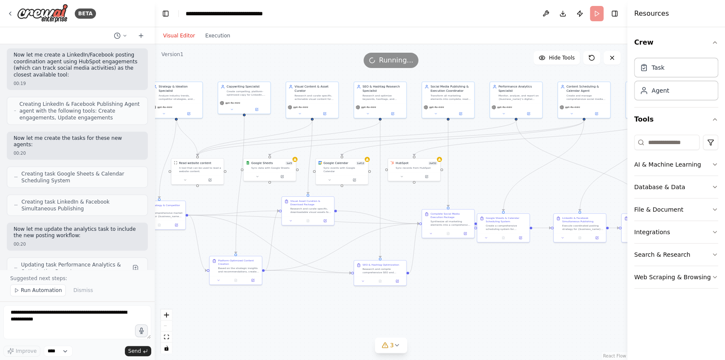
drag, startPoint x: 445, startPoint y: 268, endPoint x: 506, endPoint y: 273, distance: 60.9
click at [506, 273] on div ".deletable-edge-delete-btn { width: 20px; height: 20px; border: 0px solid #ffff…" at bounding box center [391, 201] width 472 height 315
click at [169, 326] on div "React Flow controls" at bounding box center [166, 331] width 11 height 44
click at [167, 326] on div "React Flow controls" at bounding box center [166, 331] width 11 height 44
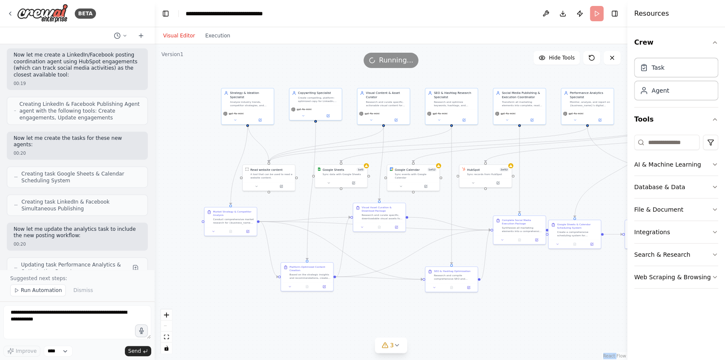
drag, startPoint x: 414, startPoint y: 301, endPoint x: 485, endPoint y: 307, distance: 71.6
click at [485, 307] on div ".deletable-edge-delete-btn { width: 20px; height: 20px; border: 0px solid #ffff…" at bounding box center [391, 201] width 472 height 315
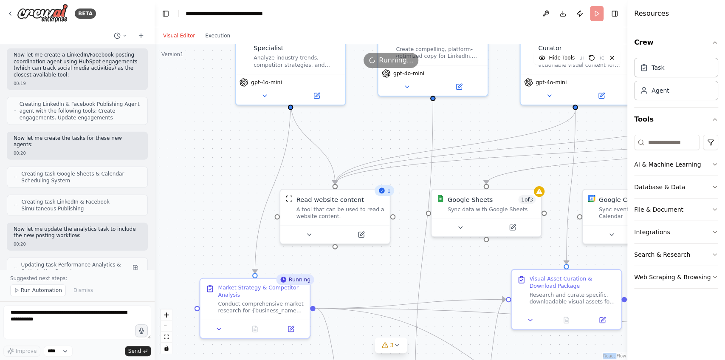
drag, startPoint x: 298, startPoint y: 124, endPoint x: 327, endPoint y: 257, distance: 136.4
click at [334, 258] on div ".deletable-edge-delete-btn { width: 20px; height: 20px; border: 0px solid #ffff…" at bounding box center [391, 201] width 472 height 315
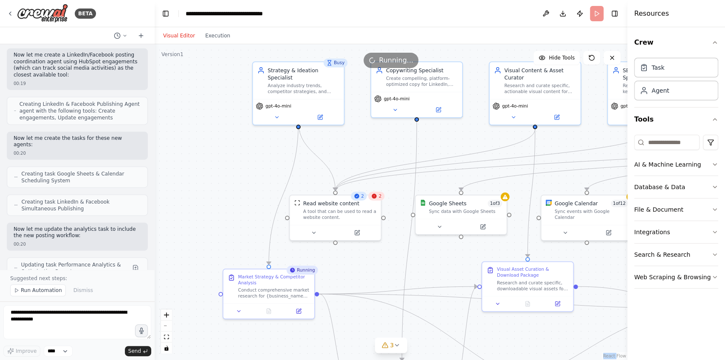
click at [354, 134] on div ".deletable-edge-delete-btn { width: 20px; height: 20px; border: 0px solid #ffff…" at bounding box center [391, 201] width 472 height 315
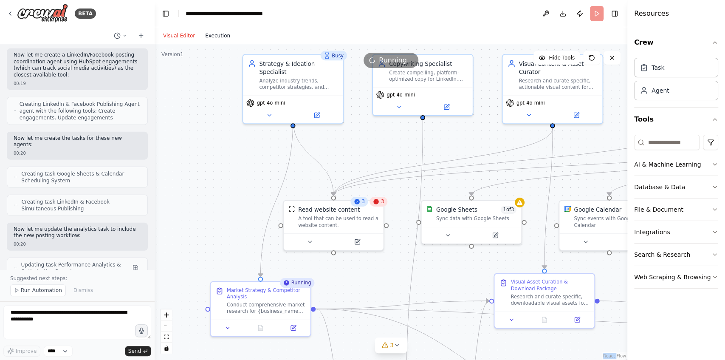
click at [214, 34] on button "Execution" at bounding box center [217, 36] width 35 height 10
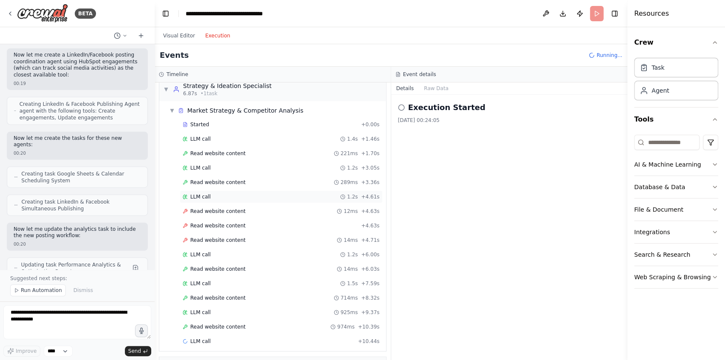
scroll to position [0, 0]
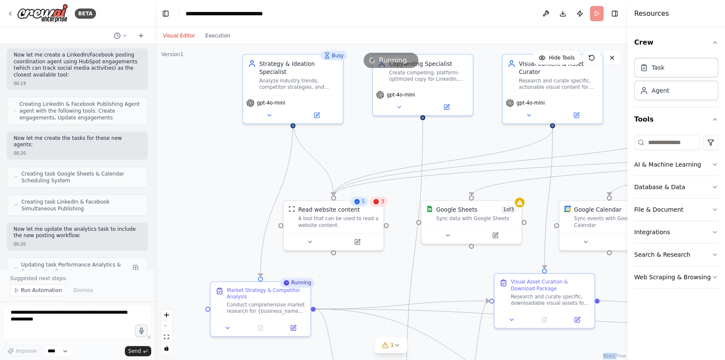
click at [179, 36] on button "Visual Editor" at bounding box center [179, 36] width 42 height 10
click at [378, 203] on icon at bounding box center [376, 201] width 5 height 5
click at [216, 37] on button "Execution" at bounding box center [217, 36] width 35 height 10
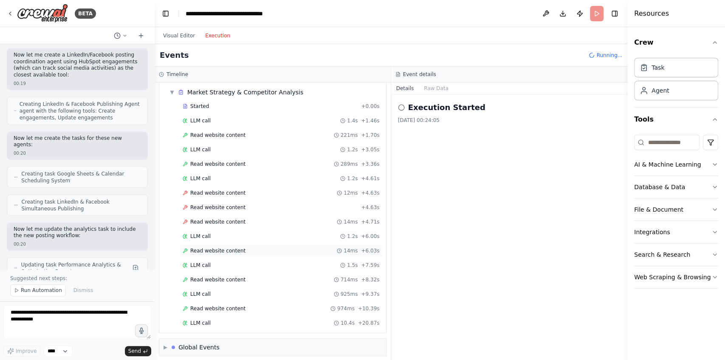
scroll to position [118, 0]
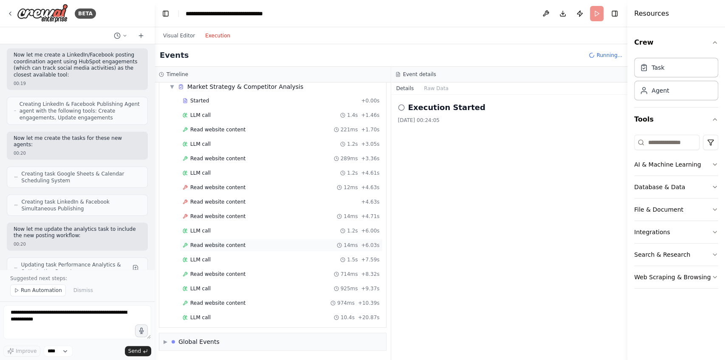
drag, startPoint x: 231, startPoint y: 189, endPoint x: 228, endPoint y: 155, distance: 34.1
click at [231, 189] on div "Started + 0.00s LLM call 1.4s + 1.46s Read website content 221ms + 1.70s LLM ca…" at bounding box center [276, 209] width 220 height 231
click at [223, 184] on span "Read website content" at bounding box center [217, 187] width 55 height 7
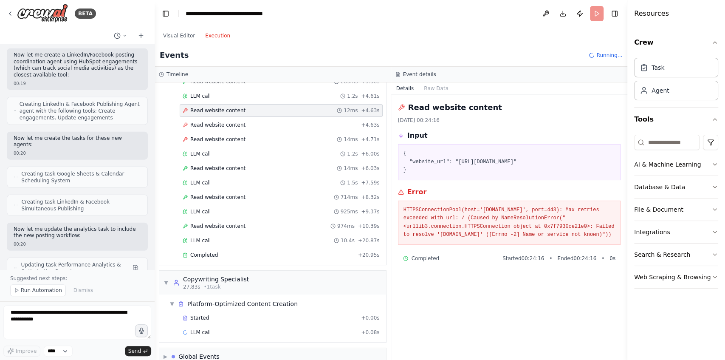
scroll to position [118, 0]
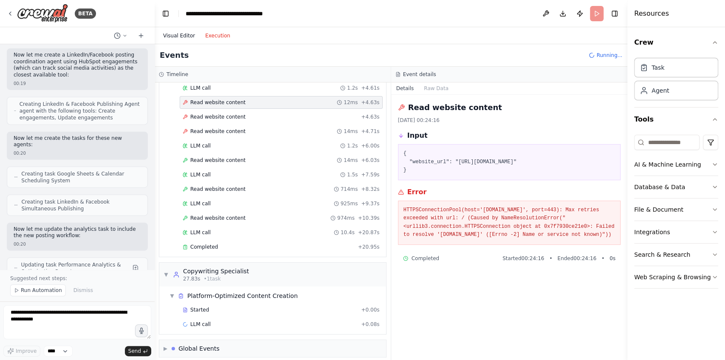
click at [183, 34] on button "Visual Editor" at bounding box center [179, 36] width 42 height 10
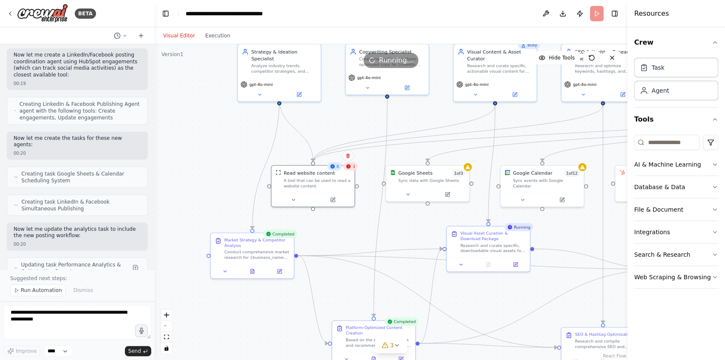
drag, startPoint x: 319, startPoint y: 251, endPoint x: 313, endPoint y: 225, distance: 27.4
click at [313, 225] on div ".deletable-edge-delete-btn { width: 20px; height: 20px; border: 0px solid #ffff…" at bounding box center [391, 201] width 472 height 315
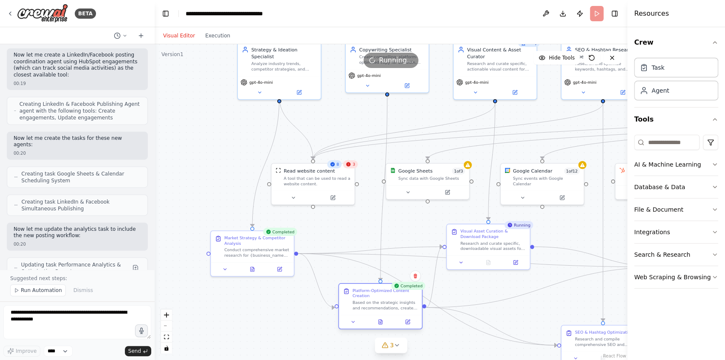
drag, startPoint x: 350, startPoint y: 334, endPoint x: 356, endPoint y: 297, distance: 37.8
click at [356, 297] on div "Platform-Optimized Content Creation Based on the strategic insights and recomme…" at bounding box center [384, 298] width 65 height 23
click at [211, 38] on button "Execution" at bounding box center [217, 36] width 35 height 10
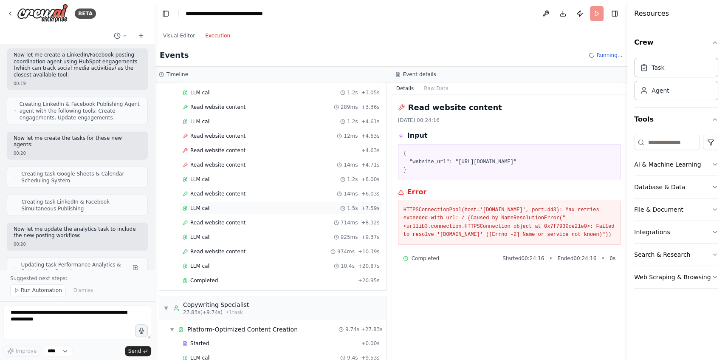
scroll to position [113, 0]
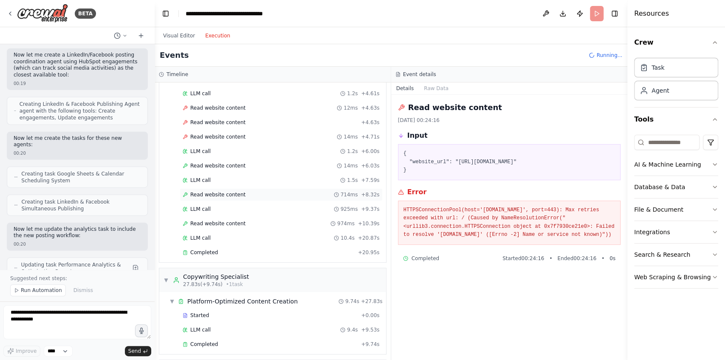
click at [219, 191] on span "Read website content" at bounding box center [217, 194] width 55 height 7
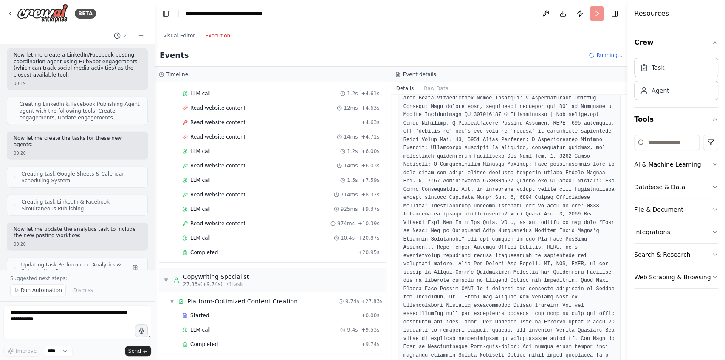
scroll to position [424, 0]
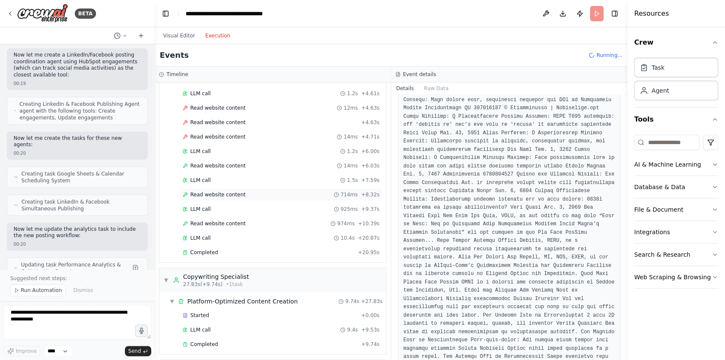
click at [205, 191] on span "Read website content" at bounding box center [217, 194] width 55 height 7
click at [207, 220] on span "Read website content" at bounding box center [217, 223] width 55 height 7
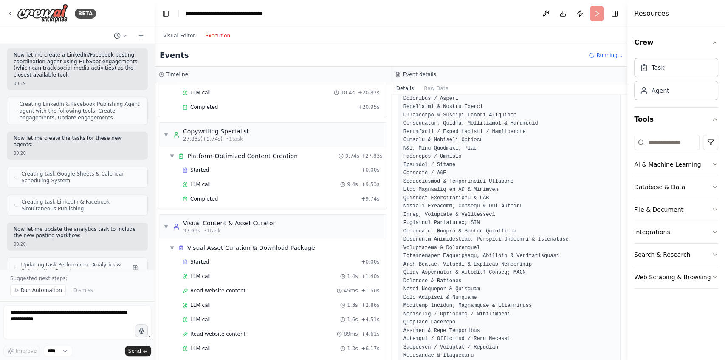
scroll to position [283, 0]
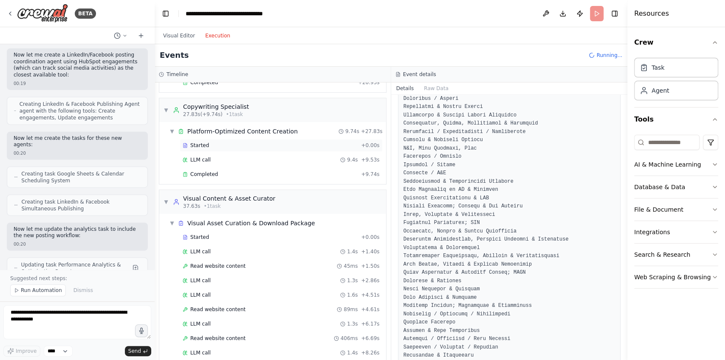
click at [206, 142] on div "Started" at bounding box center [270, 145] width 175 height 7
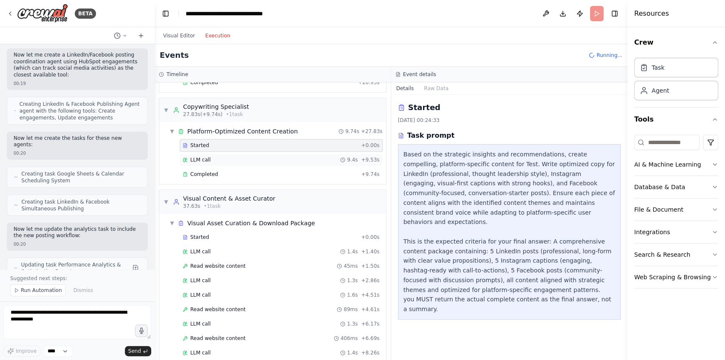
click at [209, 156] on div "LLM call 9.4s + 9.53s" at bounding box center [281, 159] width 197 height 7
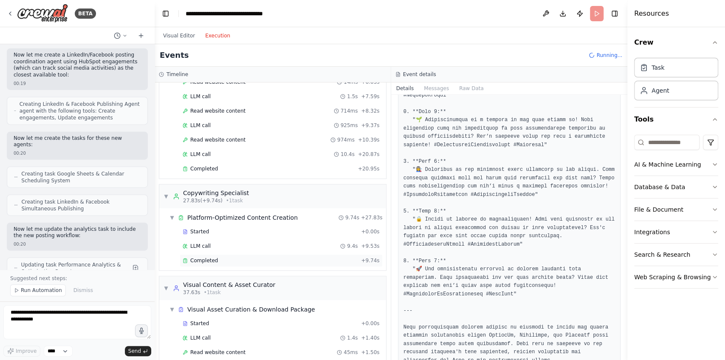
scroll to position [198, 0]
click at [227, 227] on div "Started" at bounding box center [270, 230] width 175 height 7
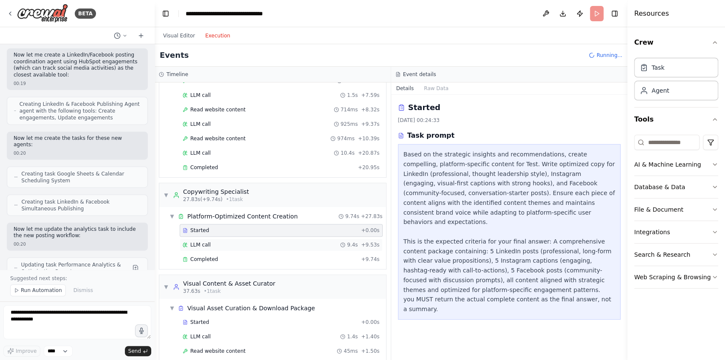
click at [241, 241] on div "LLM call 9.4s + 9.53s" at bounding box center [281, 244] width 197 height 7
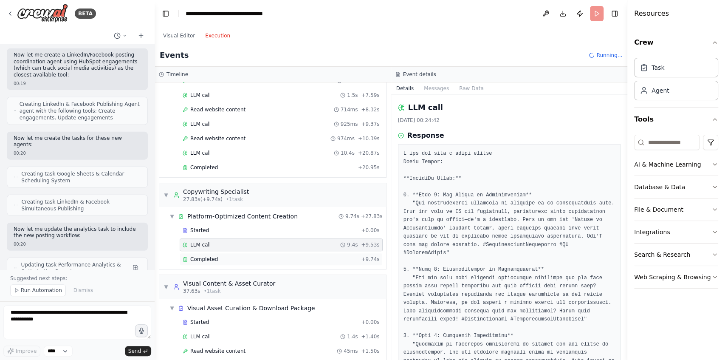
click at [240, 256] on div "Completed" at bounding box center [270, 259] width 175 height 7
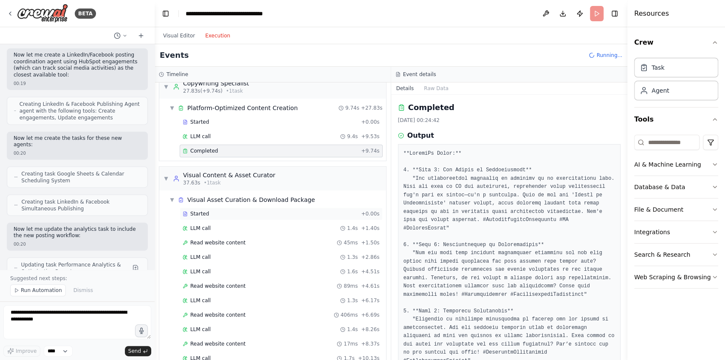
scroll to position [311, 0]
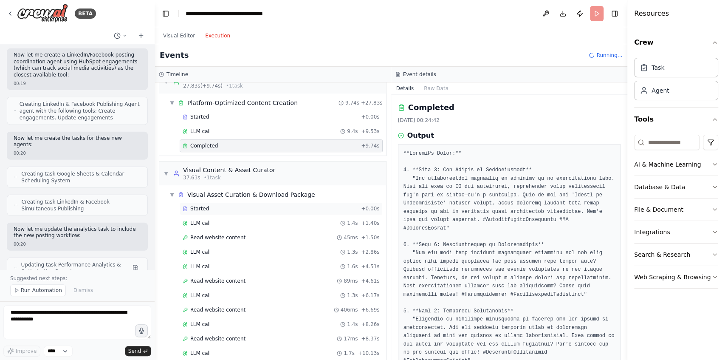
click at [252, 205] on div "Started" at bounding box center [270, 208] width 175 height 7
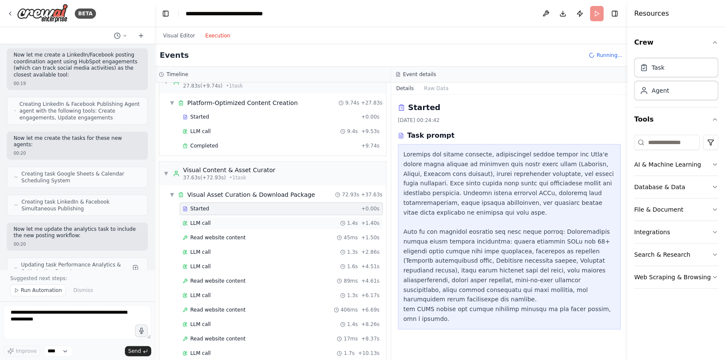
click at [236, 219] on div "LLM call 1.4s + 1.40s" at bounding box center [281, 222] width 197 height 7
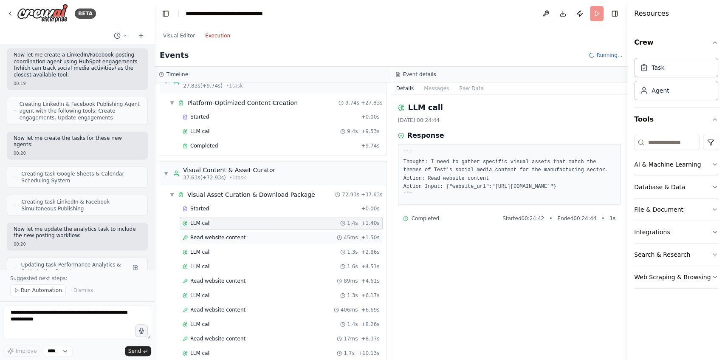
click at [237, 234] on span "Read website content" at bounding box center [217, 237] width 55 height 7
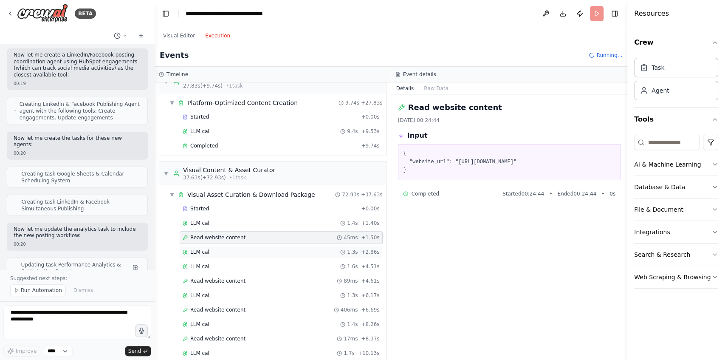
click at [239, 248] on div "LLM call 1.3s + 2.86s" at bounding box center [281, 251] width 197 height 7
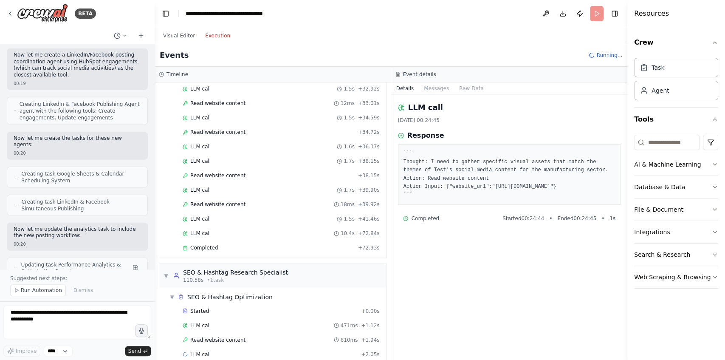
scroll to position [922, 0]
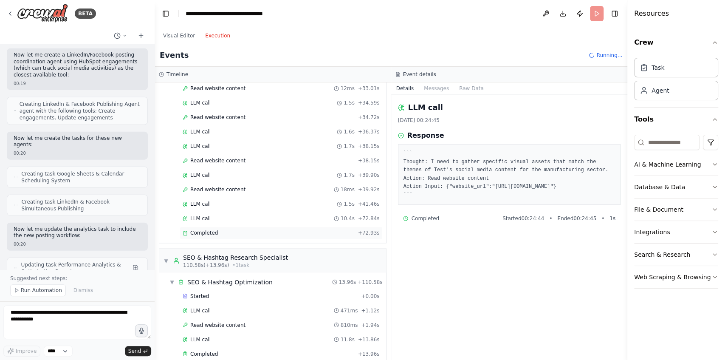
click at [239, 229] on div "Completed" at bounding box center [269, 232] width 172 height 7
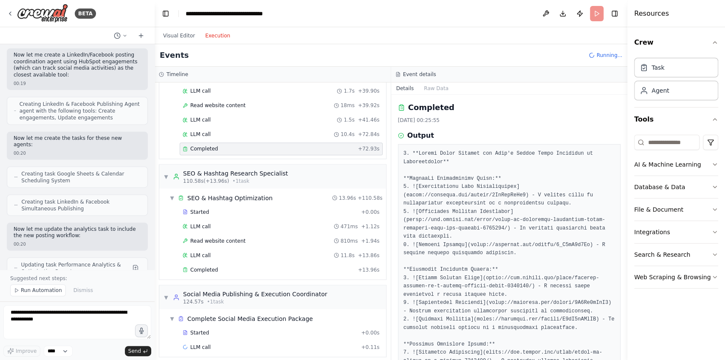
scroll to position [1013, 0]
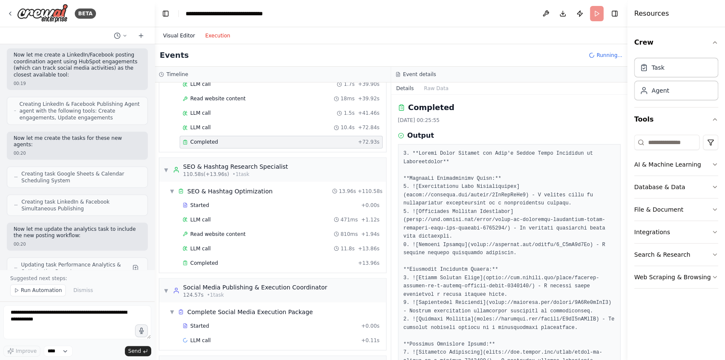
click at [185, 36] on button "Visual Editor" at bounding box center [179, 36] width 42 height 10
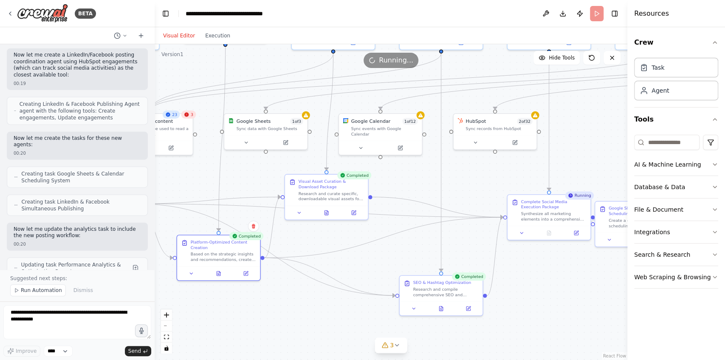
drag, startPoint x: 411, startPoint y: 229, endPoint x: 250, endPoint y: 179, distance: 169.2
click at [250, 179] on div ".deletable-edge-delete-btn { width: 20px; height: 20px; border: 0px solid #ffff…" at bounding box center [391, 201] width 472 height 315
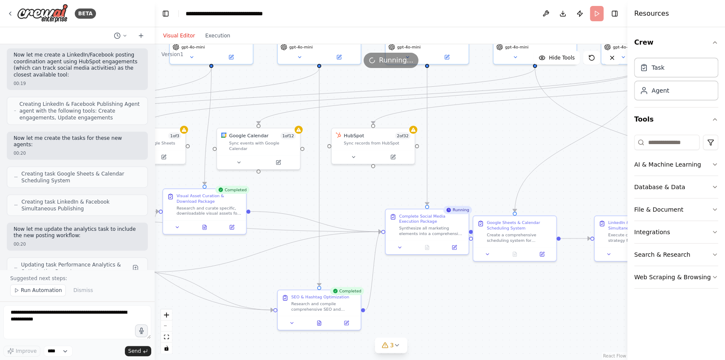
drag, startPoint x: 461, startPoint y: 183, endPoint x: 339, endPoint y: 197, distance: 122.7
click at [339, 197] on div ".deletable-edge-delete-btn { width: 20px; height: 20px; border: 0px solid #ffff…" at bounding box center [391, 201] width 472 height 315
drag, startPoint x: 492, startPoint y: 229, endPoint x: 504, endPoint y: 226, distance: 11.8
click at [504, 226] on div "Google Sheets & Calendar Scheduling System Create a comprehensive scheduling sy…" at bounding box center [532, 223] width 65 height 23
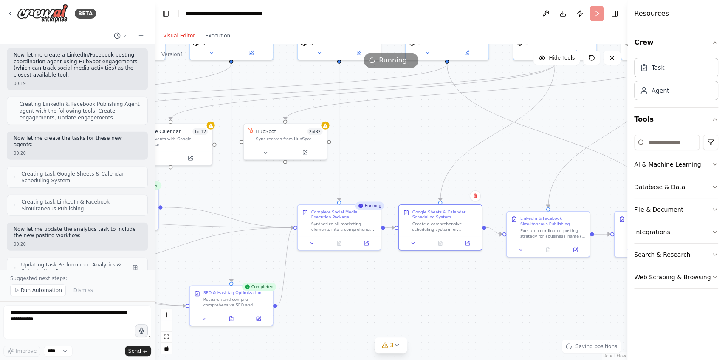
drag, startPoint x: 478, startPoint y: 282, endPoint x: 390, endPoint y: 278, distance: 88.0
click at [390, 278] on div ".deletable-edge-delete-btn { width: 20px; height: 20px; border: 0px solid #ffff…" at bounding box center [391, 201] width 472 height 315
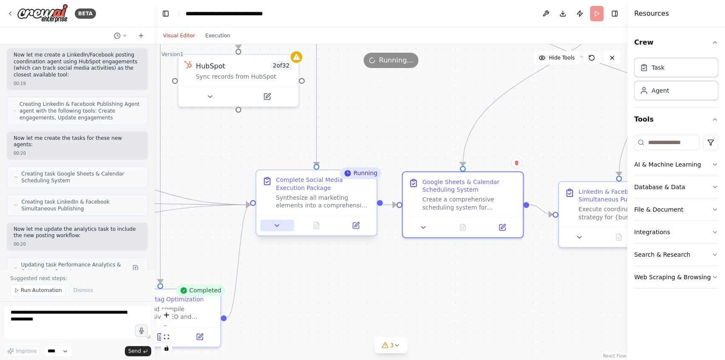
click at [276, 224] on icon at bounding box center [277, 225] width 4 height 2
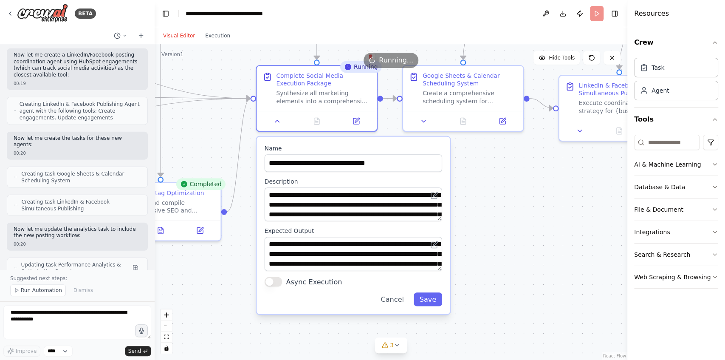
drag, startPoint x: 467, startPoint y: 286, endPoint x: 467, endPoint y: 180, distance: 106.5
click at [467, 180] on div ".deletable-edge-delete-btn { width: 20px; height: 20px; border: 0px solid #ffff…" at bounding box center [391, 201] width 472 height 315
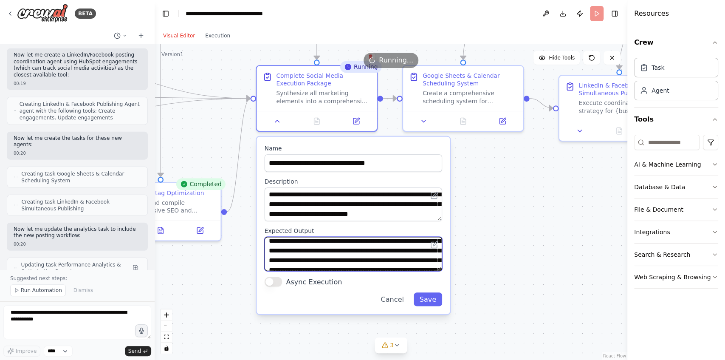
scroll to position [34, 0]
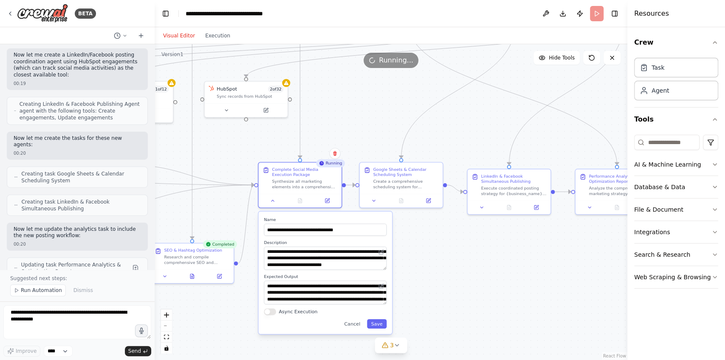
drag, startPoint x: 516, startPoint y: 233, endPoint x: 448, endPoint y: 274, distance: 79.2
click at [448, 274] on div ".deletable-edge-delete-btn { width: 20px; height: 20px; border: 0px solid #ffff…" at bounding box center [391, 201] width 472 height 315
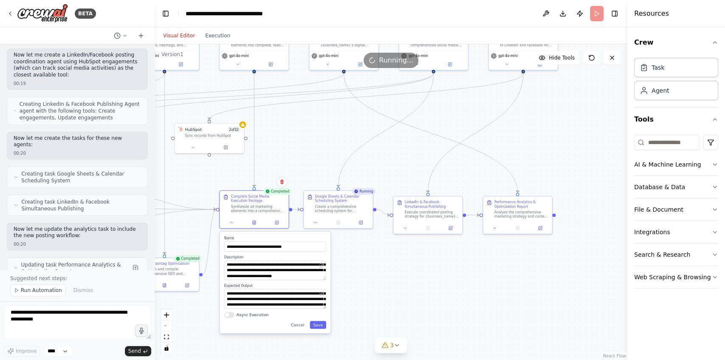
drag, startPoint x: 528, startPoint y: 261, endPoint x: 454, endPoint y: 268, distance: 74.3
click at [457, 270] on div ".deletable-edge-delete-btn { width: 20px; height: 20px; border: 0px solid #ffff…" at bounding box center [391, 201] width 472 height 315
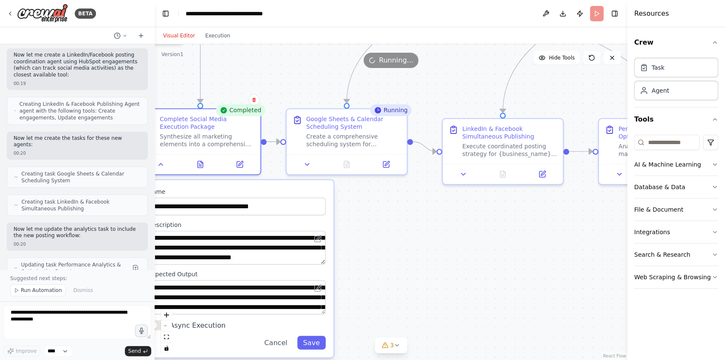
drag, startPoint x: 301, startPoint y: 241, endPoint x: 442, endPoint y: 230, distance: 141.8
click at [443, 230] on div ".deletable-edge-delete-btn { width: 20px; height: 20px; border: 0px solid #ffff…" at bounding box center [391, 201] width 472 height 315
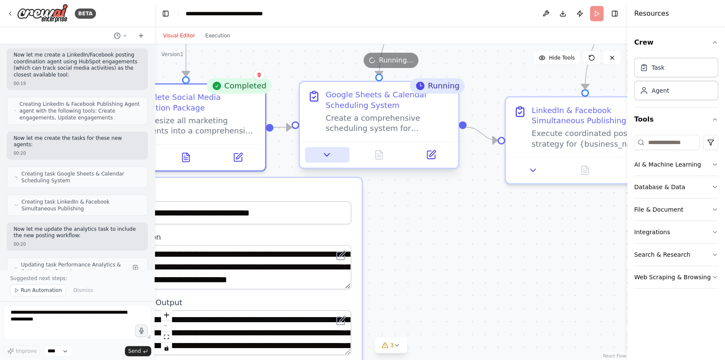
click at [328, 153] on icon at bounding box center [326, 154] width 5 height 3
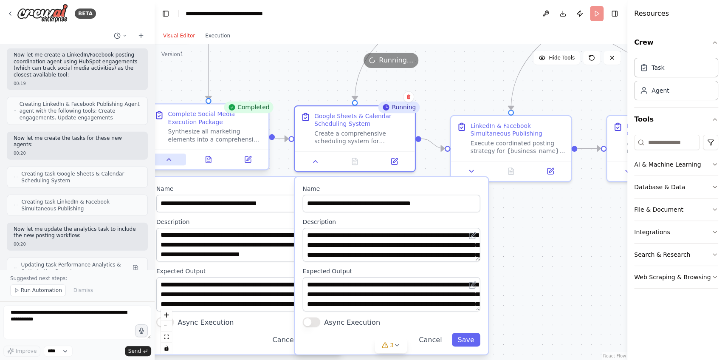
click at [168, 158] on icon at bounding box center [169, 159] width 8 height 8
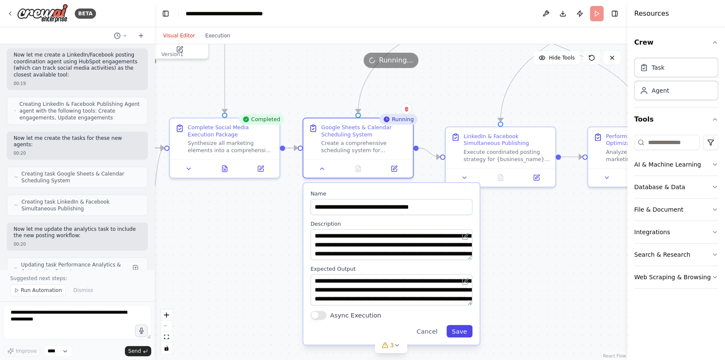
click at [458, 333] on button "Save" at bounding box center [459, 330] width 26 height 12
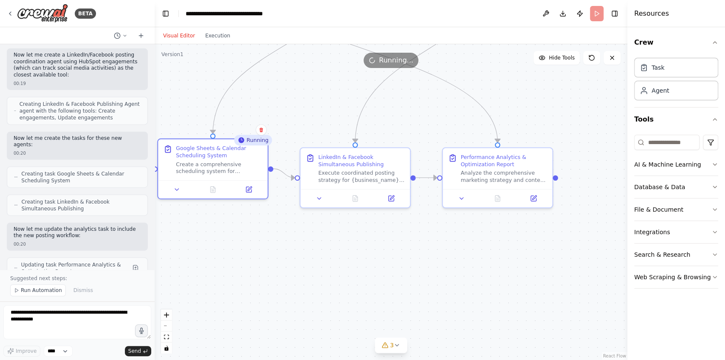
drag, startPoint x: 542, startPoint y: 238, endPoint x: 396, endPoint y: 259, distance: 146.7
click at [396, 259] on div ".deletable-edge-delete-btn { width: 20px; height: 20px; border: 0px solid #ffff…" at bounding box center [391, 201] width 472 height 315
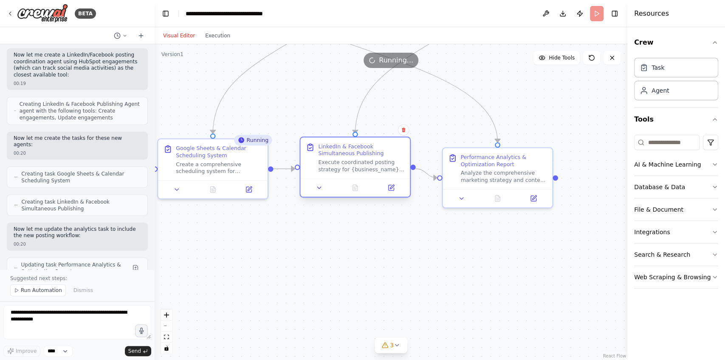
drag, startPoint x: 371, startPoint y: 181, endPoint x: 374, endPoint y: 174, distance: 7.6
click at [374, 174] on div "LinkedIn & Facebook Simultaneous Publishing Execute coordinated posting strateg…" at bounding box center [355, 157] width 110 height 41
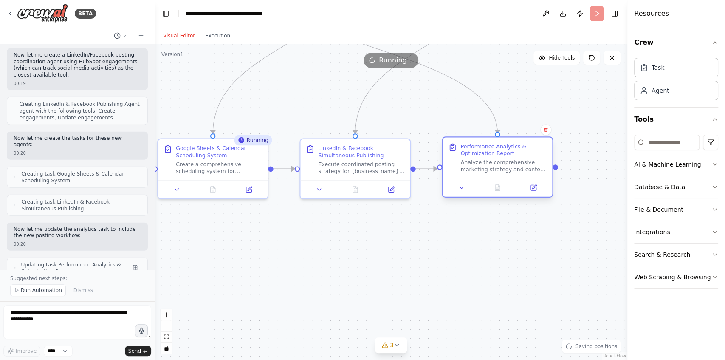
drag, startPoint x: 492, startPoint y: 185, endPoint x: 494, endPoint y: 177, distance: 7.8
click at [494, 177] on div "Performance Analytics & Optimization Report Analyze the comprehensive marketing…" at bounding box center [498, 157] width 110 height 41
click at [212, 31] on button "Execution" at bounding box center [217, 36] width 35 height 10
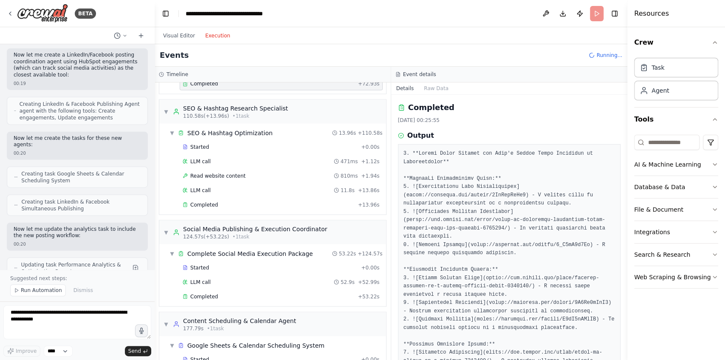
scroll to position [1103, 0]
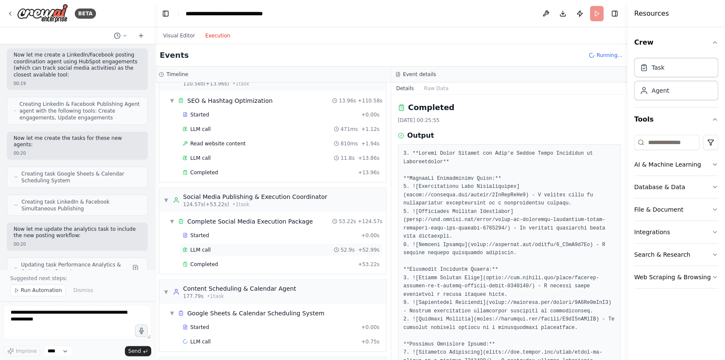
click at [250, 246] on div "LLM call 52.9s + 52.99s" at bounding box center [281, 249] width 197 height 7
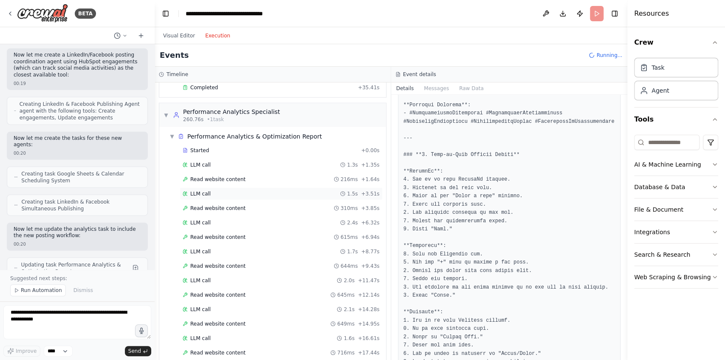
scroll to position [1471, 0]
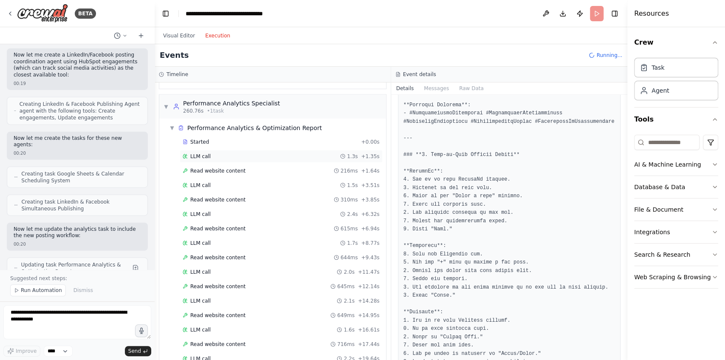
click at [274, 153] on div "LLM call 1.3s + 1.35s" at bounding box center [281, 156] width 197 height 7
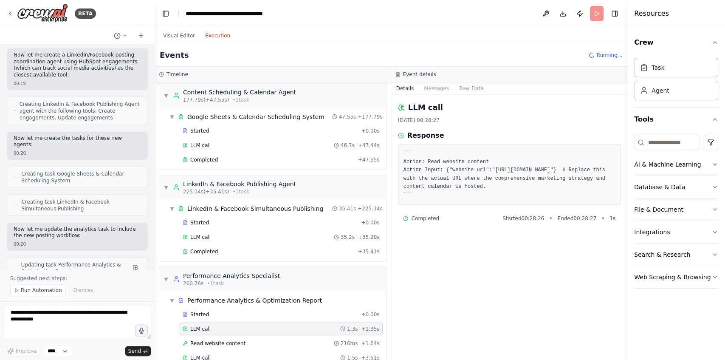
scroll to position [1298, 0]
click at [230, 216] on div "Started + 0.00s" at bounding box center [281, 222] width 203 height 13
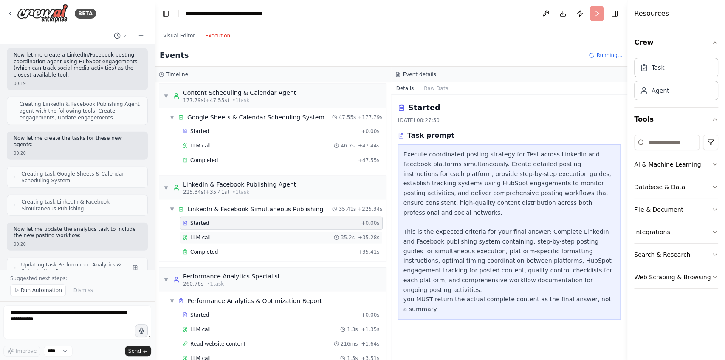
click at [229, 234] on div "LLM call 35.2s + 35.28s" at bounding box center [281, 237] width 197 height 7
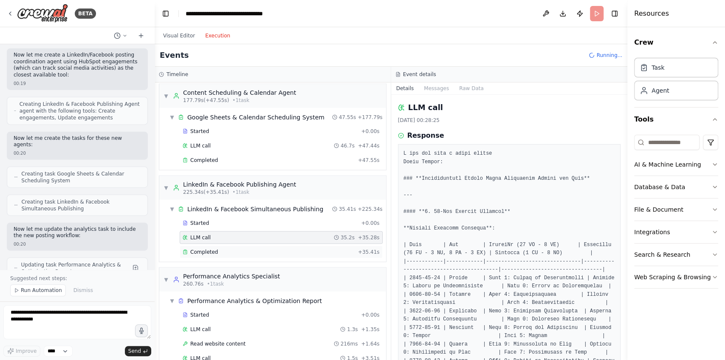
click at [226, 245] on div "Completed + 35.41s" at bounding box center [281, 251] width 203 height 13
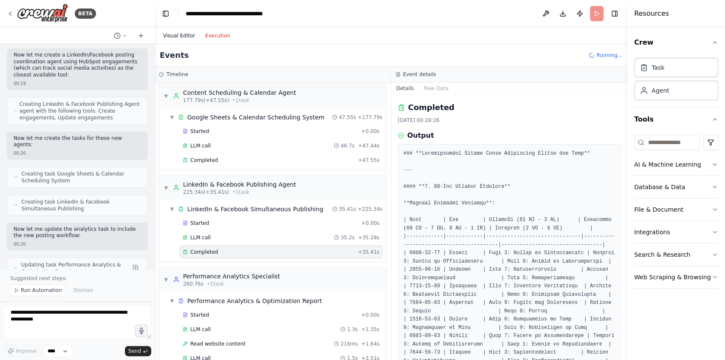
click at [183, 33] on button "Visual Editor" at bounding box center [179, 36] width 42 height 10
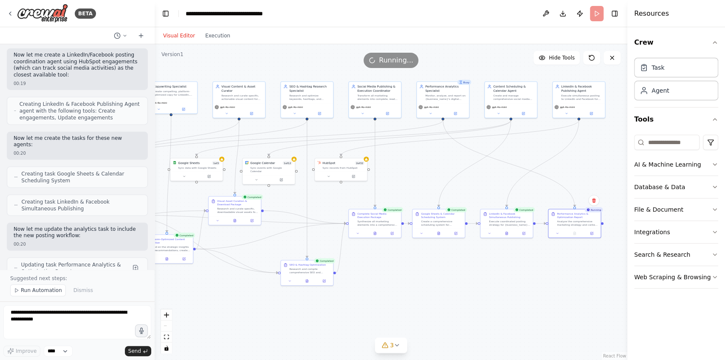
drag, startPoint x: 323, startPoint y: 145, endPoint x: 416, endPoint y: 171, distance: 97.2
click at [416, 171] on div ".deletable-edge-delete-btn { width: 20px; height: 20px; border: 0px solid #ffff…" at bounding box center [391, 201] width 472 height 315
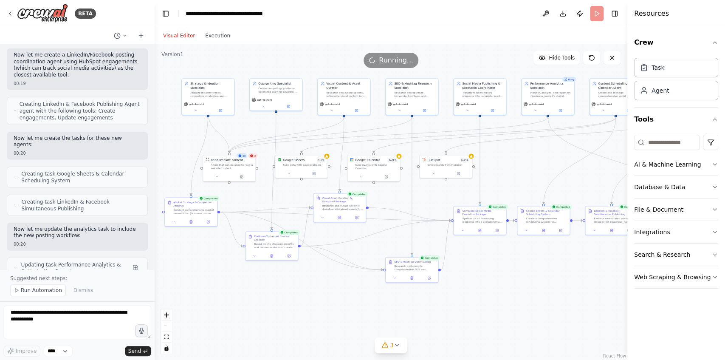
drag, startPoint x: 407, startPoint y: 153, endPoint x: 512, endPoint y: 150, distance: 104.9
click at [512, 150] on div ".deletable-edge-delete-btn { width: 20px; height: 20px; border: 0px solid #ffff…" at bounding box center [391, 201] width 472 height 315
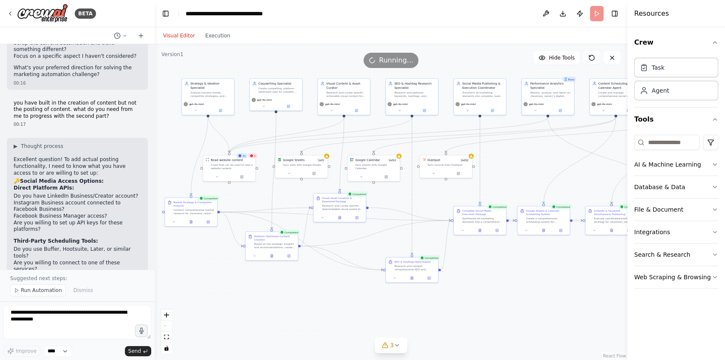
scroll to position [6981, 0]
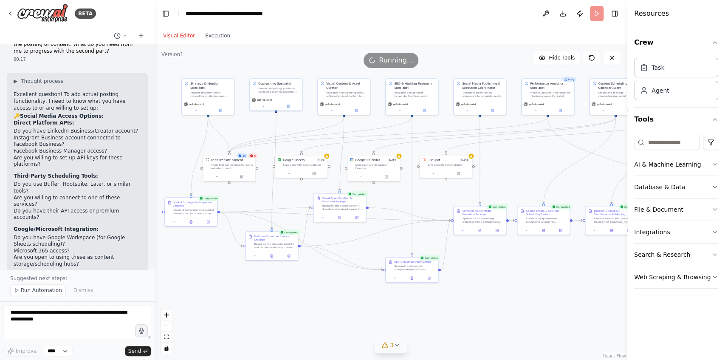
click at [401, 344] on button "3" at bounding box center [390, 345] width 33 height 16
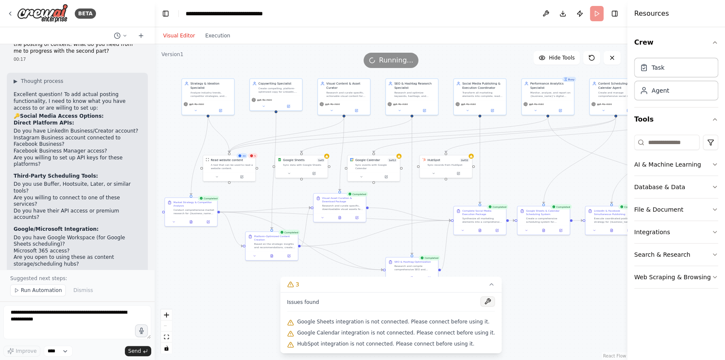
click at [480, 302] on button at bounding box center [487, 301] width 14 height 10
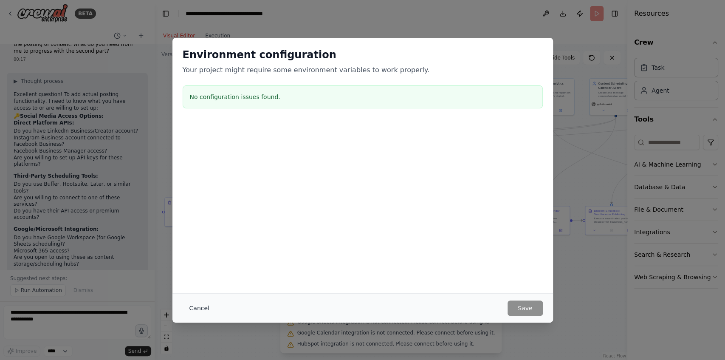
click at [199, 305] on button "Cancel" at bounding box center [200, 307] width 34 height 15
